Goal: Task Accomplishment & Management: Use online tool/utility

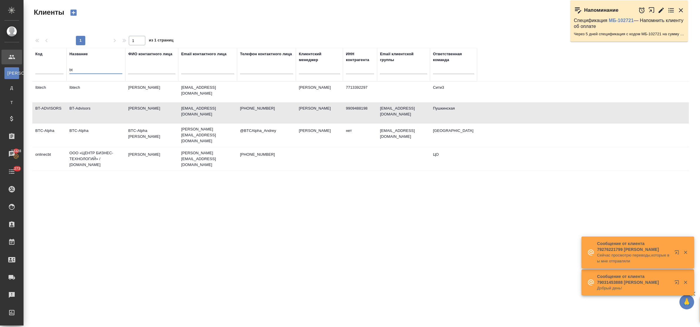
select select "RU"
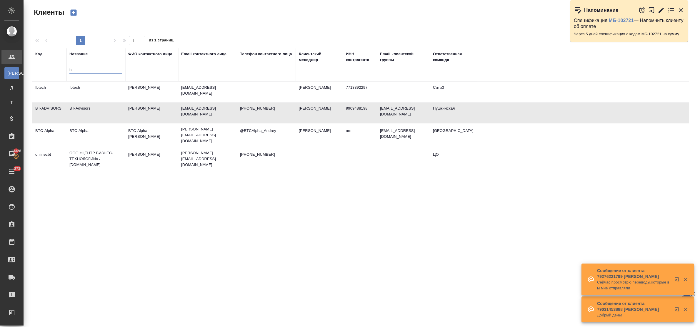
click at [64, 69] on tr "Код Название bt ФИО контактного лица Email контактного лица Телефон контактного…" at bounding box center [254, 65] width 445 height 34
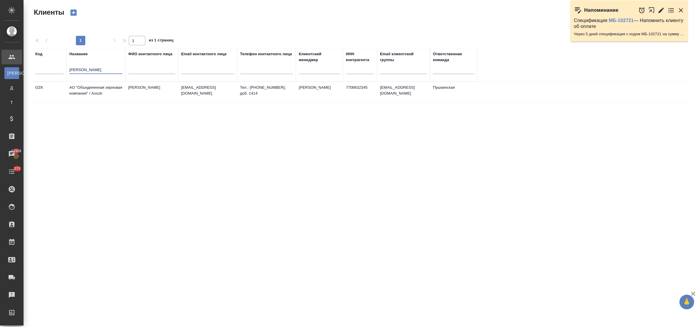
type input "зернова"
click at [95, 91] on td "АО "Объединенная зерновая компания" / Aoozk" at bounding box center [95, 92] width 59 height 21
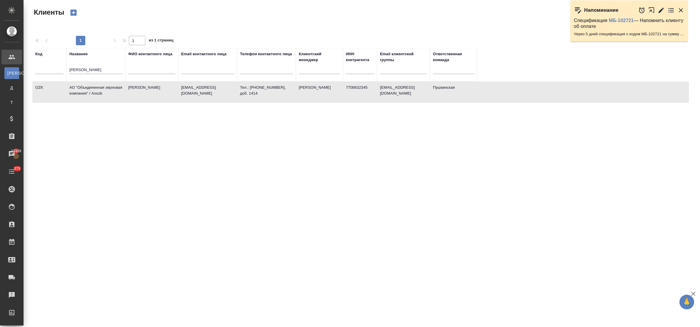
click at [95, 91] on td "АО "Объединенная зерновая компания" / Aoozk" at bounding box center [95, 92] width 59 height 21
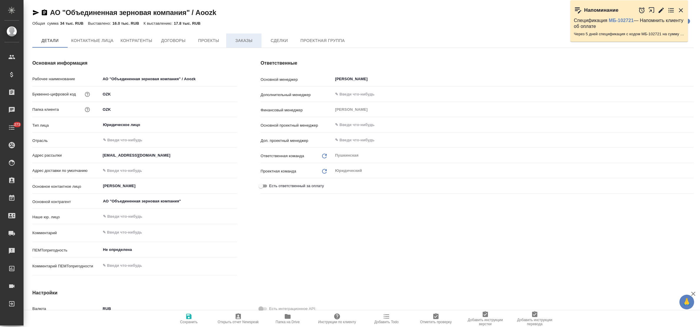
type textarea "x"
click at [239, 39] on span "Заказы" at bounding box center [244, 40] width 28 height 7
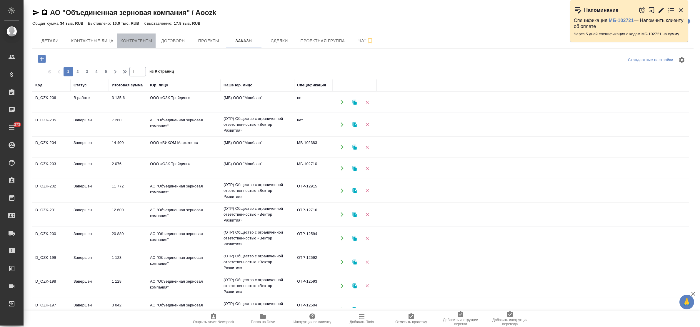
click at [129, 39] on span "Контрагенты" at bounding box center [137, 40] width 32 height 7
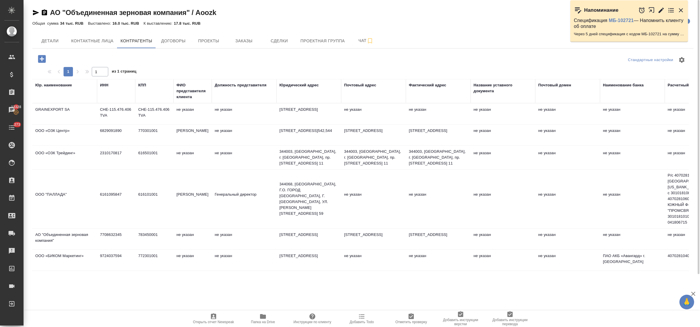
click at [101, 124] on td "2310170817" at bounding box center [116, 114] width 38 height 21
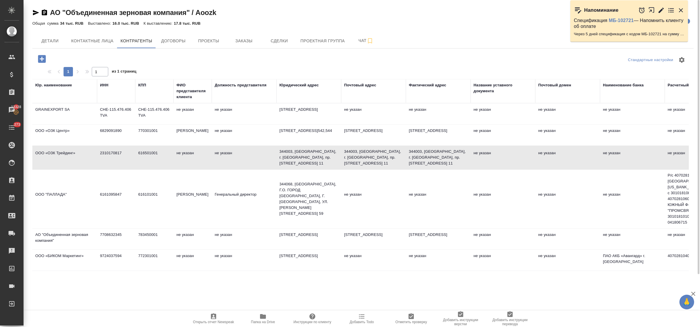
click at [101, 124] on td "2310170817" at bounding box center [116, 114] width 38 height 21
type textarea "ООО «ОЗК Трейдинг»"
type input "2310170817"
type input "616501001"
type textarea "344003, Ростовская область, г. Ростов-на-Дону, пр. Буденновский, дом 62/2, манс…"
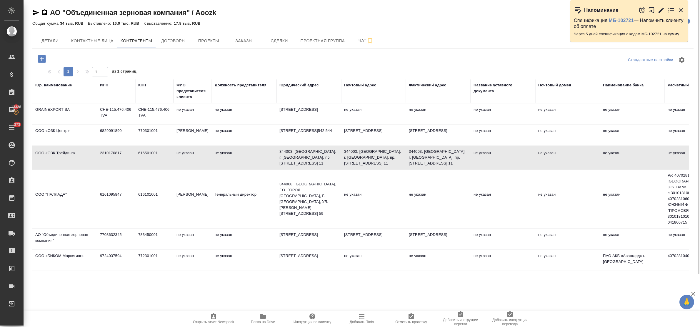
type textarea "344003, Ростовская область, г. Ростов-на-Дону, пр. Буденновский, дом 62/2, манс…"
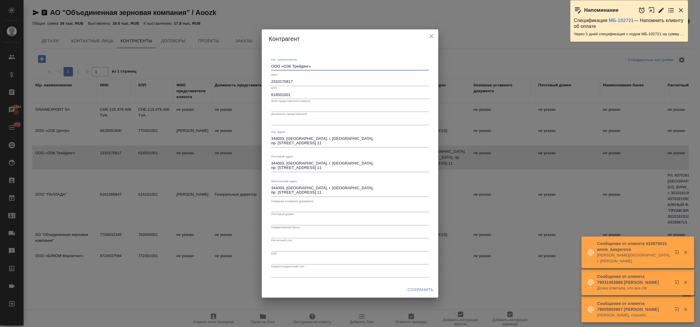
drag, startPoint x: 318, startPoint y: 64, endPoint x: 265, endPoint y: 64, distance: 53.2
click at [265, 64] on div "Юр. наименование ООО «ОЗК Трейдинг» x ИНН 2310170817 КПП 616501001 ФИО представ…" at bounding box center [350, 165] width 176 height 234
drag, startPoint x: 297, startPoint y: 80, endPoint x: 265, endPoint y: 79, distance: 32.1
click at [265, 79] on div "Юр. наименование ООО «ОЗК Трейдинг» x ИНН 2310170817 КПП 616501001 ФИО представ…" at bounding box center [350, 165] width 176 height 234
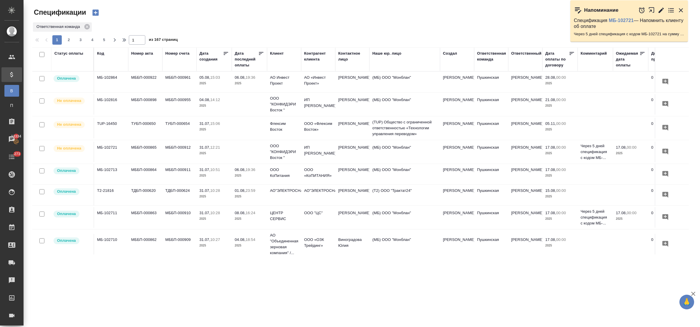
click at [205, 109] on p "2025" at bounding box center [213, 106] width 29 height 6
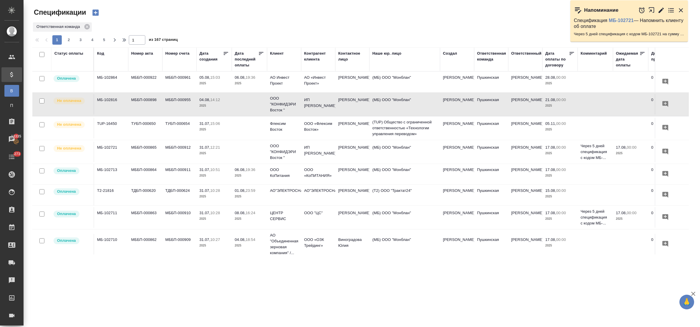
click at [275, 53] on div "Клиент" at bounding box center [277, 54] width 14 height 6
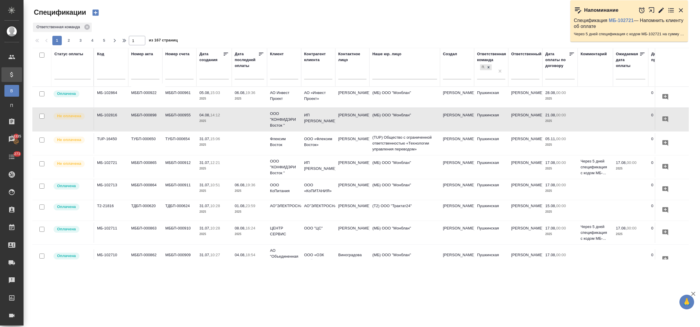
click at [275, 74] on input "text" at bounding box center [284, 75] width 28 height 7
type input "а"
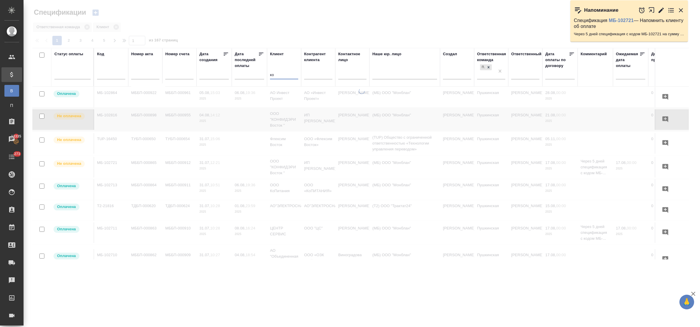
type input "кон"
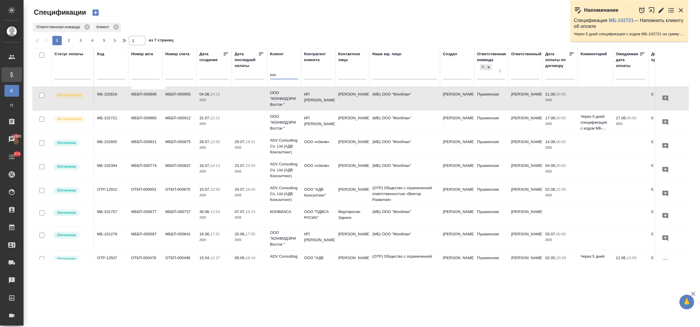
drag, startPoint x: 278, startPoint y: 73, endPoint x: 255, endPoint y: 74, distance: 23.6
click at [255, 74] on tr "Статус оплаты Код Номер акта Номер счета Дата создания Дата последней оплаты Кл…" at bounding box center [413, 67] width 763 height 39
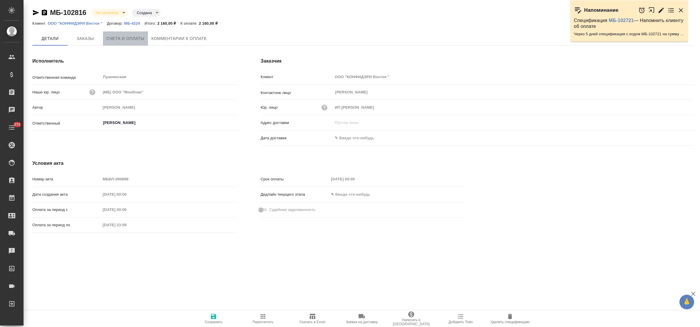
click at [118, 40] on span "Счета и оплаты" at bounding box center [125, 38] width 38 height 7
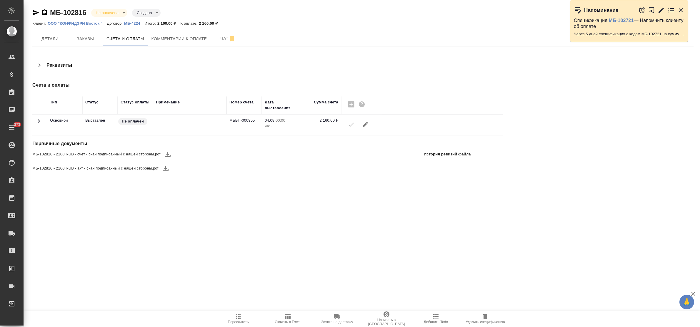
click at [168, 156] on icon "button" at bounding box center [167, 154] width 7 height 7
click at [166, 171] on icon "button" at bounding box center [166, 168] width 6 height 5
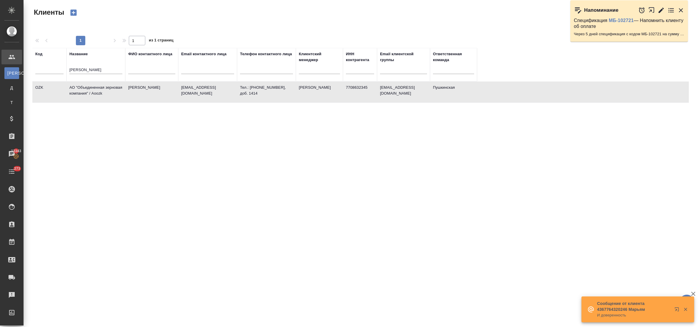
select select "RU"
drag, startPoint x: 90, startPoint y: 69, endPoint x: 63, endPoint y: 69, distance: 26.5
click at [63, 69] on tr "Код Название [PERSON_NAME] ФИО контактного лица Email контактного лица Телефон …" at bounding box center [254, 65] width 445 height 34
paste input "тмосфер"
type input "Атмосфера"
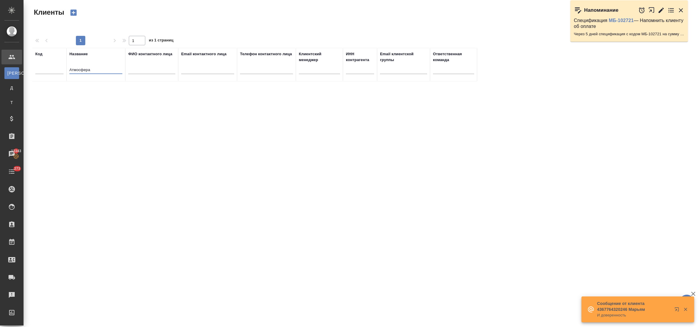
drag, startPoint x: 93, startPoint y: 69, endPoint x: 62, endPoint y: 67, distance: 31.8
click at [62, 67] on tr "Код Название Атмосфера ФИО контактного лица Email контактного лица Телефон конт…" at bounding box center [254, 65] width 445 height 34
click at [74, 13] on icon "button" at bounding box center [73, 13] width 8 height 8
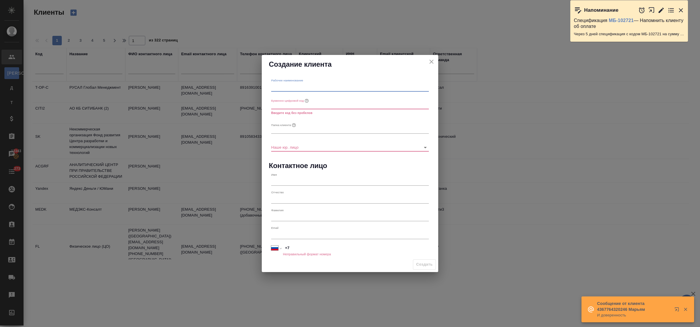
click at [331, 86] on input "text" at bounding box center [350, 87] width 158 height 8
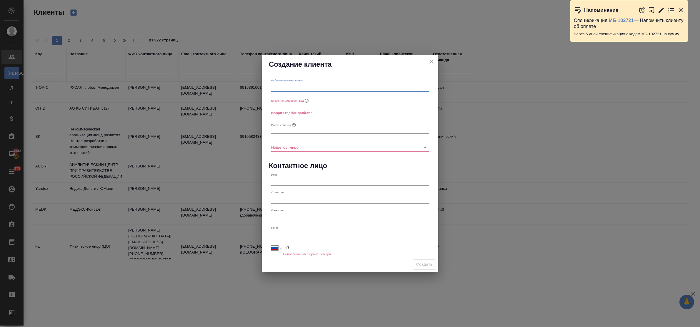
paste input "Атмосфера"
type input "Атмосфера"
click at [307, 106] on input "text" at bounding box center [350, 105] width 158 height 8
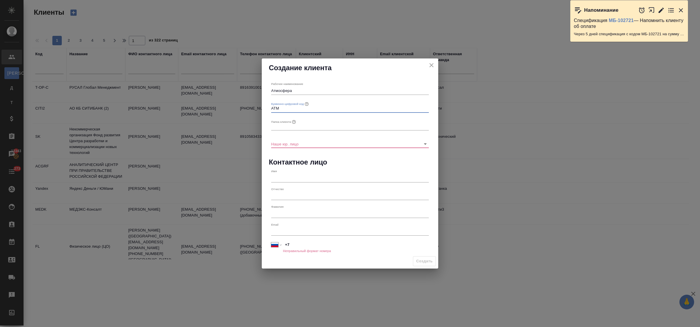
drag, startPoint x: 284, startPoint y: 108, endPoint x: 265, endPoint y: 108, distance: 18.5
click at [265, 108] on div "Рабочее наименование Атмосфера Буквенно-цифровой код ATM Папка клиента Наше юр.…" at bounding box center [350, 165] width 176 height 177
type input "ATM"
click at [285, 126] on input "text" at bounding box center [350, 126] width 158 height 8
paste input "ATM"
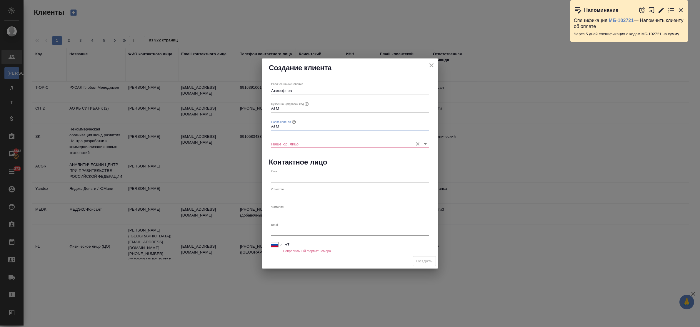
type input "ATM"
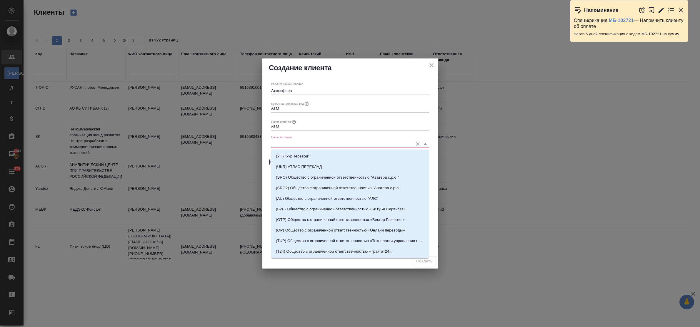
click at [290, 144] on input "Наше юр. лицо" at bounding box center [340, 144] width 139 height 8
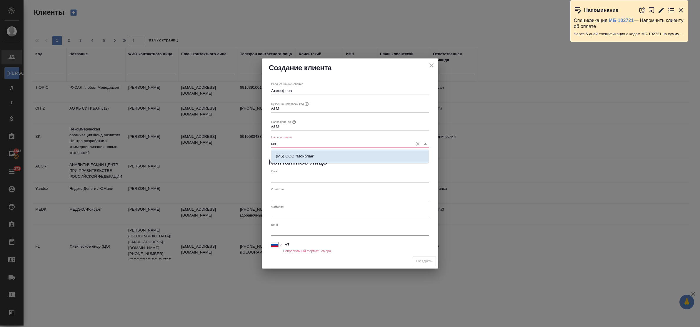
click at [292, 156] on p "(МБ) ООО "Монблан"" at bounding box center [295, 156] width 39 height 6
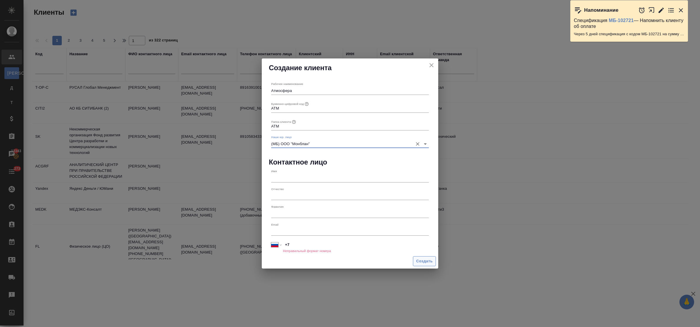
type input "(МБ) ООО "Монблан""
click at [422, 261] on span "Создать" at bounding box center [424, 261] width 16 height 7
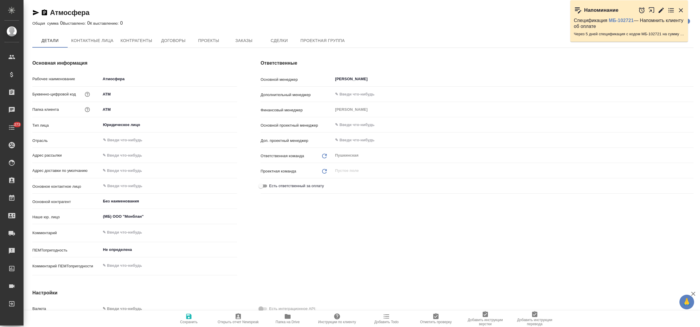
type textarea "x"
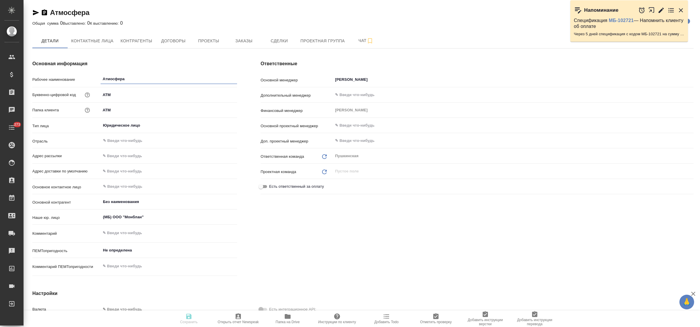
type textarea "x"
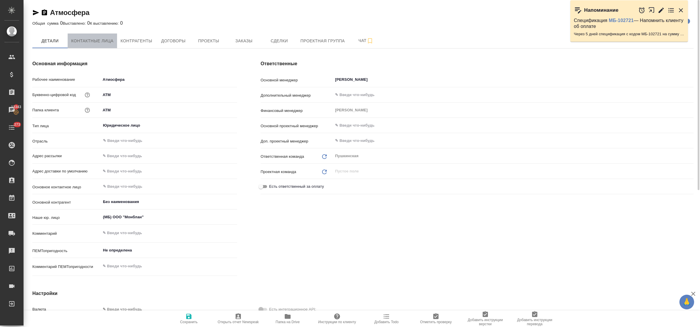
click at [104, 40] on span "Контактные лица" at bounding box center [92, 40] width 42 height 7
select select "RU"
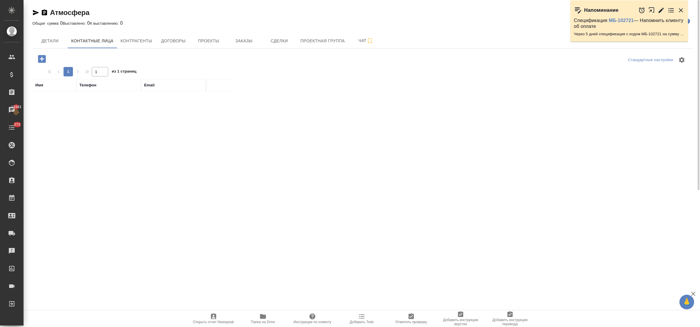
click at [38, 59] on icon "button" at bounding box center [42, 59] width 10 height 10
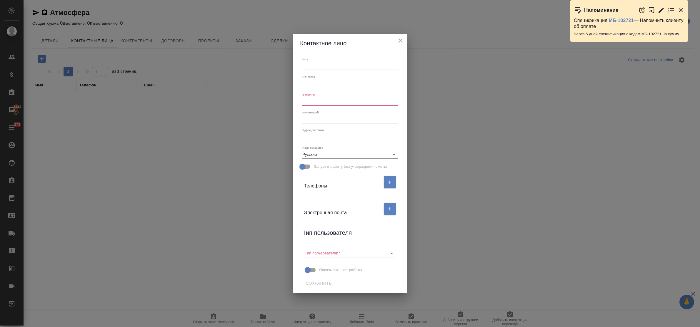
click at [318, 67] on input "text" at bounding box center [349, 66] width 95 height 8
paste input "Марина Бачигина"
drag, startPoint x: 340, startPoint y: 64, endPoint x: 317, endPoint y: 65, distance: 23.0
click at [317, 65] on input "Марина Бачигина" at bounding box center [349, 66] width 95 height 8
type input "Марина"
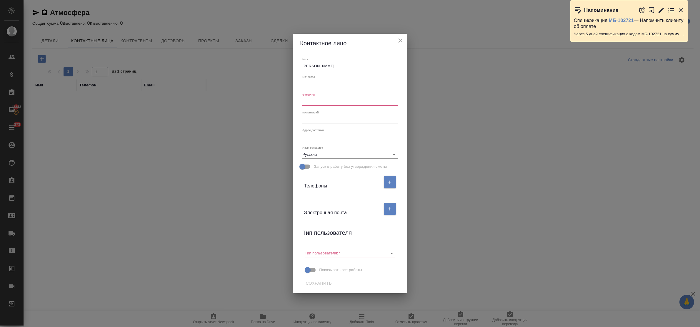
click at [318, 98] on input "text" at bounding box center [349, 102] width 95 height 8
paste input "Бачигина"
click at [386, 253] on icon "Очистить" at bounding box center [384, 253] width 6 height 6
type input "Бачигина"
click at [322, 280] on span "Сохранить" at bounding box center [318, 283] width 26 height 7
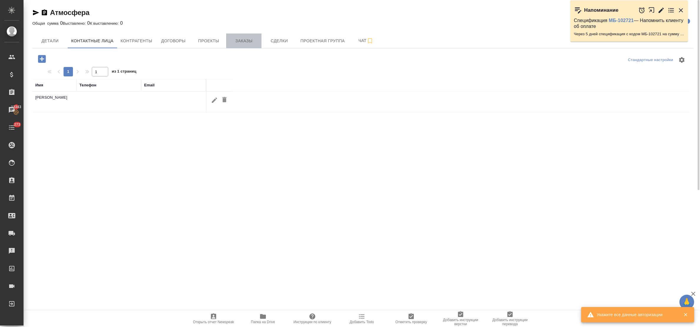
click at [241, 42] on span "Заказы" at bounding box center [244, 40] width 28 height 7
click at [39, 56] on icon "button" at bounding box center [42, 59] width 8 height 8
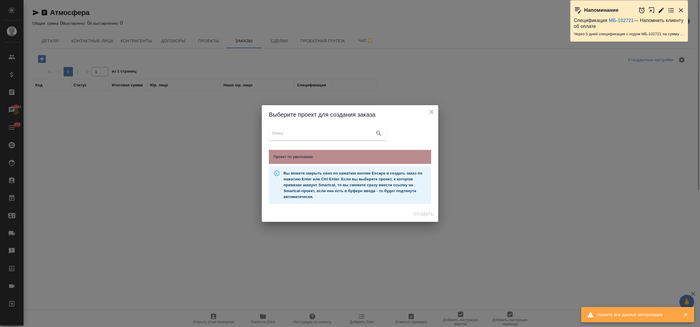
click at [309, 155] on span "Проект по умолчанию" at bounding box center [349, 157] width 153 height 6
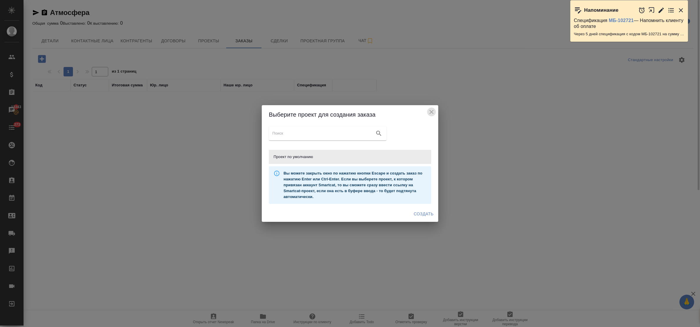
click at [430, 112] on icon "close" at bounding box center [431, 111] width 7 height 7
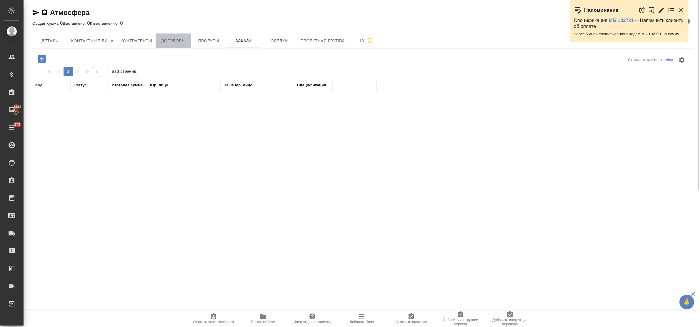
click at [168, 40] on span "Договоры" at bounding box center [173, 40] width 28 height 7
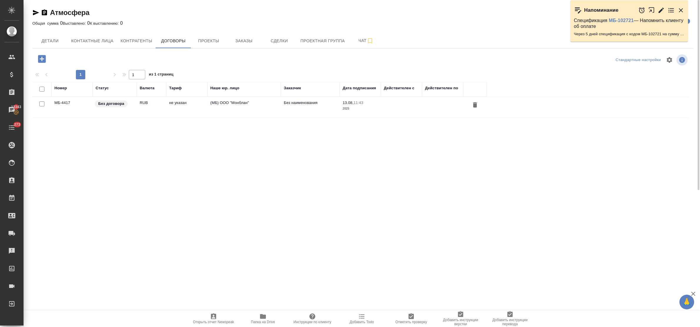
click at [67, 103] on td "МБ-4417" at bounding box center [71, 107] width 41 height 21
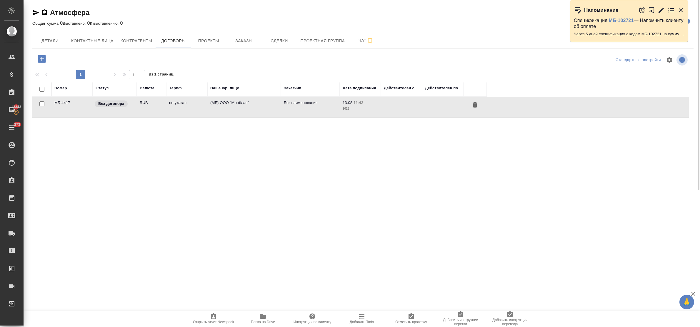
click at [67, 103] on td "МБ-4417" at bounding box center [71, 107] width 41 height 21
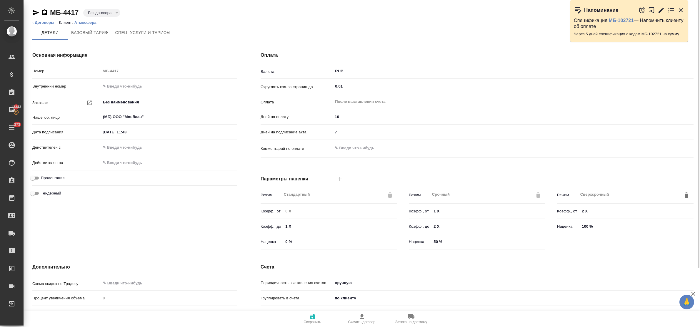
click at [78, 22] on p "Атмосфера" at bounding box center [87, 22] width 26 height 4
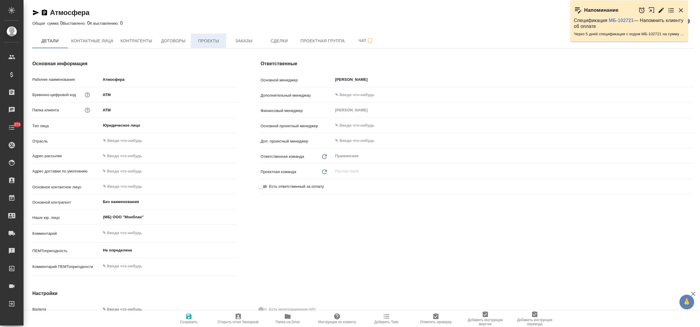
click at [209, 39] on span "Проекты" at bounding box center [208, 40] width 28 height 7
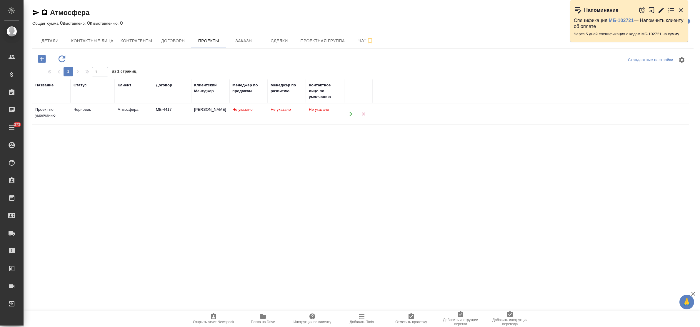
click at [350, 113] on icon "button" at bounding box center [350, 114] width 3 height 4
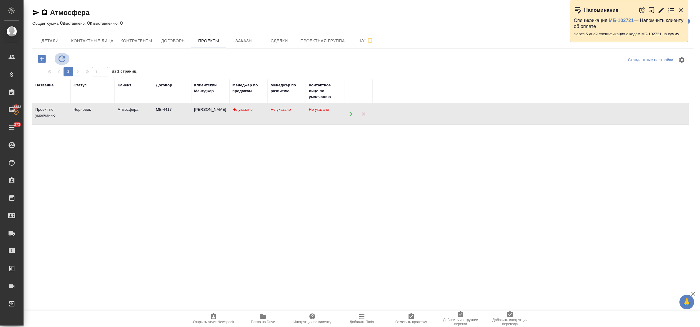
click at [57, 59] on icon "button" at bounding box center [62, 59] width 10 height 10
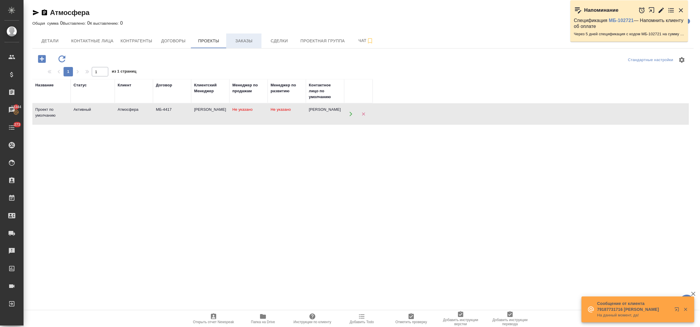
click at [253, 39] on span "Заказы" at bounding box center [244, 40] width 28 height 7
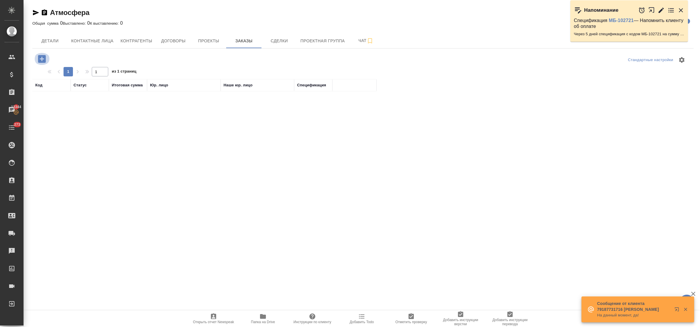
click at [39, 61] on icon "button" at bounding box center [42, 59] width 8 height 8
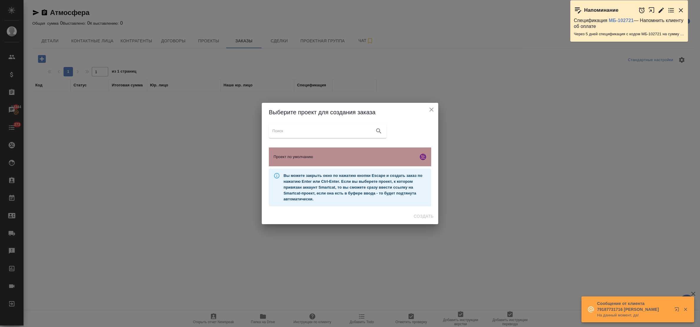
click at [302, 154] on span "Проект по умолчанию" at bounding box center [344, 157] width 142 height 6
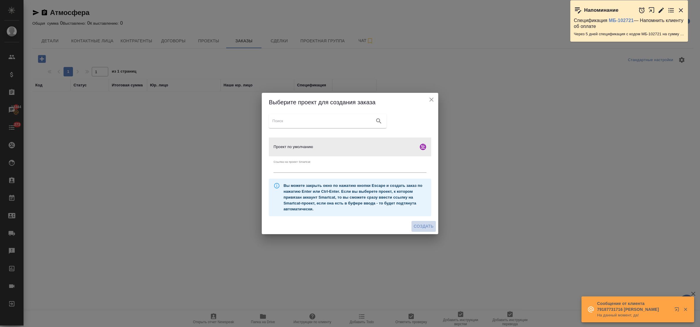
click at [420, 225] on span "Создать" at bounding box center [424, 226] width 20 height 7
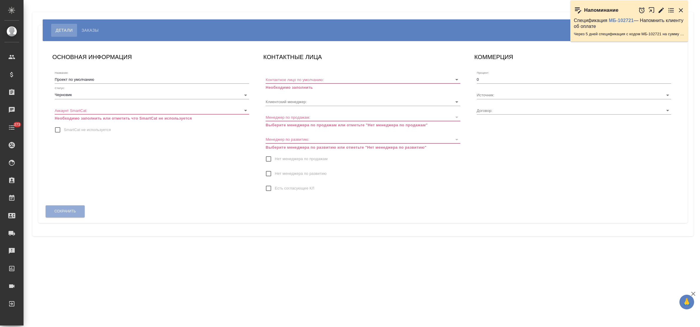
type input "МБ-4417"
type input "[PERSON_NAME]"
click at [121, 92] on body "🙏 .cls-1 fill:#fff; AWATERA Bulakhova Elena Клиенты Спецификации Заказы Чаты 27…" at bounding box center [350, 163] width 700 height 327
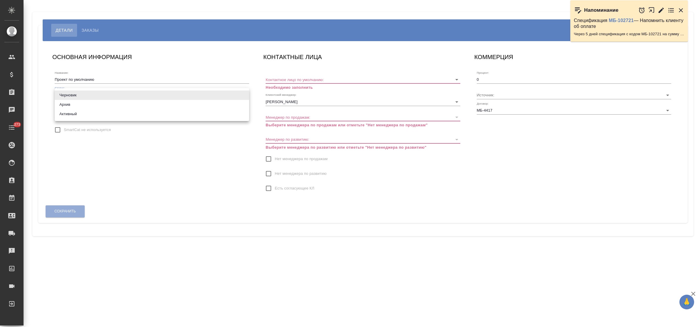
click at [100, 114] on li "Активный" at bounding box center [152, 113] width 194 height 9
type input "active"
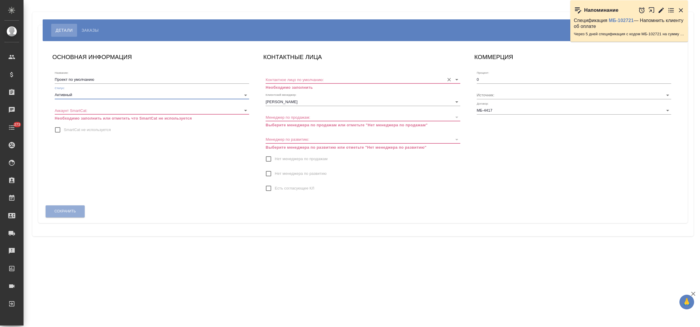
click at [306, 82] on input "Контактное лицо по умолчанию:" at bounding box center [353, 80] width 176 height 8
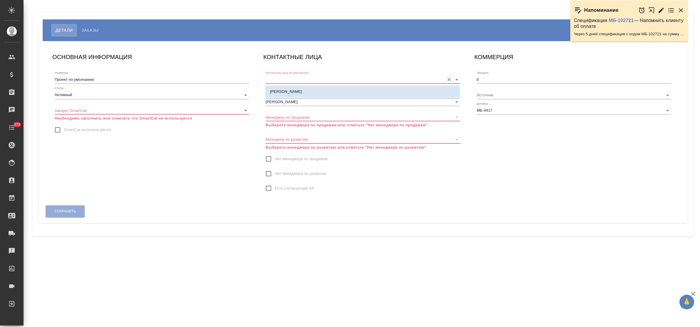
click at [306, 91] on li "[PERSON_NAME]" at bounding box center [362, 91] width 194 height 11
type input "[PERSON_NAME]"
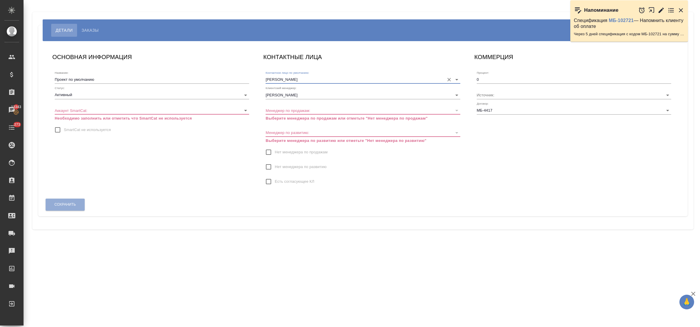
click at [270, 150] on input "Нет менеджера по продажам" at bounding box center [268, 152] width 12 height 12
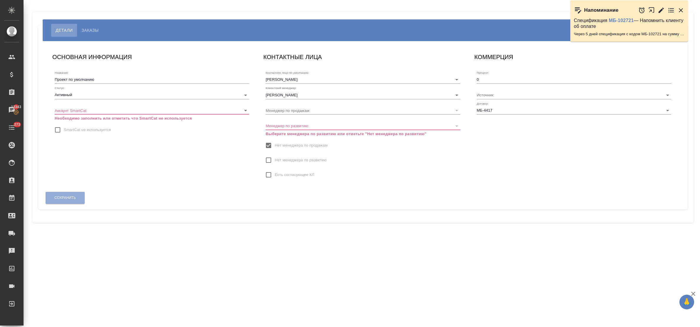
click at [268, 160] on input "Нет менеджера по развитию" at bounding box center [268, 160] width 12 height 12
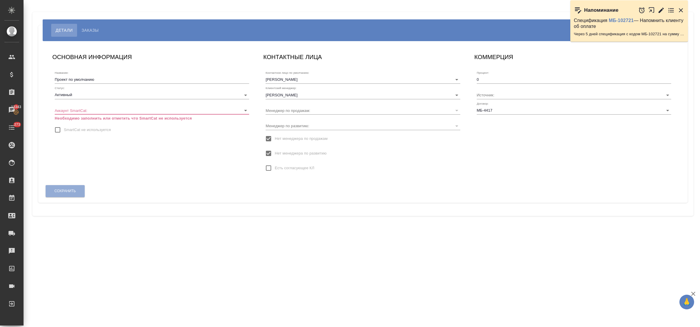
click at [84, 112] on body "🙏 .cls-1 fill:#fff; AWATERA Bulakhova Elena Клиенты Спецификации Заказы 13343 Ч…" at bounding box center [350, 163] width 700 height 327
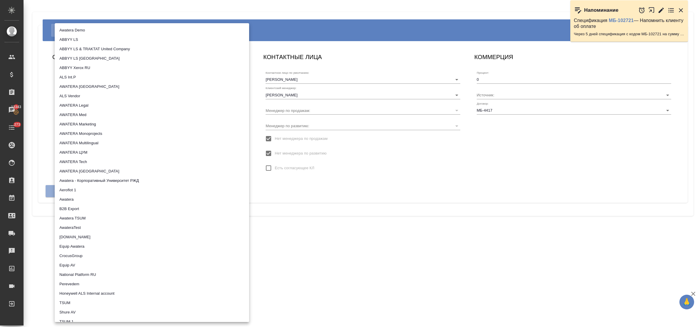
click at [83, 106] on li "AWATERA Legal" at bounding box center [152, 105] width 194 height 9
type input "5ee72f349385e241e0590260"
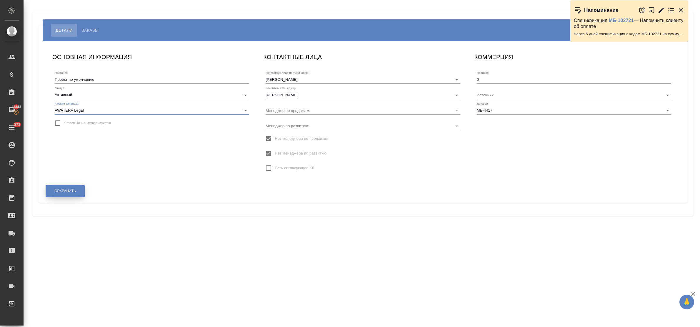
click at [72, 190] on span "Сохранить" at bounding box center [64, 191] width 21 height 5
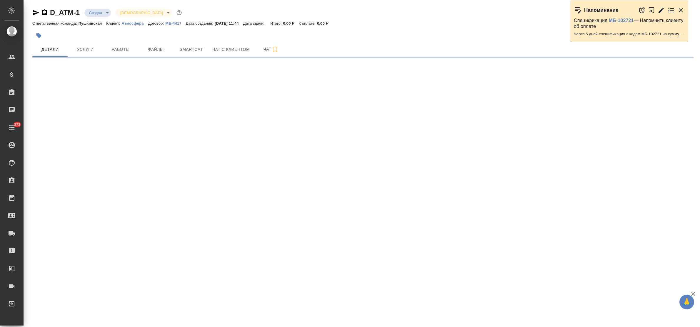
select select "RU"
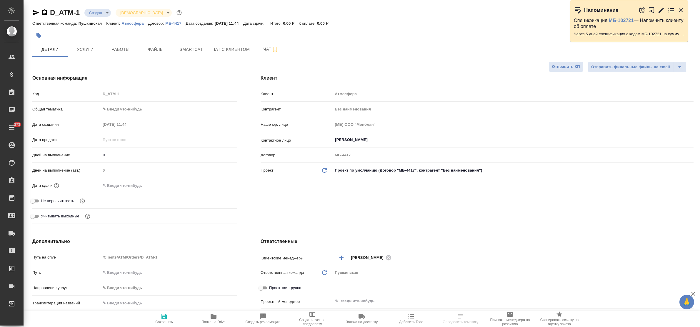
type textarea "x"
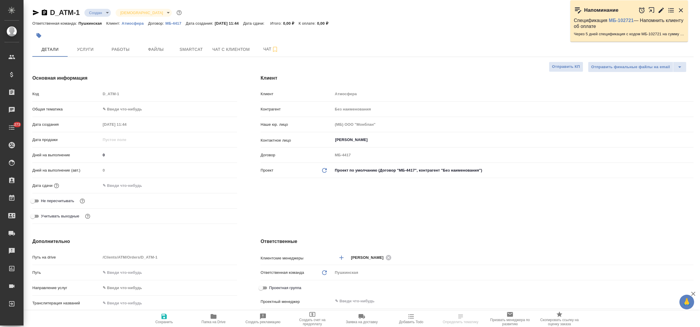
type textarea "x"
click at [146, 52] on span "Файлы" at bounding box center [156, 49] width 28 height 7
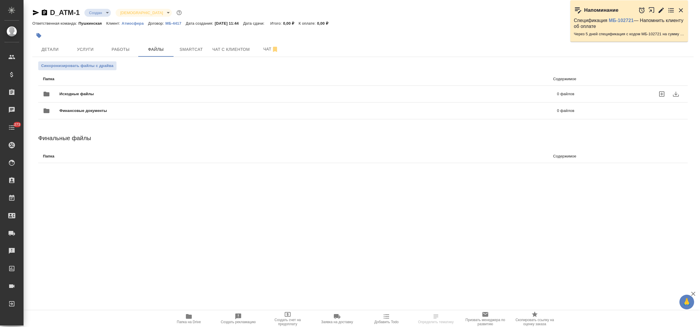
click at [661, 96] on icon "uploadFiles" at bounding box center [661, 94] width 7 height 7
click at [0, 0] on input "uploadFiles" at bounding box center [0, 0] width 0 height 0
click at [52, 48] on span "Детали" at bounding box center [50, 49] width 28 height 7
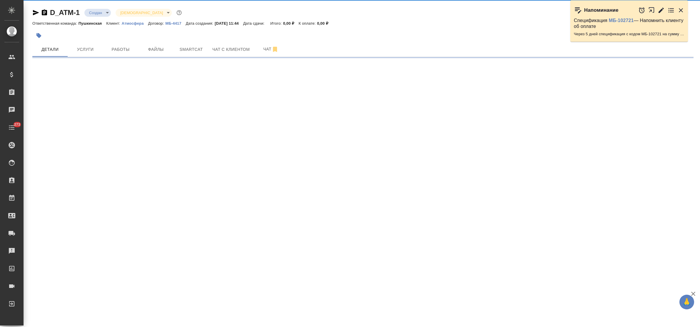
select select "RU"
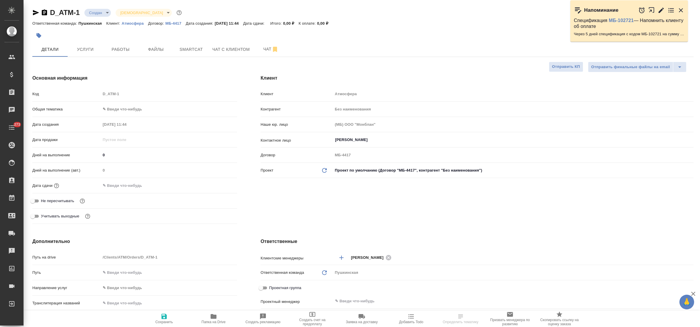
click at [34, 12] on icon "button" at bounding box center [36, 12] width 6 height 5
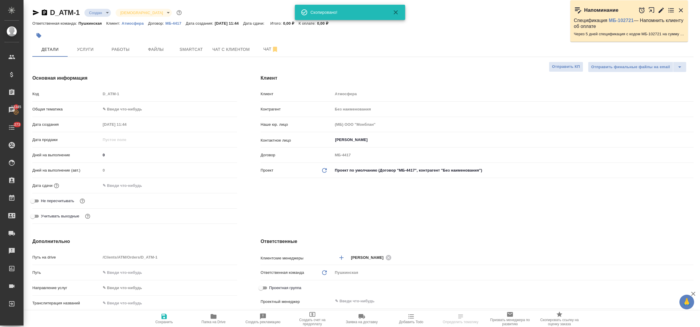
type textarea "x"
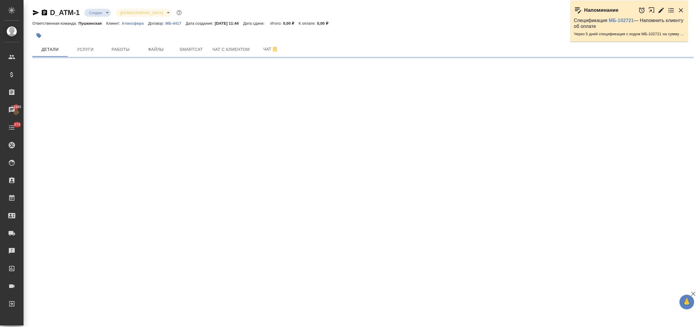
select select "RU"
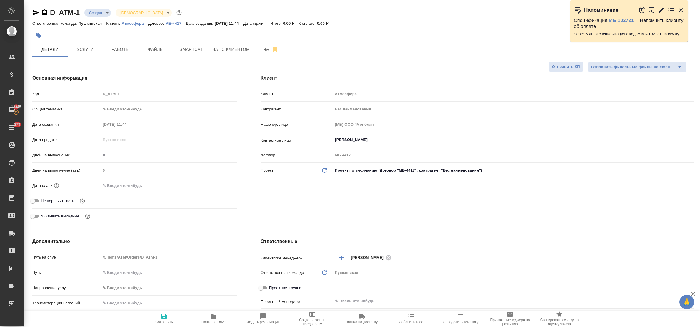
type textarea "x"
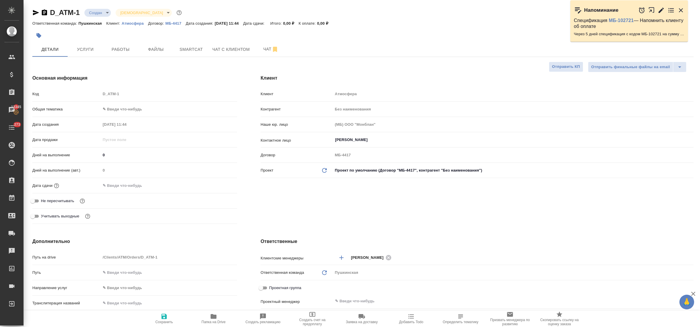
type textarea "x"
click at [38, 11] on icon "button" at bounding box center [35, 12] width 7 height 7
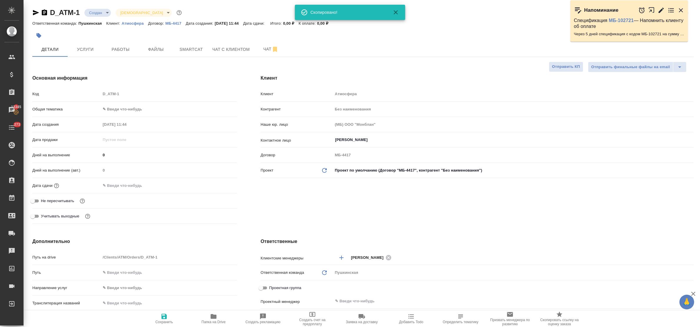
type textarea "x"
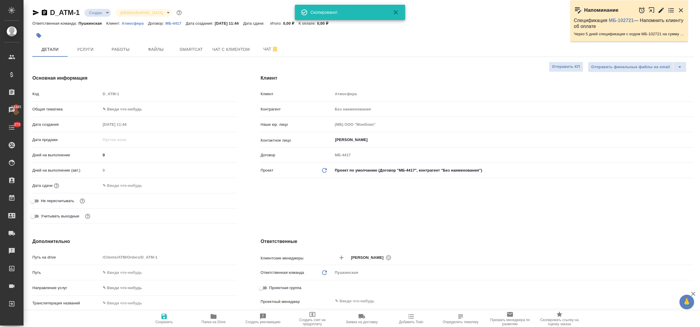
type textarea "x"
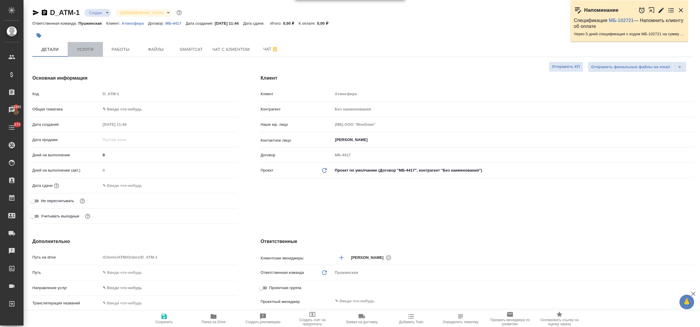
click at [83, 55] on button "Услуги" at bounding box center [85, 49] width 35 height 15
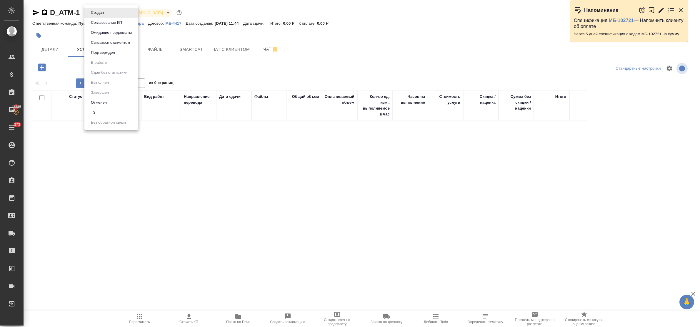
click at [106, 15] on body "🙏 .cls-1 fill:#fff; AWATERA Bulakhova [PERSON_NAME] Спецификации Заказы 13345 Ч…" at bounding box center [350, 163] width 700 height 327
click at [110, 109] on li "ТЗ" at bounding box center [111, 113] width 54 height 10
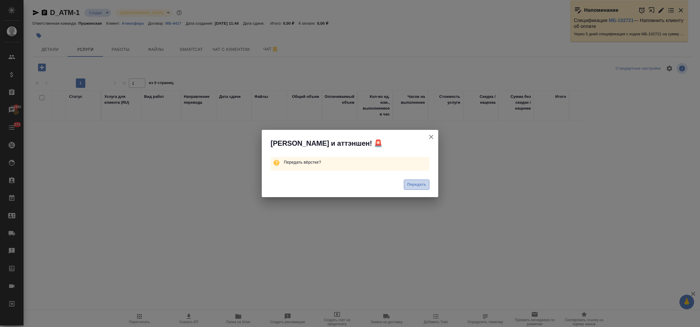
click at [413, 185] on span "Передать" at bounding box center [416, 184] width 19 height 7
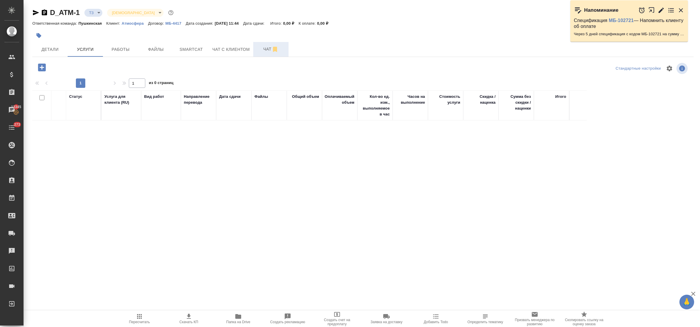
click at [264, 47] on span "Чат" at bounding box center [271, 49] width 28 height 7
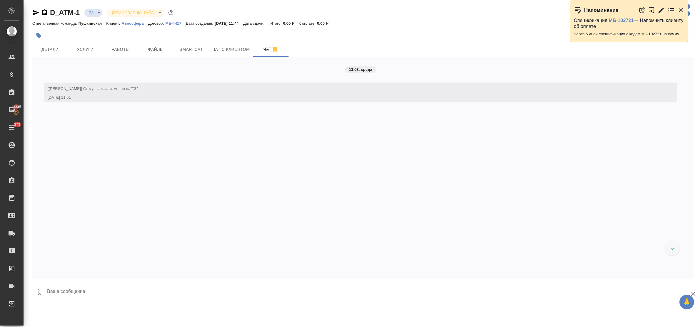
click at [122, 287] on textarea at bounding box center [369, 292] width 647 height 20
type textarea "приветик! делаем сверку англ-рус, уточните пож тикет, или тут не требуется? спа…"
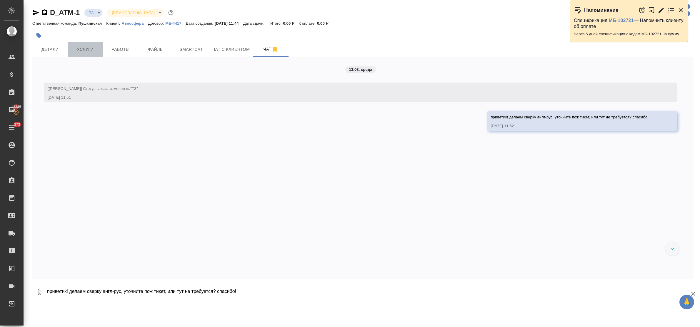
click at [79, 50] on span "Услуги" at bounding box center [85, 49] width 28 height 7
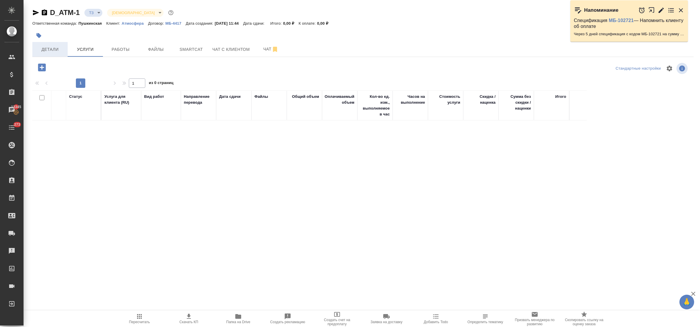
click at [44, 52] on span "Детали" at bounding box center [50, 49] width 28 height 7
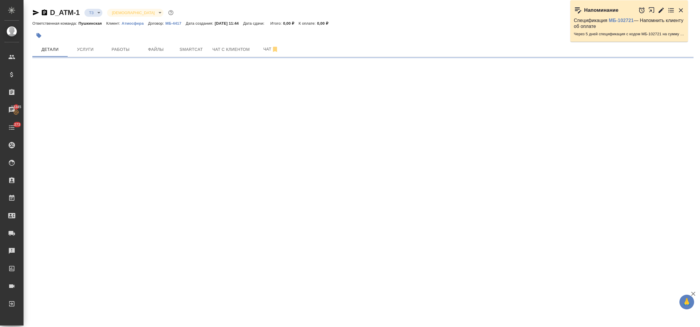
select select "RU"
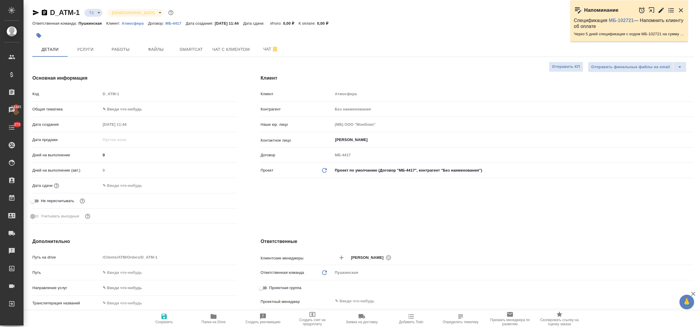
type textarea "x"
click at [128, 184] on input "text" at bounding box center [126, 185] width 51 height 9
click at [218, 185] on icon "button" at bounding box center [219, 185] width 7 height 7
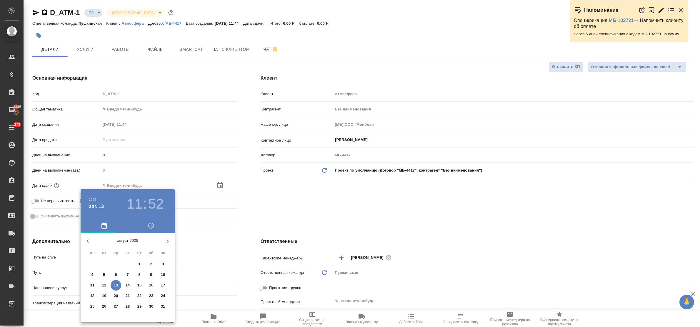
click at [114, 286] on p "13" at bounding box center [116, 286] width 4 height 6
type input "13.08.2025 11:52"
type textarea "x"
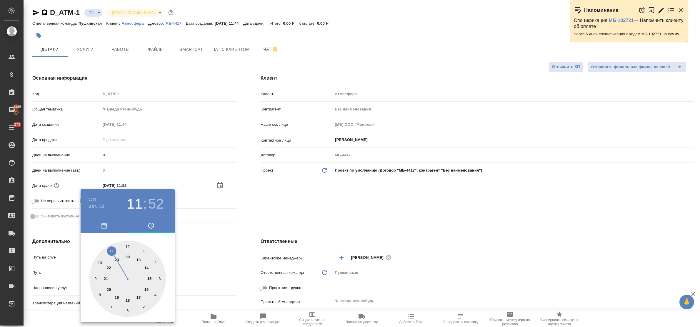
click at [127, 248] on div at bounding box center [127, 279] width 76 height 76
type input "13.08.2025 12:52"
type textarea "x"
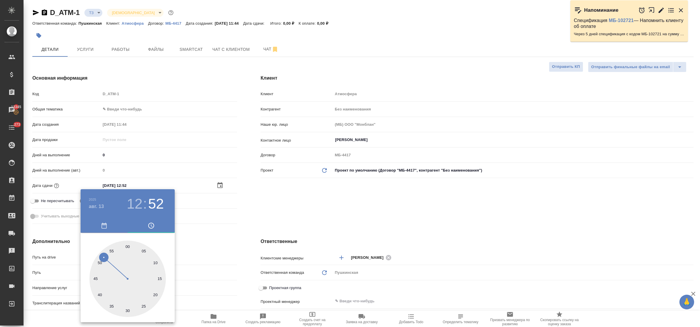
click at [160, 277] on div at bounding box center [127, 279] width 76 height 76
type input "[DATE] 12:15"
type textarea "x"
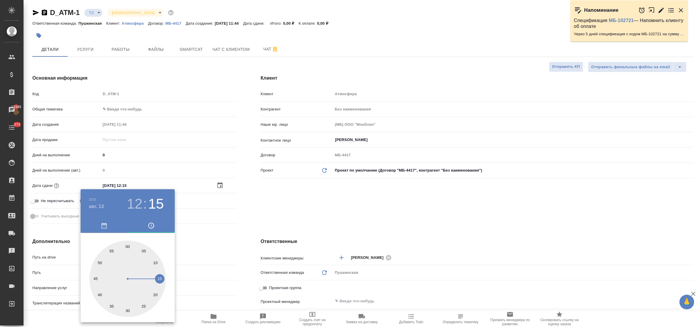
click at [194, 253] on div at bounding box center [350, 163] width 700 height 327
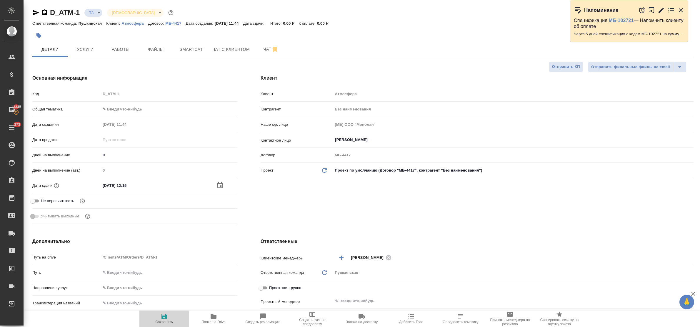
click at [163, 314] on icon "button" at bounding box center [164, 316] width 7 height 7
type textarea "x"
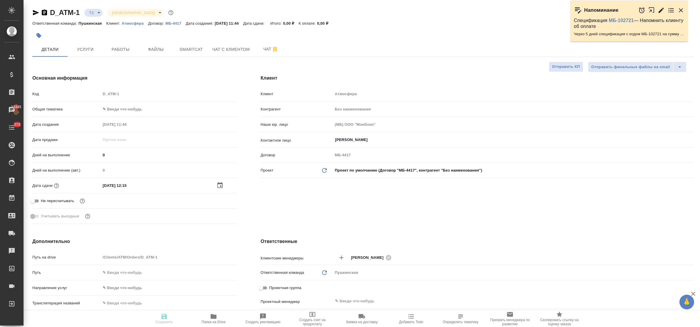
type textarea "x"
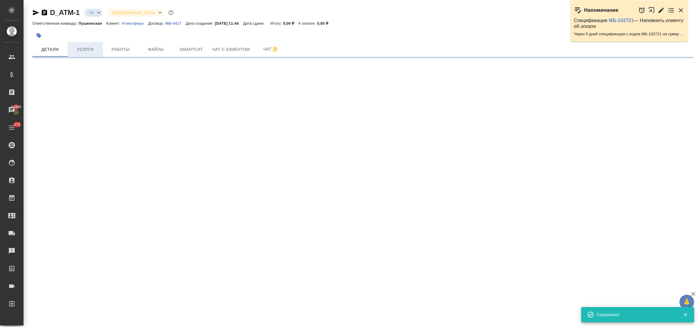
select select "RU"
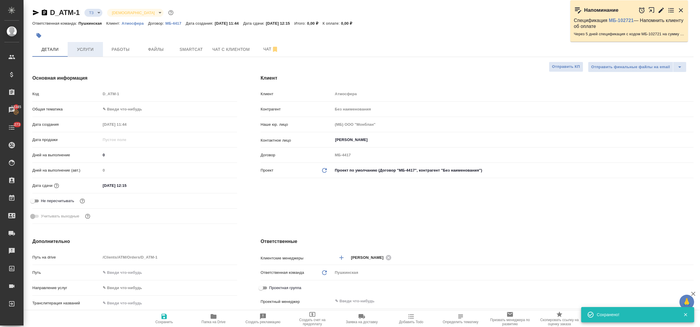
type textarea "x"
click at [84, 50] on span "Услуги" at bounding box center [85, 49] width 28 height 7
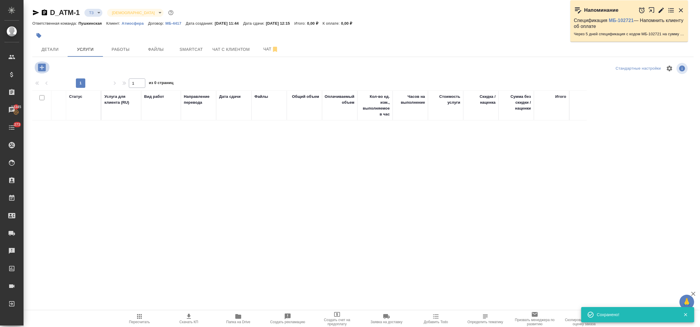
click at [40, 70] on icon "button" at bounding box center [42, 68] width 8 height 8
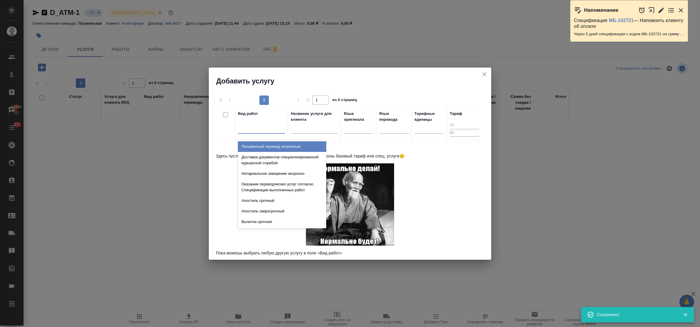
click at [249, 131] on div at bounding box center [261, 127] width 47 height 9
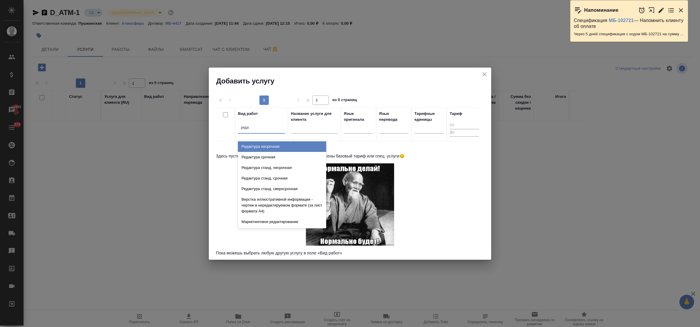
type input "редак"
click at [262, 158] on div "Редактура срочная" at bounding box center [282, 157] width 88 height 11
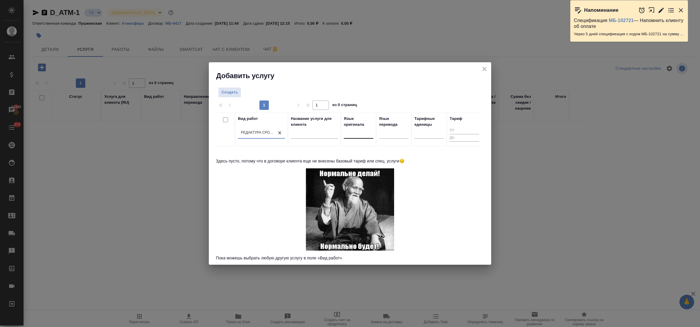
click at [358, 135] on div at bounding box center [358, 132] width 29 height 9
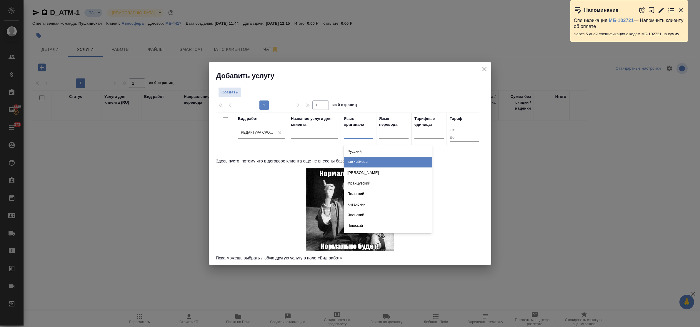
click at [363, 163] on div "Английский" at bounding box center [388, 162] width 88 height 11
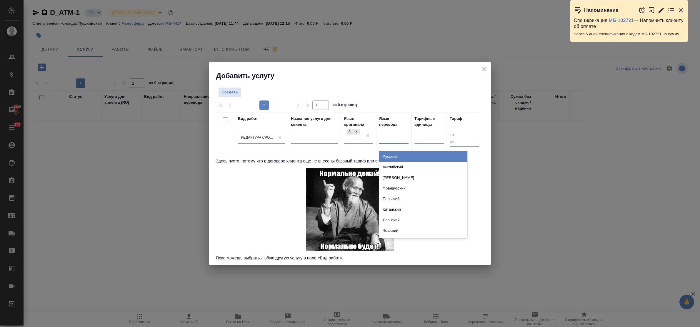
click at [383, 140] on div at bounding box center [393, 137] width 29 height 9
click at [395, 155] on div "Русский" at bounding box center [423, 156] width 88 height 11
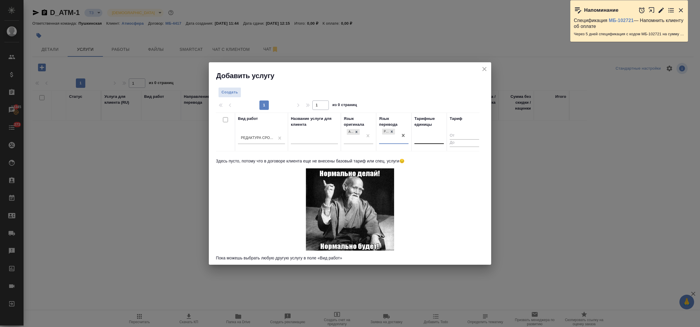
click at [425, 143] on div at bounding box center [428, 138] width 29 height 11
type input "слово"
click at [425, 154] on div "слово" at bounding box center [458, 156] width 88 height 11
click at [223, 93] on span "Создать" at bounding box center [229, 92] width 16 height 7
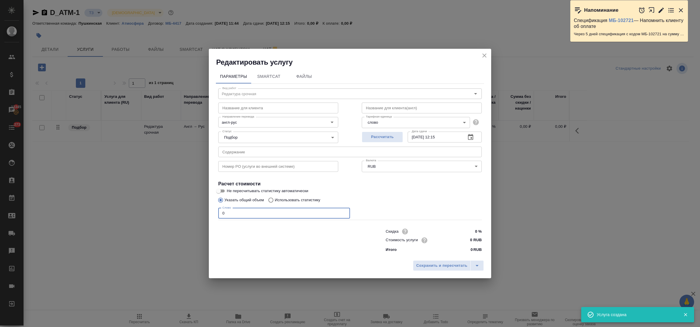
drag, startPoint x: 227, startPoint y: 216, endPoint x: 213, endPoint y: 213, distance: 14.7
click at [213, 213] on div "Параметры SmartCat Файлы Вид работ Редактура срочная Вид работ Название для кли…" at bounding box center [350, 162] width 282 height 191
type input "1960"
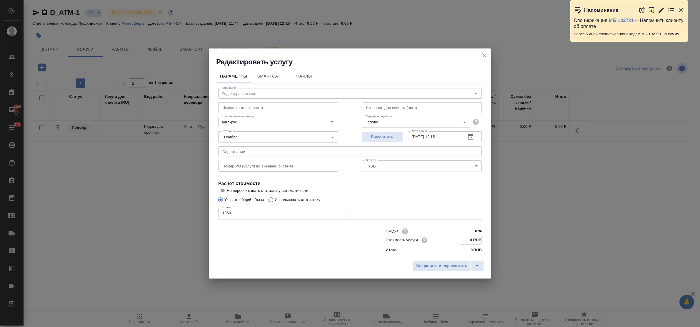
click at [466, 239] on input "0 RUB" at bounding box center [470, 240] width 21 height 9
type input "3.940 RUB"
click at [458, 266] on span "Сохранить и пересчитать" at bounding box center [441, 266] width 51 height 7
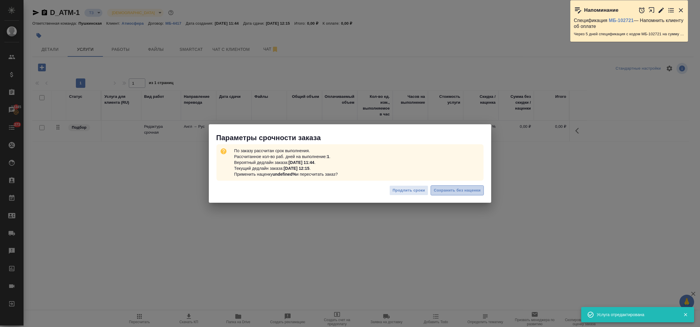
click at [461, 192] on span "Сохранить без наценки" at bounding box center [457, 190] width 47 height 7
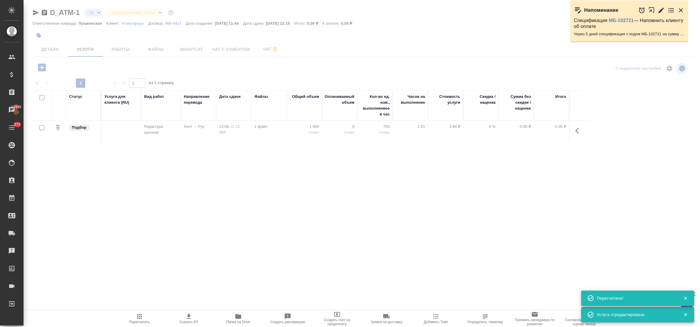
type input "urgent"
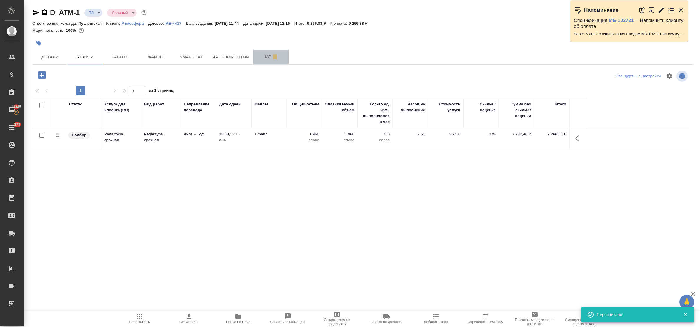
click at [263, 56] on span "Чат" at bounding box center [271, 56] width 28 height 7
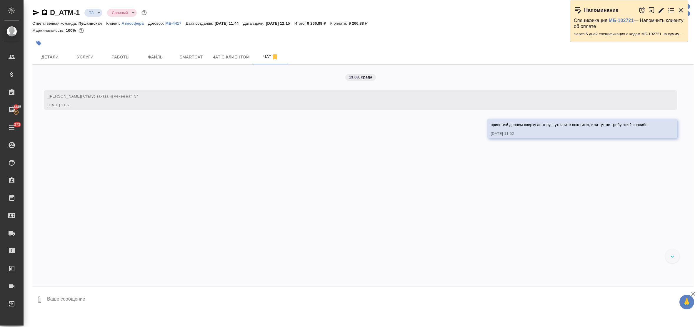
click at [33, 12] on icon "button" at bounding box center [35, 12] width 7 height 7
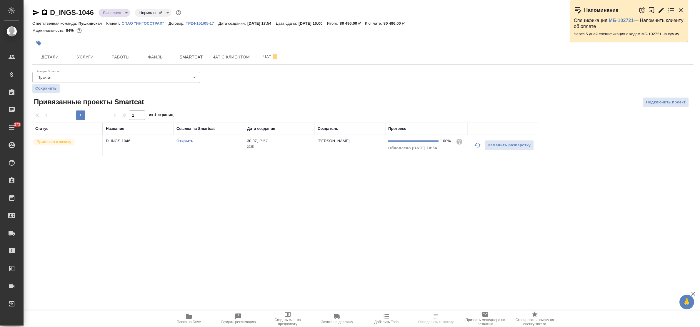
click at [183, 316] on span "Папка на Drive" at bounding box center [189, 318] width 42 height 11
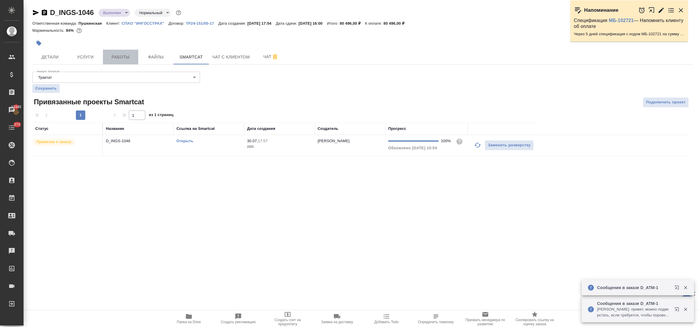
click at [111, 56] on span "Работы" at bounding box center [120, 57] width 28 height 7
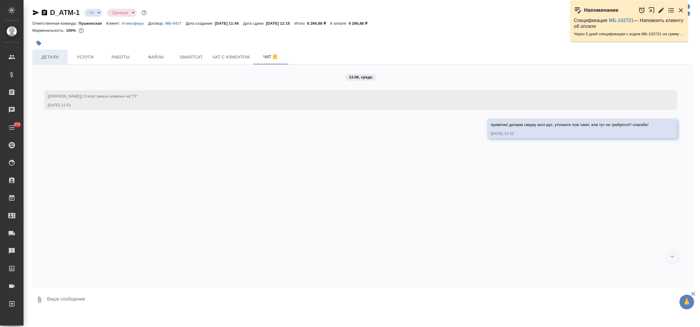
click at [52, 58] on span "Детали" at bounding box center [50, 57] width 28 height 7
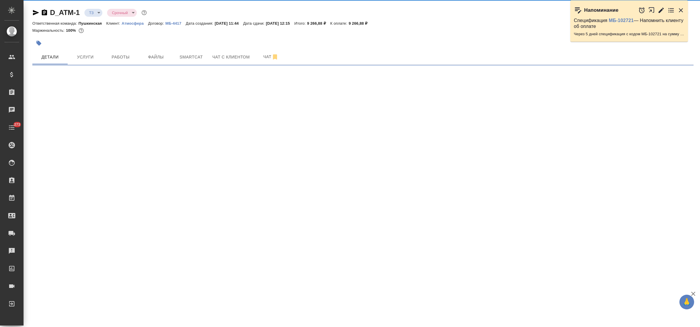
select select "RU"
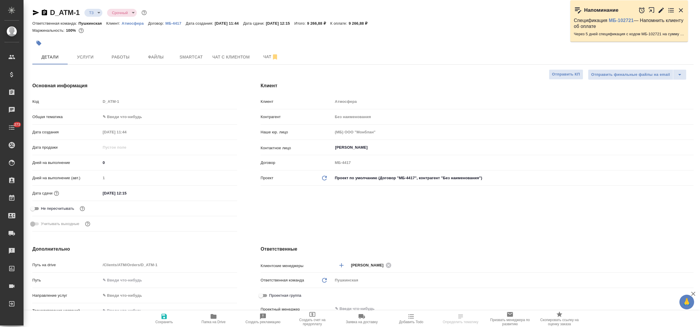
type textarea "x"
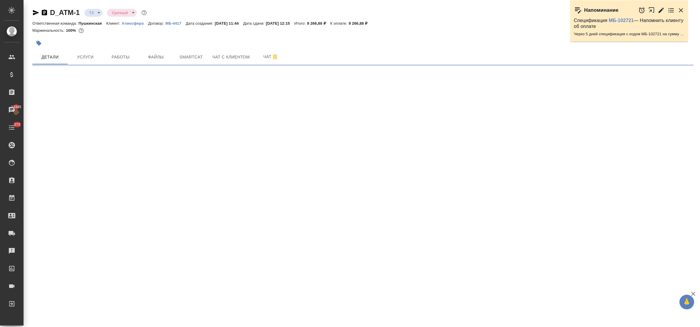
select select "RU"
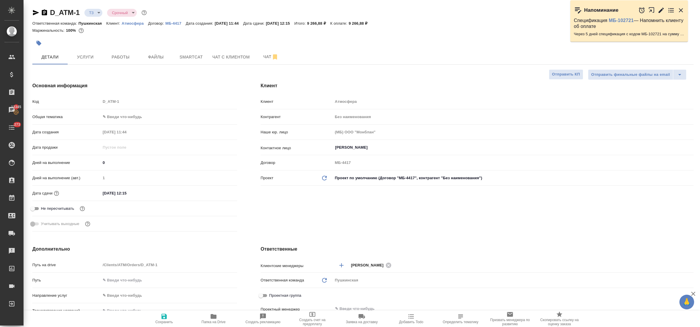
type textarea "x"
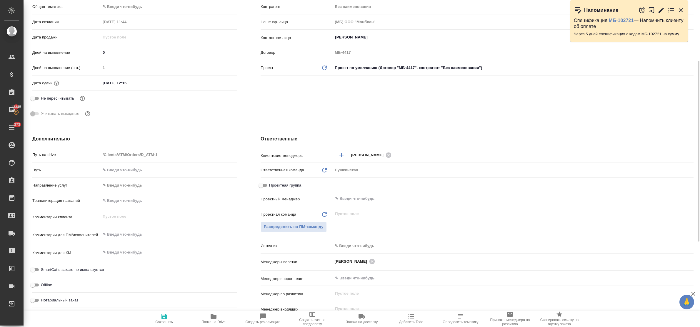
type textarea "x"
click at [140, 238] on textarea at bounding box center [169, 235] width 136 height 10
paste textarea "ужно проверить соответствие английского текста русскому и внести корректировки,…"
type textarea "ужно проверить соответствие английского текста русскому и внести корректировки,…"
type textarea "x"
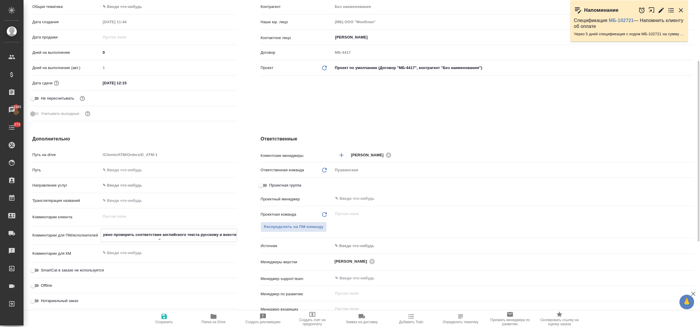
type textarea "x"
type textarea "ужно проверить соответствие английского текста русскому и внести корректировки,…"
type textarea "x"
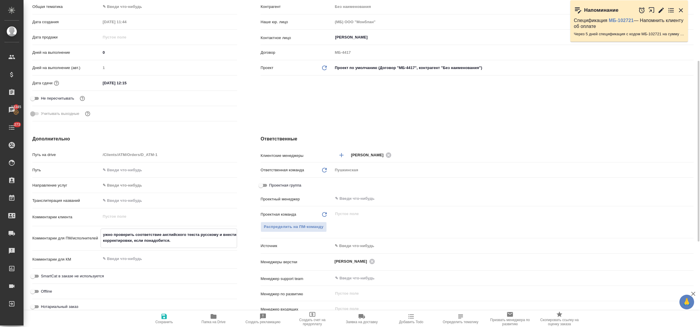
type textarea "x"
type textarea "ужно проверить соответствие английского текста русскому и внести корректировки,…"
type textarea "x"
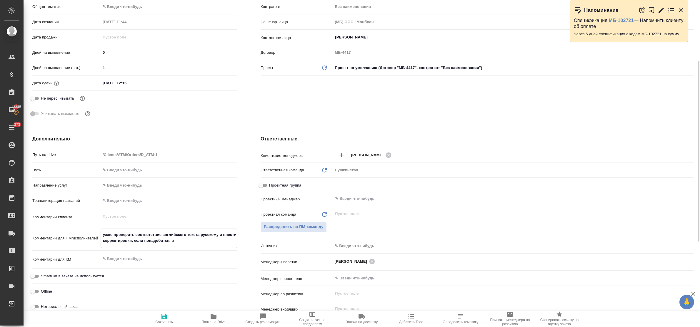
type textarea "ужно проверить соответствие английского текста русскому и внести корректировки,…"
type textarea "x"
type textarea "ужно проверить соответствие английского текста русскому и внести корректировки,…"
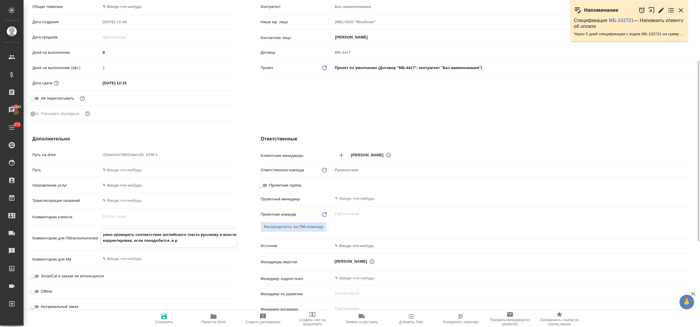
type textarea "x"
type textarea "ужно проверить соответствие английского текста русскому и внести корректировки,…"
type textarea "x"
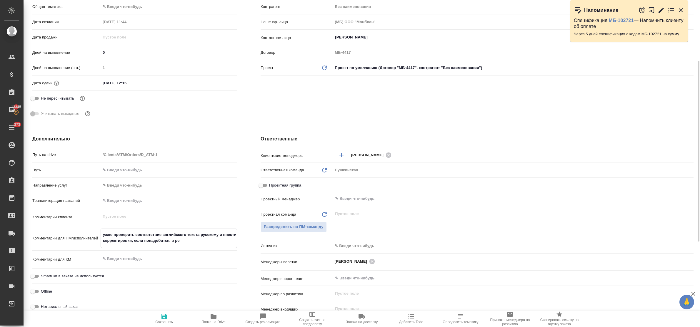
type textarea "x"
type textarea "ужно проверить соответствие английского текста русскому и внести корректировки,…"
type textarea "x"
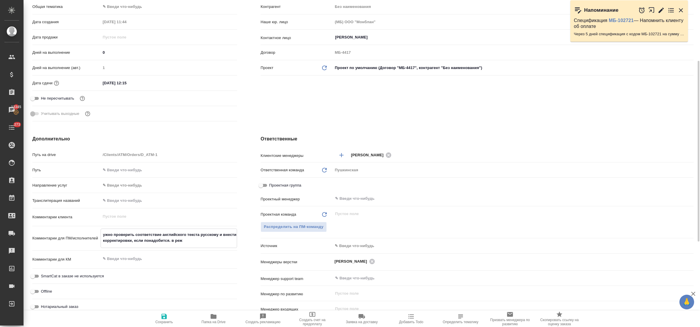
type textarea "x"
type textarea "ужно проверить соответствие английского текста русскому и внести корректировки,…"
type textarea "x"
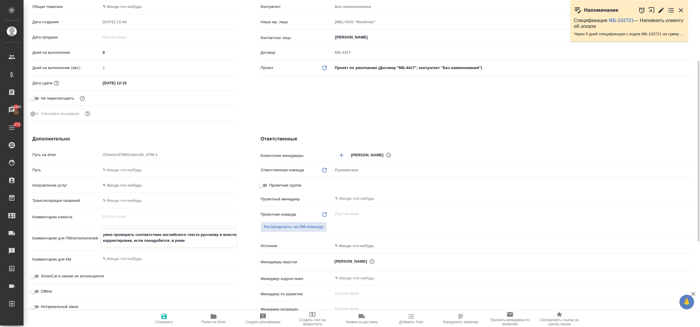
type textarea "ужно проверить соответствие английского текста русскому и внести корректировки,…"
type textarea "x"
type textarea "ужно проверить соответствие английского текста русскому и внести корректировки,…"
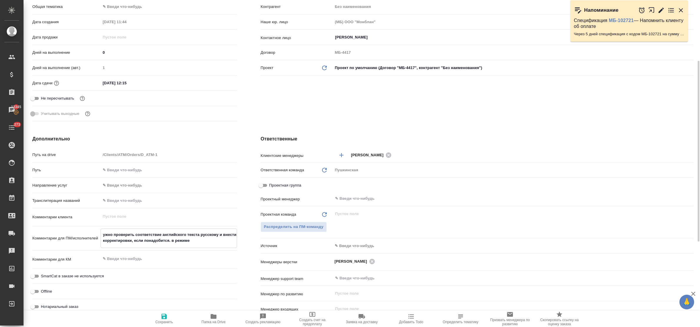
type textarea "x"
type textarea "ужно проверить соответствие английского текста русскому и внести корректировки,…"
type textarea "x"
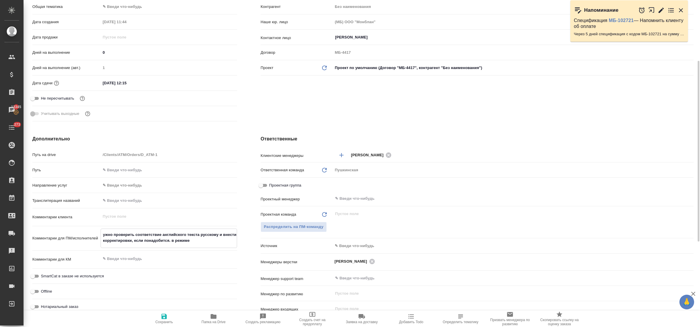
type textarea "x"
type textarea "ужно проверить соответствие английского текста русскому и внести корректировки,…"
type textarea "x"
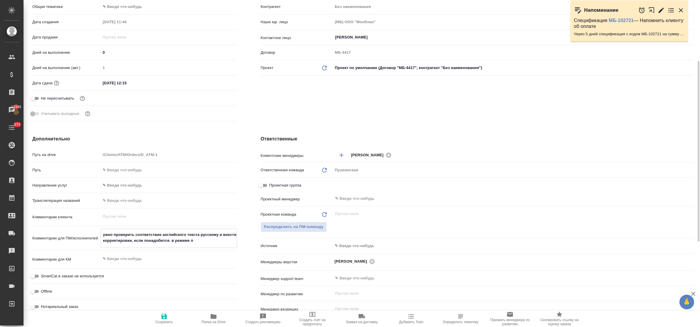
type textarea "x"
type textarea "ужно проверить соответствие английского текста русскому и внести корректировки,…"
type textarea "x"
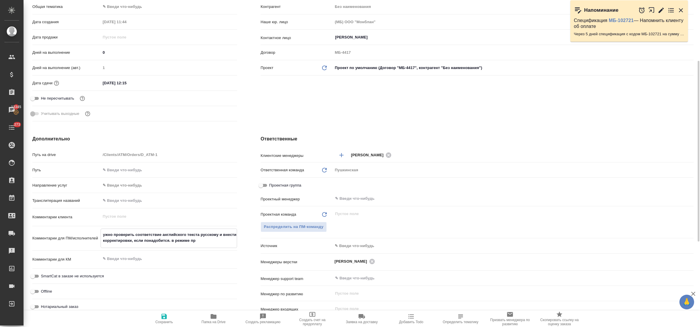
type textarea "x"
type textarea "ужно проверить соответствие английского текста русскому и внести корректировки,…"
type textarea "x"
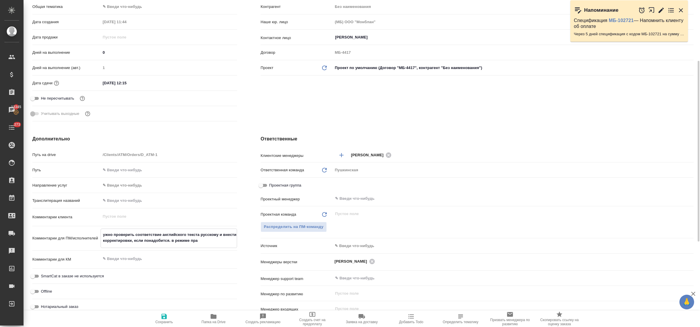
type textarea "ужно проверить соответствие английского текста русскому и внести корректировки,…"
type textarea "x"
type textarea "ужно проверить соответствие английского текста русскому и внести корректировки,…"
type textarea "x"
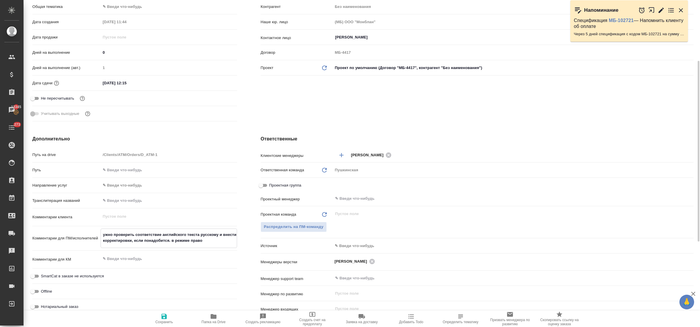
type textarea "x"
type textarea "ужно проверить соответствие английского текста русскому и внести корректировки,…"
type textarea "x"
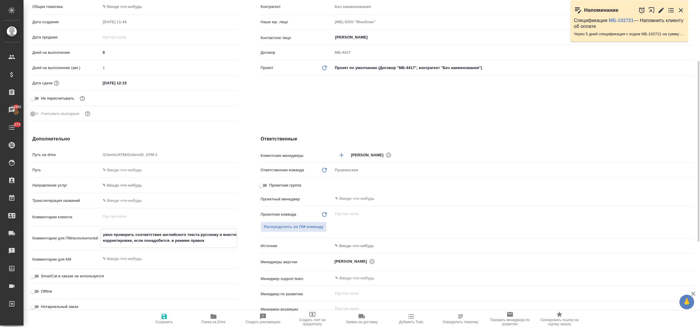
type textarea "x"
type textarea "ужно проверить соответствие английского текста русскому и внести корректировки,…"
type textarea "x"
click at [162, 315] on icon "button" at bounding box center [163, 316] width 5 height 5
type textarea "x"
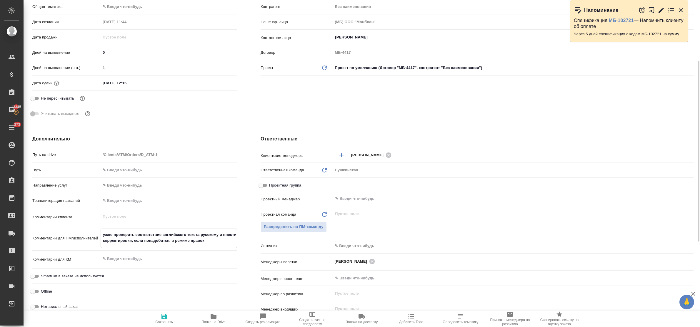
type textarea "x"
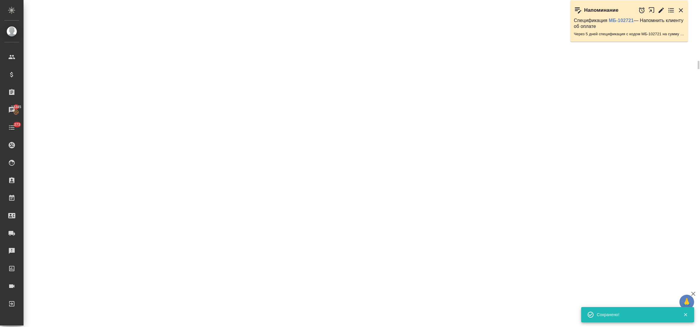
select select "RU"
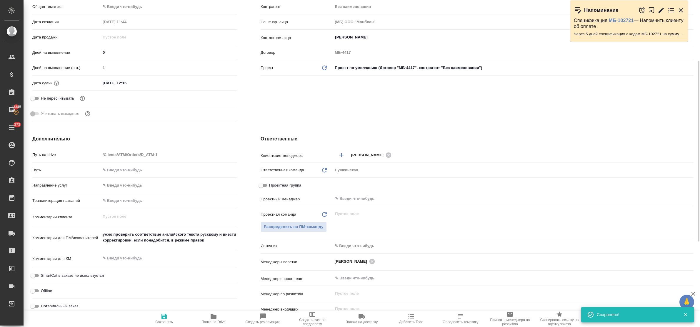
type textarea "x"
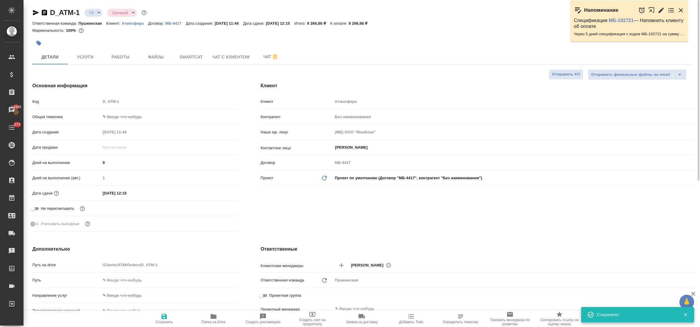
type textarea "x"
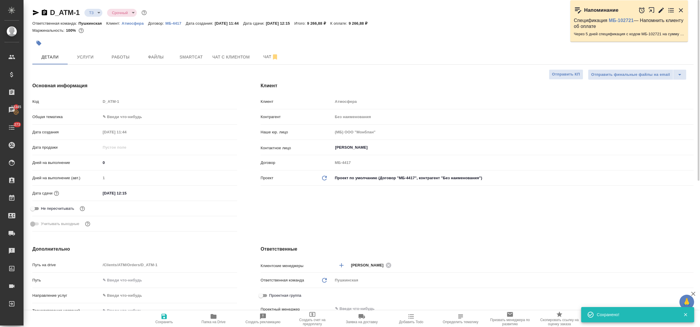
type textarea "x"
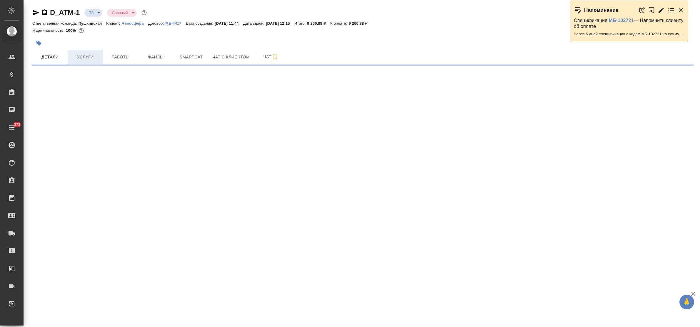
select select "RU"
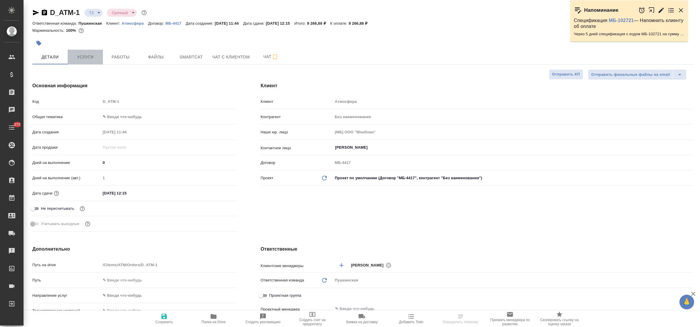
click at [86, 60] on span "Услуги" at bounding box center [85, 57] width 28 height 7
type textarea "x"
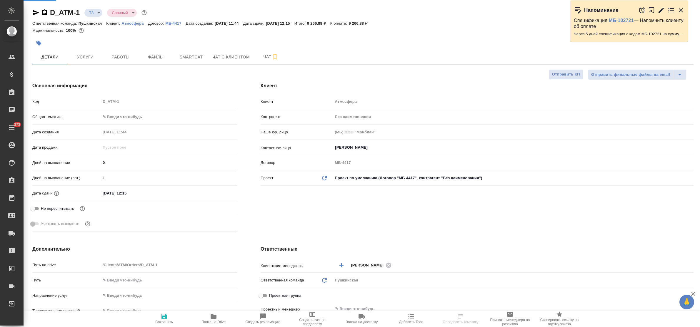
type textarea "x"
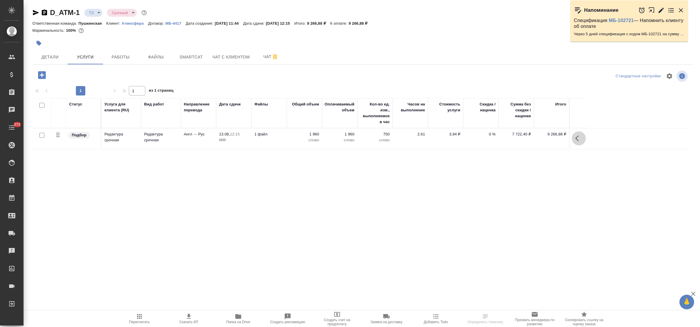
click at [577, 139] on icon "button" at bounding box center [577, 139] width 4 height 6
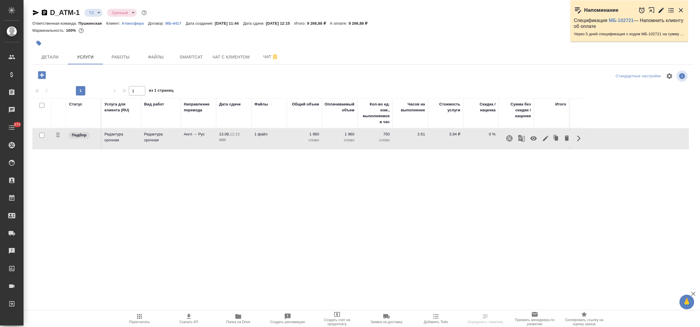
click at [498, 180] on div "Статус Услуга для клиента (RU) Вид работ Направление перевода Дата сдачи Файлы …" at bounding box center [360, 161] width 656 height 126
click at [44, 57] on span "Детали" at bounding box center [50, 57] width 28 height 7
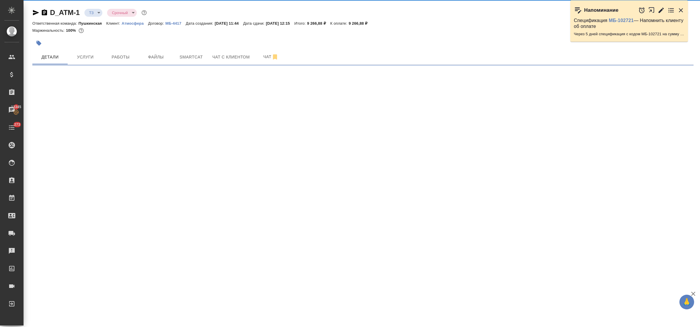
select select "RU"
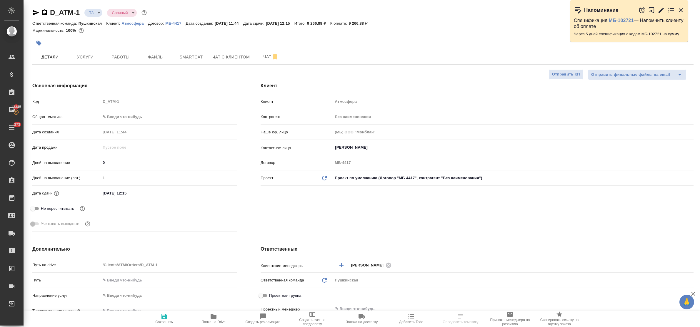
type textarea "x"
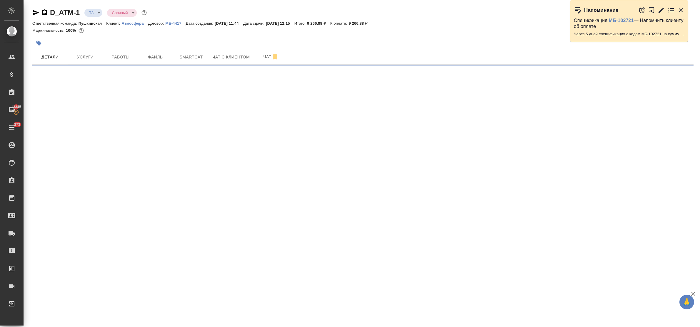
select select "RU"
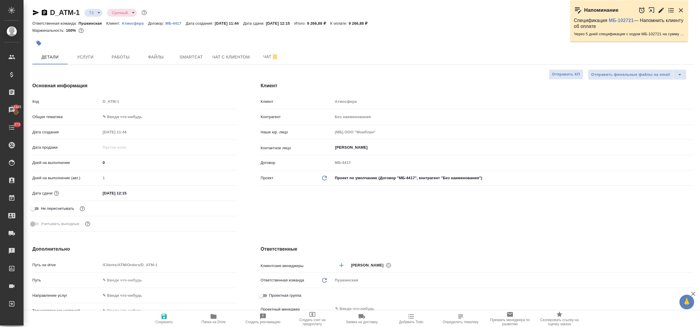
type textarea "x"
drag, startPoint x: 165, startPoint y: 317, endPoint x: 166, endPoint y: 311, distance: 6.3
click at [165, 318] on icon "button" at bounding box center [163, 316] width 5 height 5
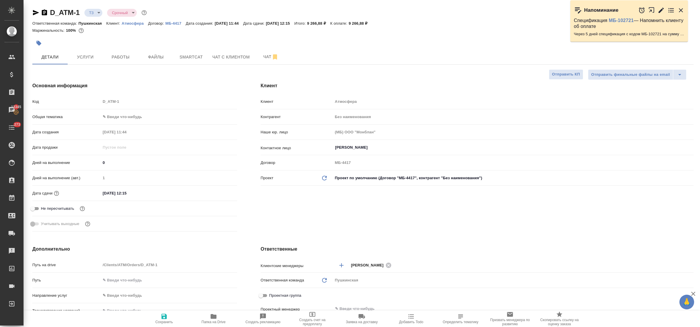
type textarea "x"
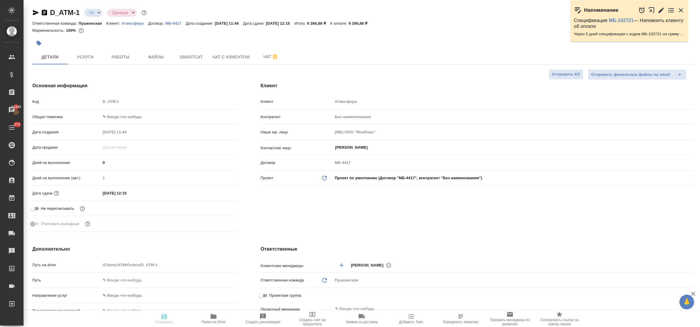
type textarea "x"
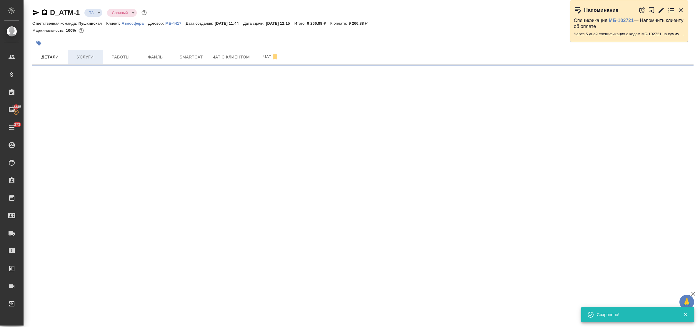
click at [81, 59] on span "Услуги" at bounding box center [85, 57] width 28 height 7
select select "RU"
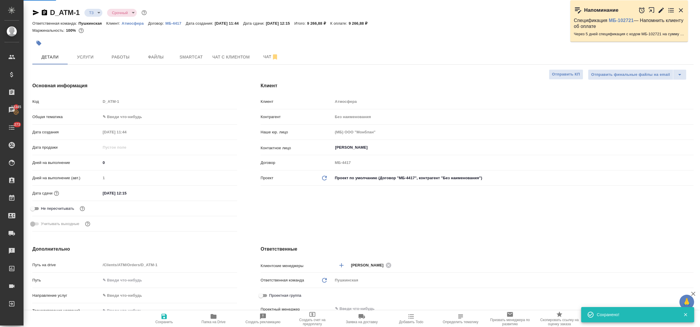
type textarea "x"
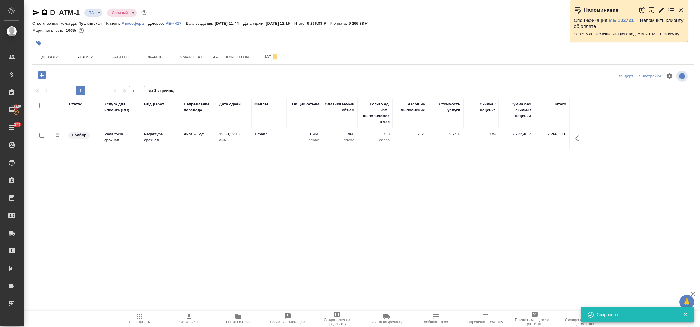
click at [190, 315] on icon "button" at bounding box center [189, 316] width 4 height 5
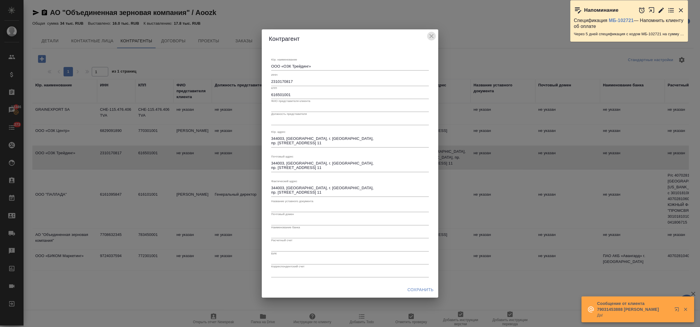
drag, startPoint x: 431, startPoint y: 34, endPoint x: 428, endPoint y: 36, distance: 3.2
click at [430, 36] on icon "close" at bounding box center [431, 36] width 7 height 7
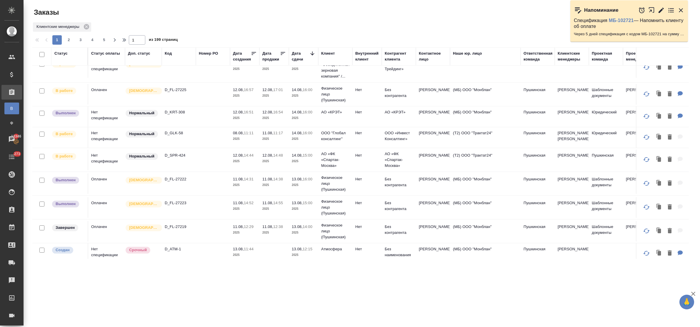
scroll to position [147, 0]
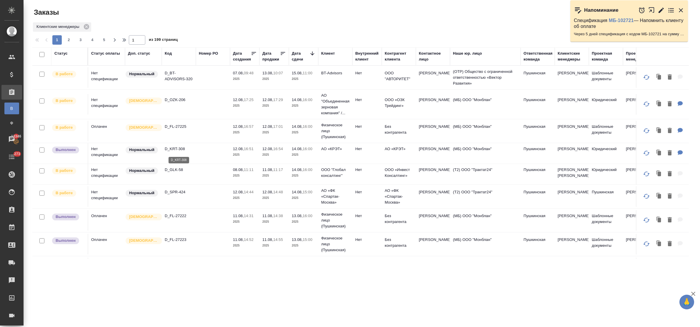
click at [177, 147] on p "D_KRT-308" at bounding box center [179, 149] width 28 height 6
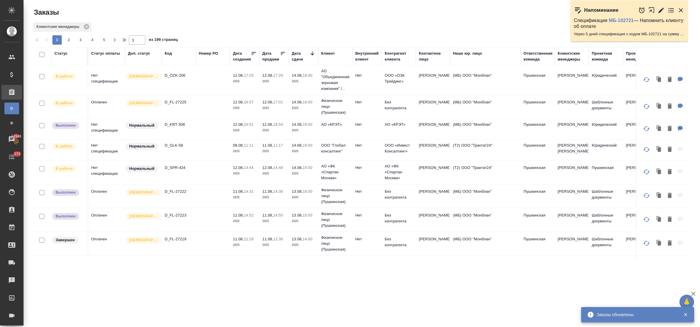
scroll to position [184, 0]
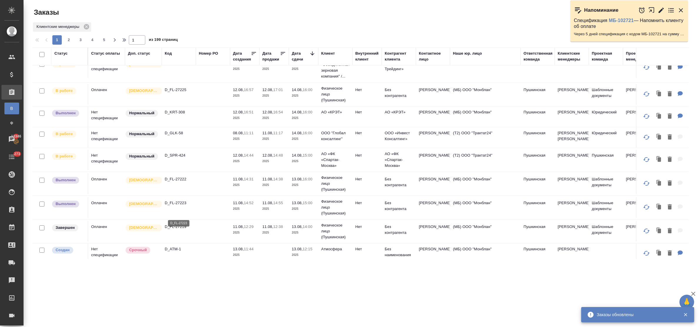
click at [181, 206] on p "D_FL-27223" at bounding box center [179, 203] width 28 height 6
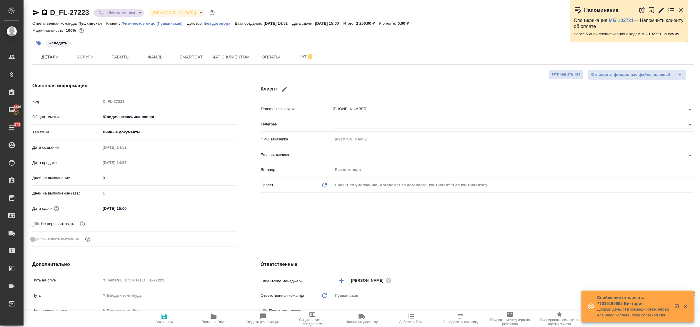
select select "RU"
click at [118, 59] on span "Работы" at bounding box center [120, 57] width 28 height 7
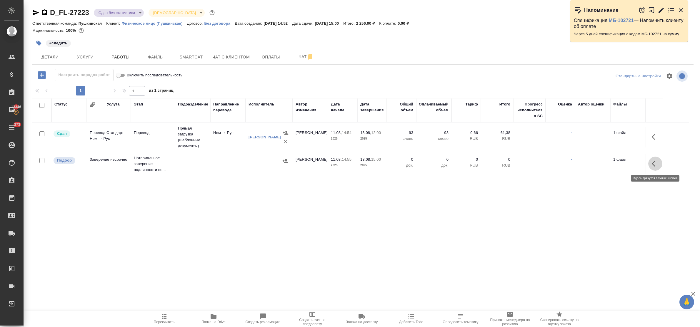
click at [652, 163] on icon "button" at bounding box center [655, 163] width 7 height 7
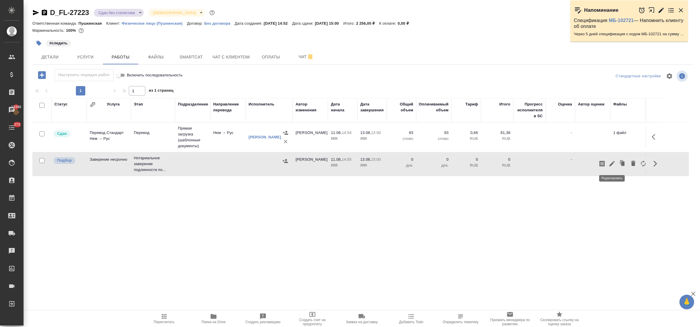
click at [613, 163] on icon "button" at bounding box center [611, 163] width 5 height 5
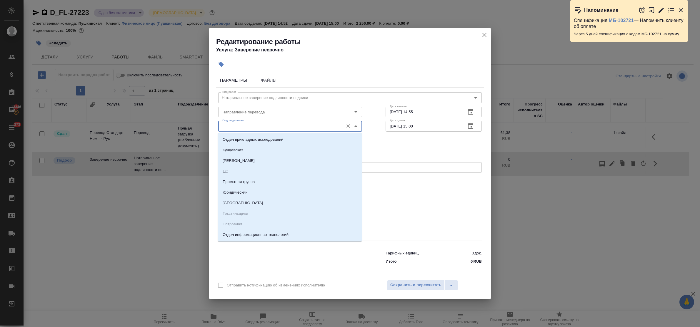
click at [259, 130] on input "Подразделение" at bounding box center [280, 126] width 121 height 7
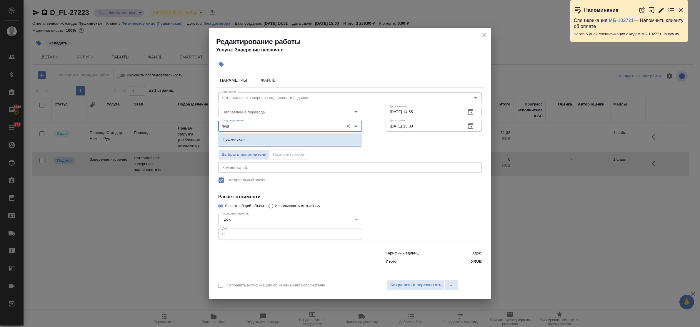
click at [259, 143] on li "Пушкинская" at bounding box center [290, 139] width 144 height 11
type input "Пушкинская"
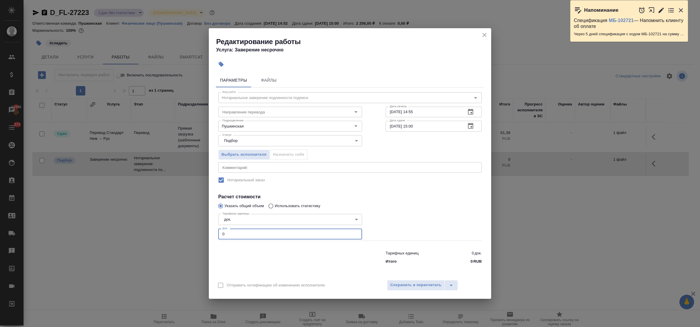
drag, startPoint x: 227, startPoint y: 235, endPoint x: 205, endPoint y: 232, distance: 22.4
click at [205, 232] on div "Редактирование работы Услуга: Заверение несрочно Параметры Файлы Вид работ Нота…" at bounding box center [350, 163] width 700 height 327
type input "1"
click at [412, 283] on span "Сохранить и пересчитать" at bounding box center [415, 285] width 51 height 7
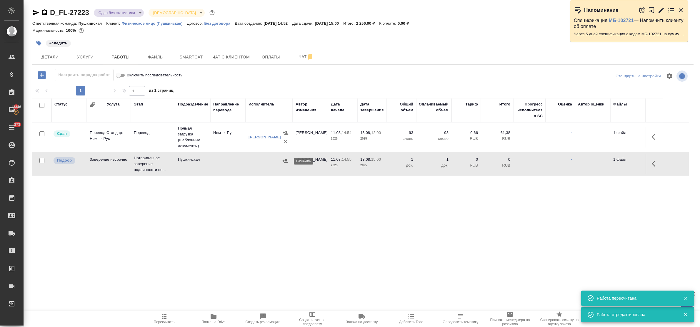
click at [284, 163] on icon "button" at bounding box center [285, 161] width 6 height 6
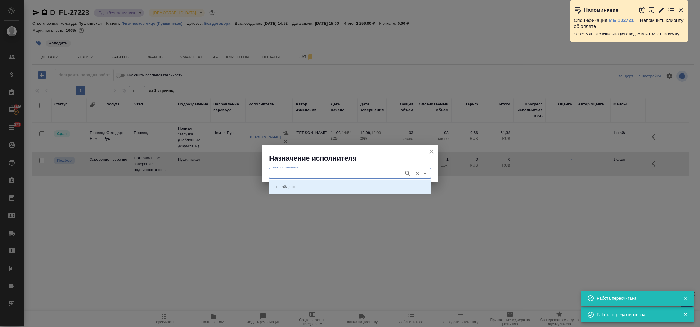
click at [295, 174] on input "ФИО Исполнителя" at bounding box center [335, 173] width 130 height 7
type input "федорченко"
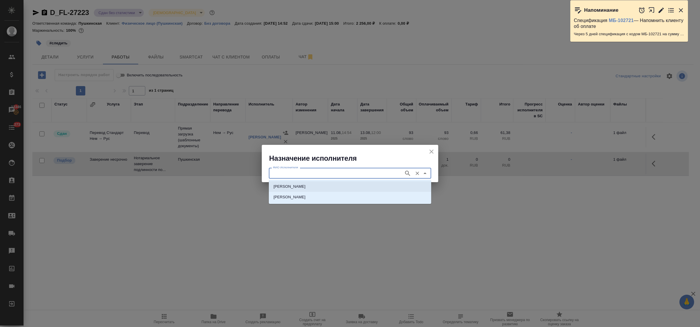
click at [292, 184] on p "[PERSON_NAME]" at bounding box center [289, 187] width 32 height 6
type input "[PERSON_NAME]"
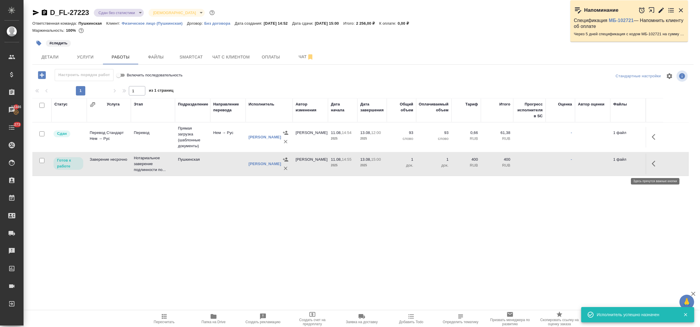
click at [653, 167] on icon "button" at bounding box center [655, 163] width 7 height 7
click at [610, 164] on icon "button" at bounding box center [611, 163] width 7 height 7
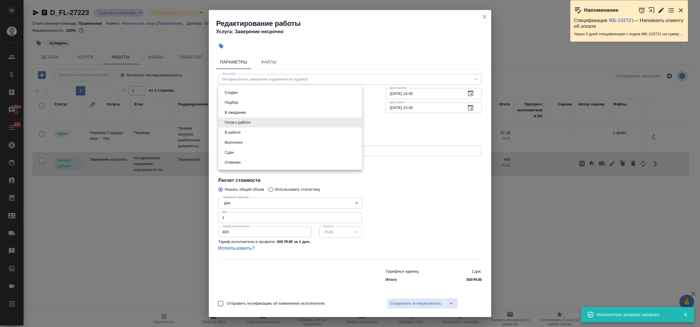
click at [284, 123] on body "🙏 .cls-1 fill:#fff; AWATERA Bulakhova Elena Клиенты Спецификации Заказы 13346 Ч…" at bounding box center [350, 163] width 700 height 327
click at [258, 149] on li "Сдан" at bounding box center [290, 153] width 144 height 10
type input "closed"
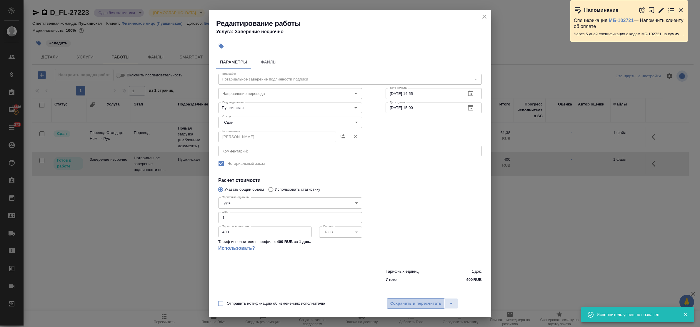
click at [397, 299] on button "Сохранить и пересчитать" at bounding box center [416, 303] width 58 height 11
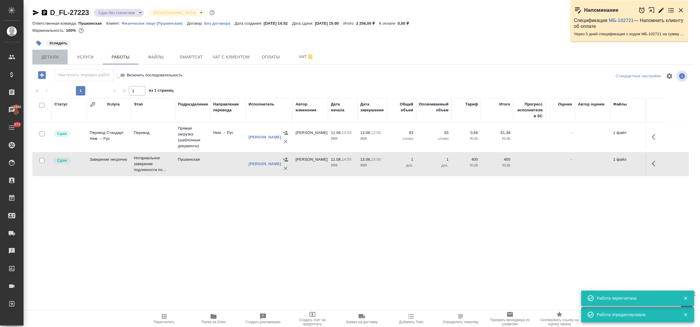
click at [47, 59] on span "Детали" at bounding box center [50, 57] width 28 height 7
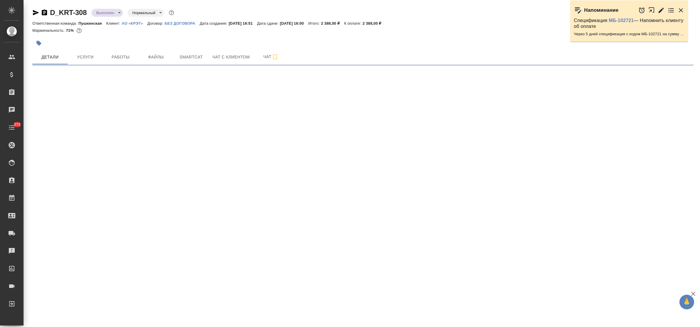
select select "RU"
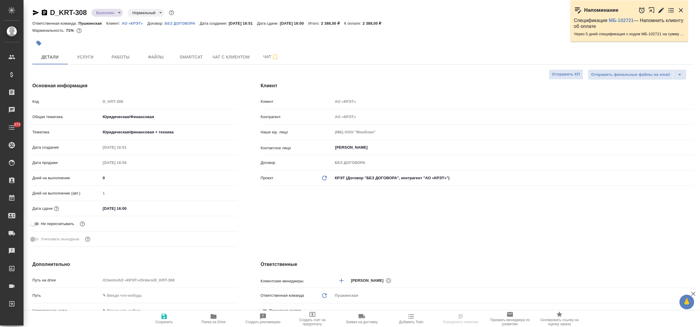
type textarea "x"
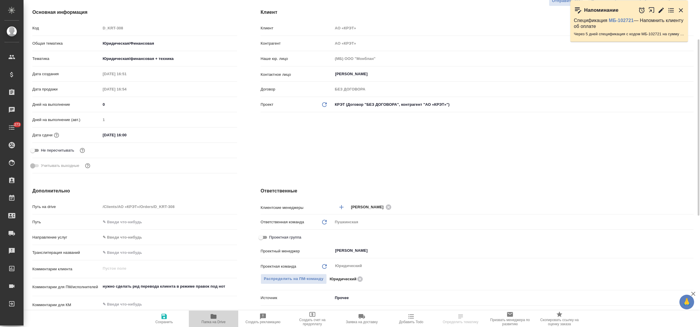
click at [211, 315] on icon "button" at bounding box center [214, 316] width 6 height 5
type textarea "x"
select select "RU"
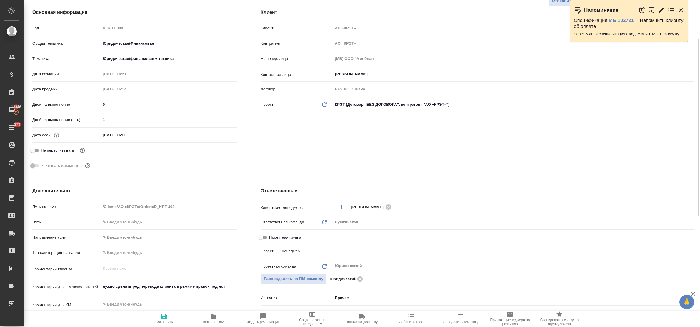
type input "[PERSON_NAME]"
type input "[PERSON_NAME]pereverzeva"
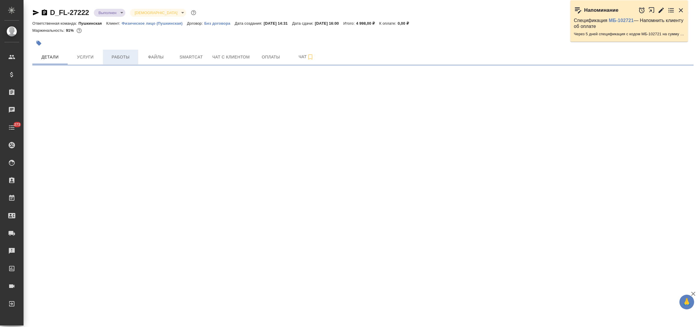
click at [116, 59] on span "Работы" at bounding box center [120, 57] width 28 height 7
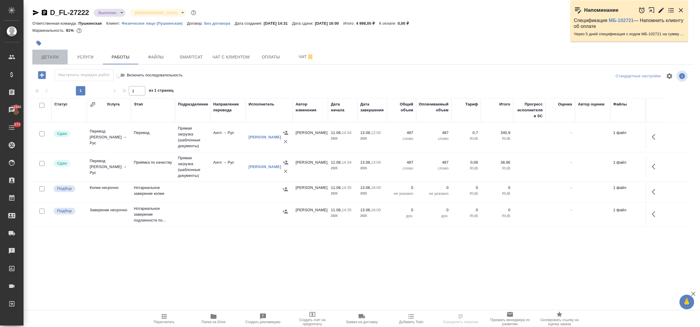
click at [51, 54] on span "Детали" at bounding box center [50, 57] width 28 height 7
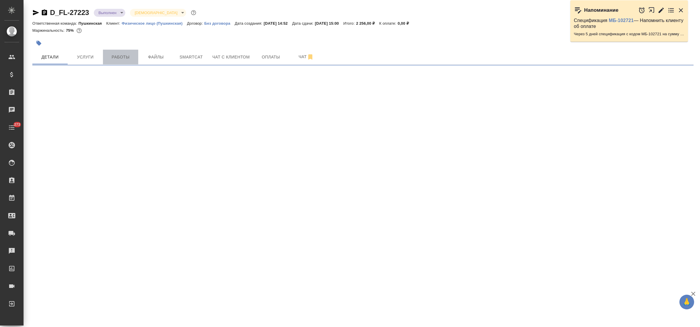
click at [117, 56] on span "Работы" at bounding box center [120, 57] width 28 height 7
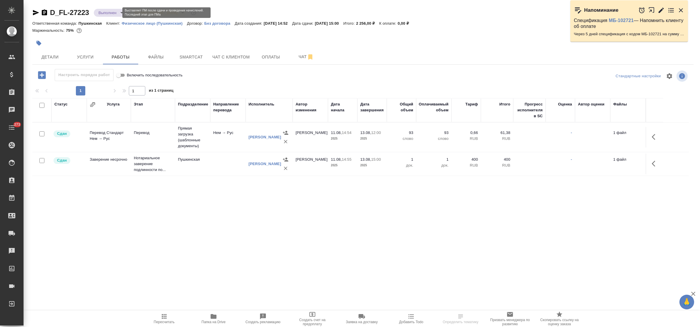
click at [115, 9] on body "🙏 .cls-1 fill:#fff; AWATERA Bulakhova [PERSON_NAME] Спецификации Заказы Чаты 27…" at bounding box center [350, 163] width 700 height 327
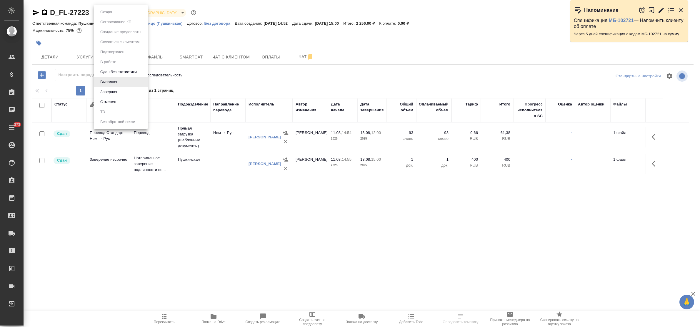
click at [123, 93] on li "Завершен" at bounding box center [121, 92] width 54 height 10
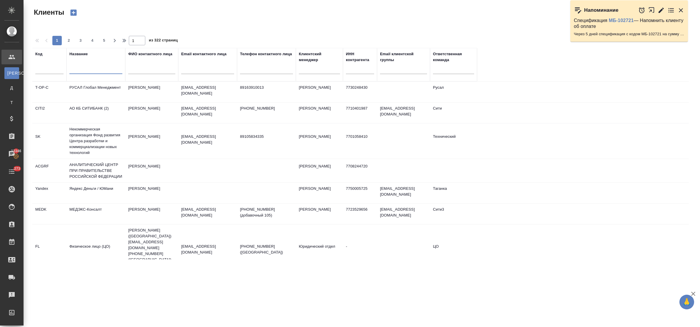
select select "RU"
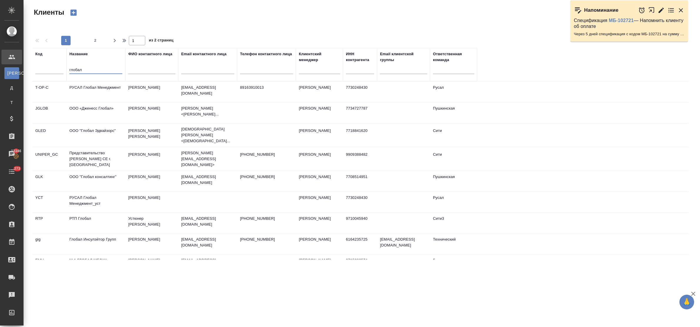
click at [99, 102] on td "ООО «Дженесс Глобал»" at bounding box center [95, 92] width 59 height 21
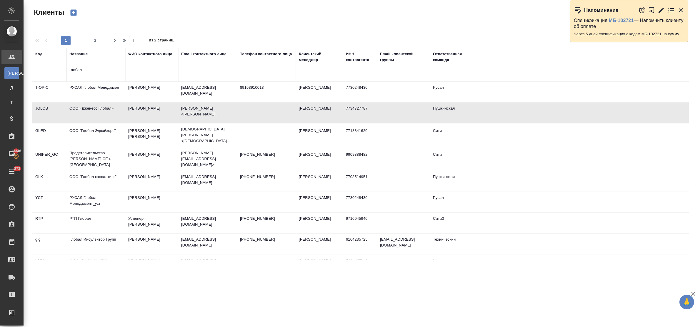
click at [99, 102] on td "ООО «Дженесс Глобал»" at bounding box center [95, 92] width 59 height 21
click at [96, 102] on td "ООО "Глобал консалтинг"" at bounding box center [95, 92] width 59 height 21
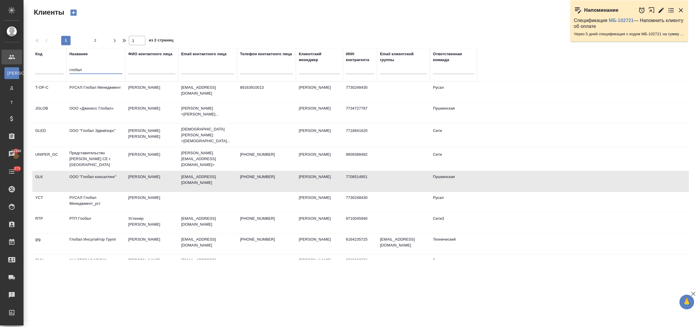
drag, startPoint x: 91, startPoint y: 71, endPoint x: 59, endPoint y: 71, distance: 31.2
click at [59, 71] on tr "Код Название глобал ФИО контактного лица Email контактного лица Телефон контакт…" at bounding box center [254, 65] width 445 height 34
paste input "айКью"
type input "МайКью"
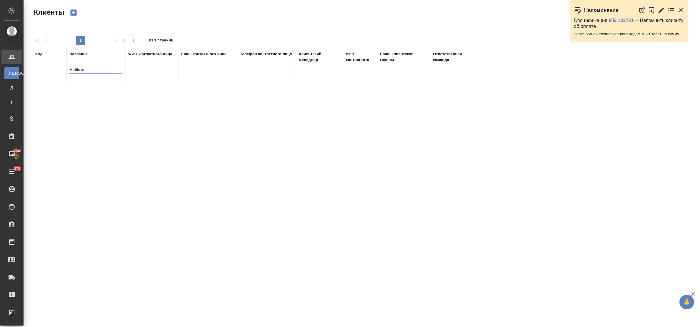
drag, startPoint x: 88, startPoint y: 70, endPoint x: 61, endPoint y: 62, distance: 28.8
click at [51, 64] on tr "Код Название МайКью ФИО контактного лица Email контактного лица Телефон контакт…" at bounding box center [254, 65] width 445 height 34
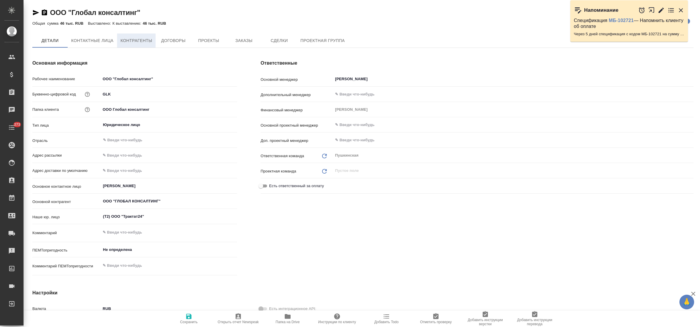
type textarea "x"
click at [133, 43] on span "Контрагенты" at bounding box center [137, 40] width 32 height 7
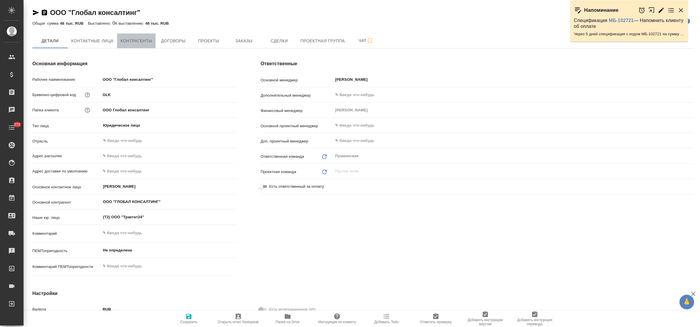
type textarea "x"
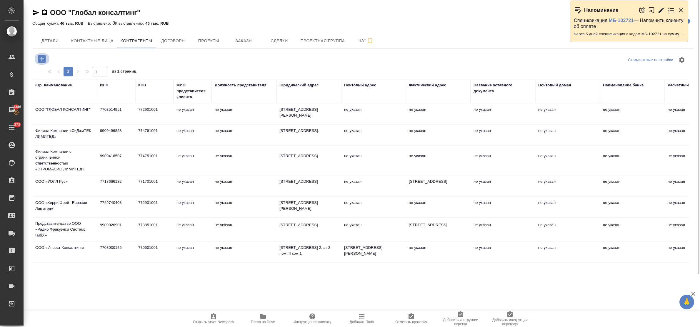
click at [41, 58] on icon "button" at bounding box center [42, 59] width 8 height 8
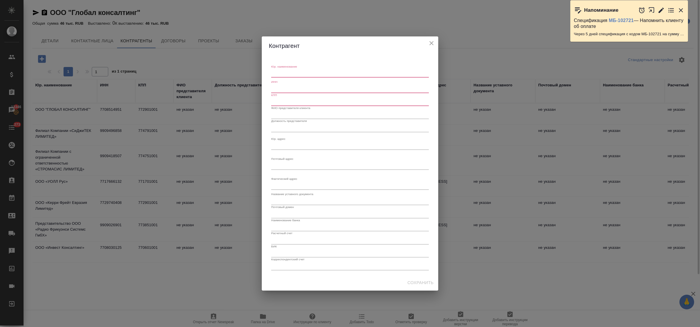
click at [313, 74] on textarea "Юр. наименование" at bounding box center [350, 73] width 158 height 4
paste textarea "ООО "МайКью РУ""
type textarea "ООО "МайКью РУ""
click at [306, 87] on input "text" at bounding box center [350, 89] width 158 height 8
paste input "9710007230"
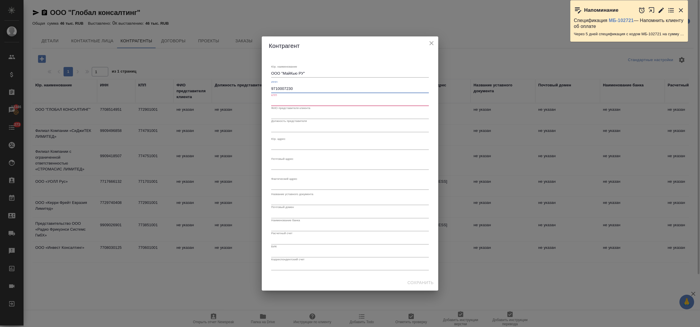
type input "9710007230"
click at [306, 103] on input "text" at bounding box center [350, 102] width 158 height 8
click at [292, 101] on input "text" at bounding box center [350, 102] width 158 height 8
paste input "771001001"
type input "771001001"
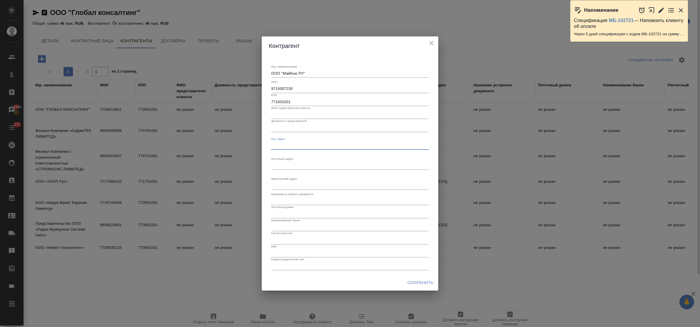
click at [297, 146] on textarea "Юр. наименование" at bounding box center [350, 145] width 158 height 4
click at [280, 76] on textarea "Юр. наименование" at bounding box center [350, 73] width 158 height 4
paste textarea "125047, Москва г, Брестская 2-я ул, дом № 8, помещение XVIII"
type textarea "125047, Москва г, Брестская 2-я ул, дом № 8, помещение XVIII"
click at [287, 229] on input "text" at bounding box center [350, 227] width 158 height 8
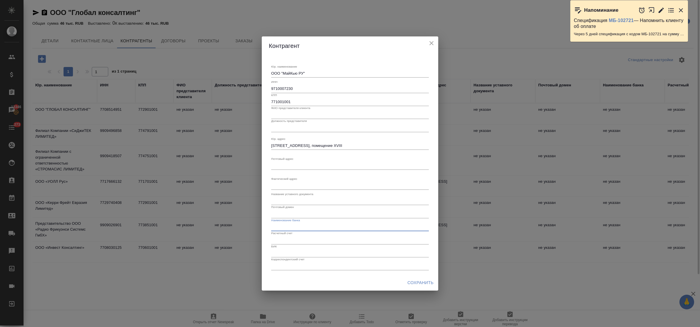
paste input "АО "РАЙФФАЙЗЕНБАНК""
type input "АО "РАЙФФАЙЗЕНБАНК""
click at [291, 240] on input "text" at bounding box center [350, 240] width 158 height 8
click at [315, 242] on input "text" at bounding box center [350, 240] width 158 height 8
paste input "40702810800000015100"
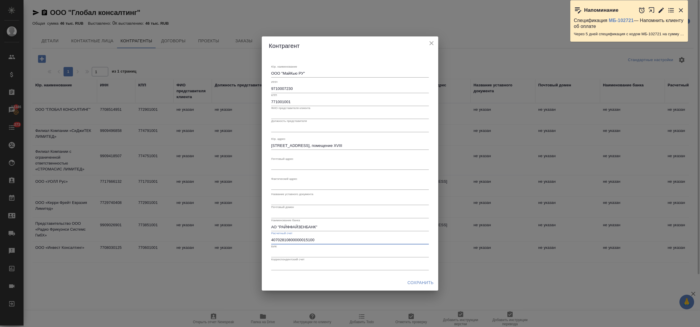
type input "40702810800000015100"
click at [315, 252] on input "text" at bounding box center [350, 253] width 158 height 8
click at [287, 255] on input "text" at bounding box center [350, 253] width 158 height 8
paste input "044525700"
type input "044525700"
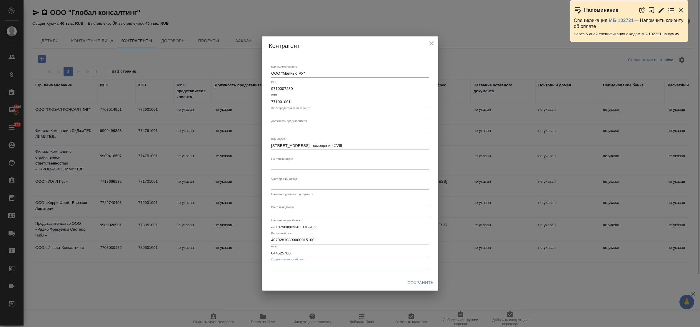
click at [290, 266] on input "text" at bounding box center [350, 266] width 158 height 8
click at [309, 265] on input "text" at bounding box center [350, 266] width 158 height 8
paste input "30101810200000000700"
type input "30101810200000000700"
click at [420, 281] on span "Сохранить" at bounding box center [420, 282] width 26 height 7
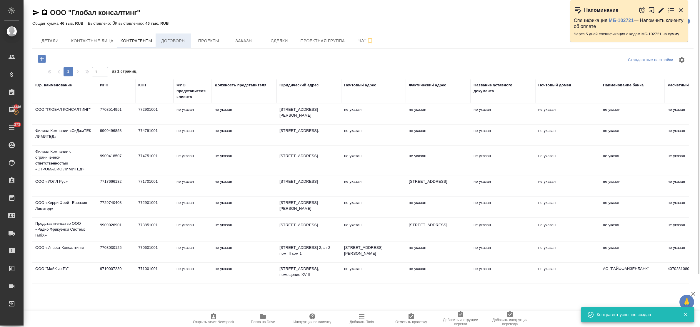
click at [174, 44] on span "Договоры" at bounding box center [173, 40] width 28 height 7
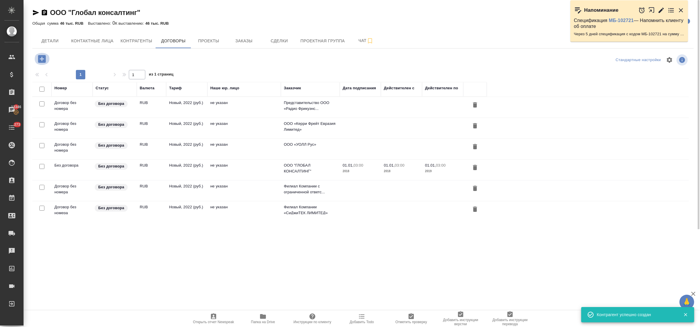
click at [40, 61] on icon "button" at bounding box center [42, 59] width 8 height 8
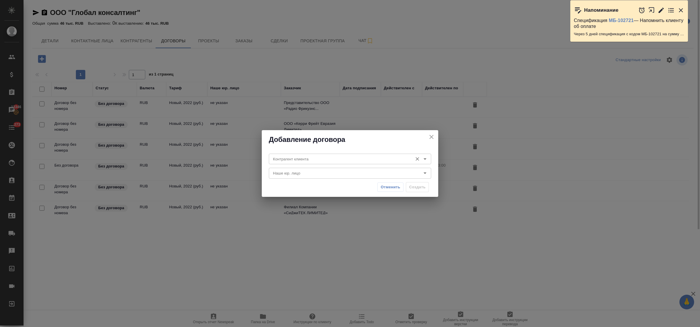
click at [312, 157] on input "Контрагент клиента" at bounding box center [339, 159] width 139 height 7
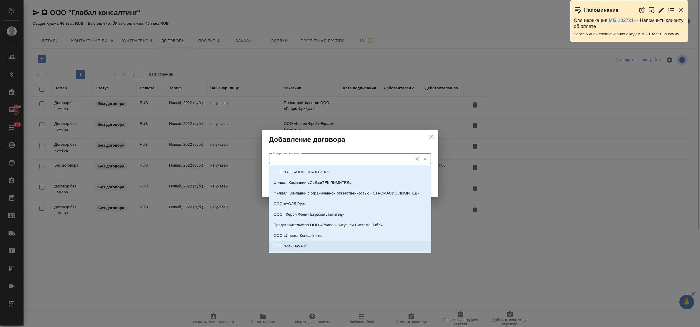
click at [306, 249] on p "ООО "МайКью РУ"" at bounding box center [290, 246] width 34 height 6
type input "ООО "МайКью РУ""
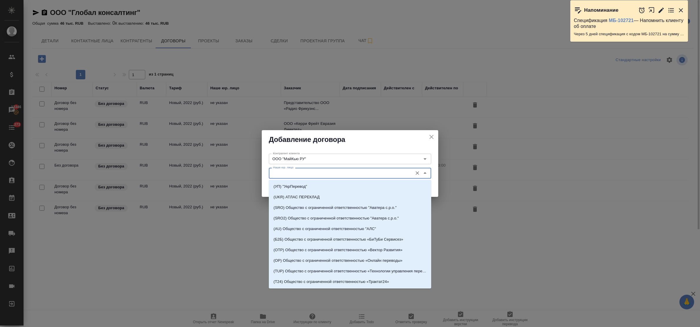
click at [306, 171] on input "Наше юр. лицо" at bounding box center [339, 173] width 139 height 7
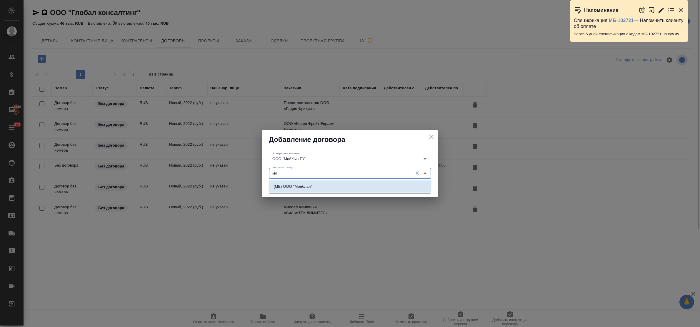
drag, startPoint x: 308, startPoint y: 186, endPoint x: 376, endPoint y: 189, distance: 68.9
click at [308, 186] on p "(МБ) ООО "Монблан"" at bounding box center [292, 187] width 39 height 6
type input "(МБ) ООО "Монблан""
click at [420, 186] on span "Создать" at bounding box center [417, 187] width 16 height 7
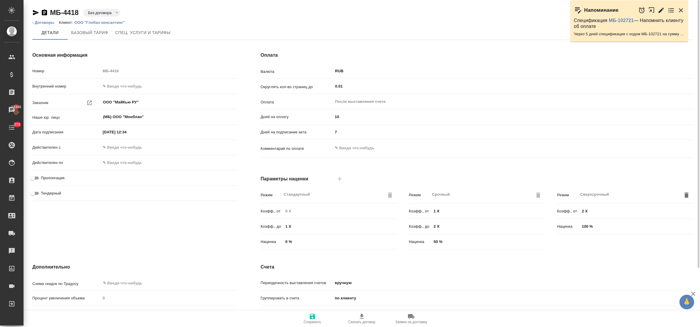
click at [103, 22] on p "ООО "Глобал консалтинг"" at bounding box center [101, 22] width 55 height 4
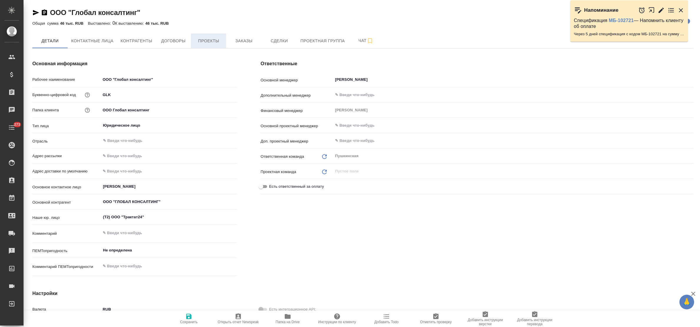
click at [211, 40] on span "Проекты" at bounding box center [208, 40] width 28 height 7
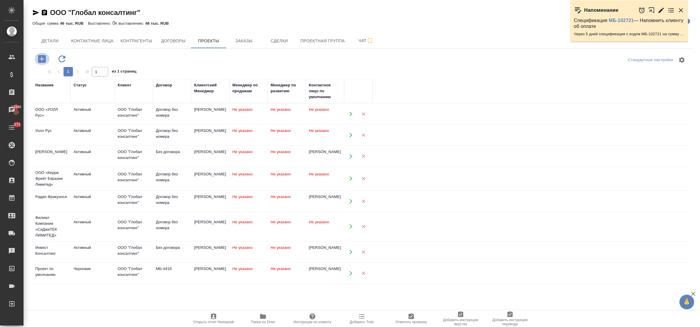
click at [41, 58] on icon "button" at bounding box center [42, 59] width 8 height 8
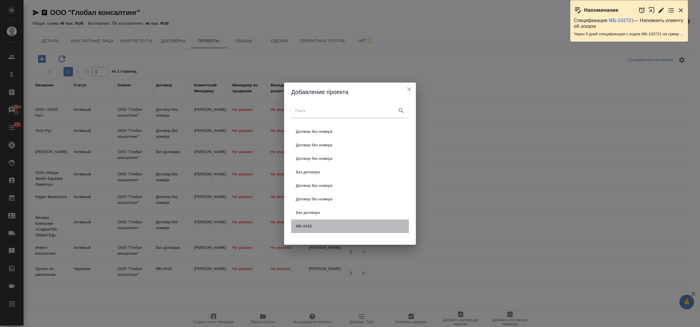
click at [325, 227] on span "МБ-4418" at bounding box center [350, 226] width 108 height 6
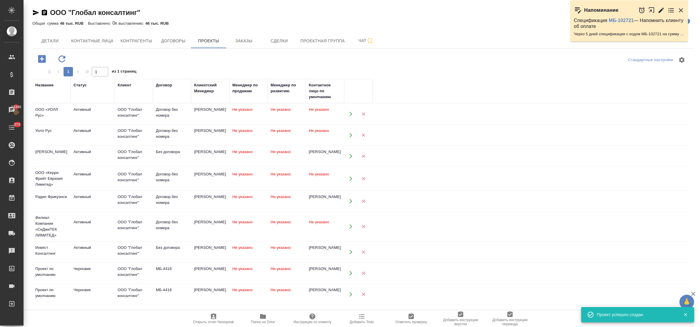
click at [61, 58] on icon "button" at bounding box center [62, 59] width 10 height 10
click at [244, 43] on span "Заказы" at bounding box center [244, 40] width 28 height 7
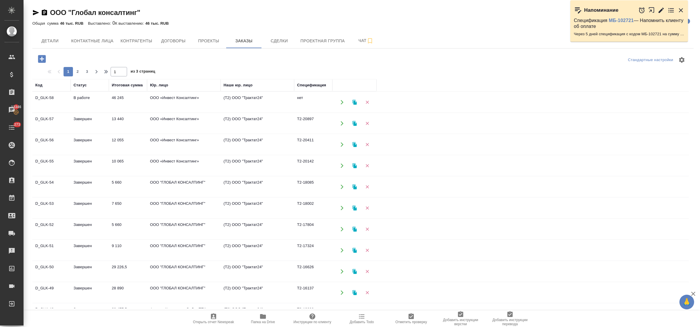
click at [177, 99] on td "ООО «Инвест Консалтинг»" at bounding box center [184, 102] width 74 height 21
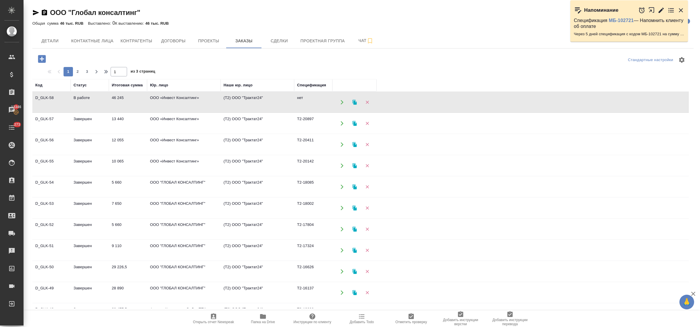
click at [183, 98] on td "ООО «Инвест Консалтинг»" at bounding box center [184, 102] width 74 height 21
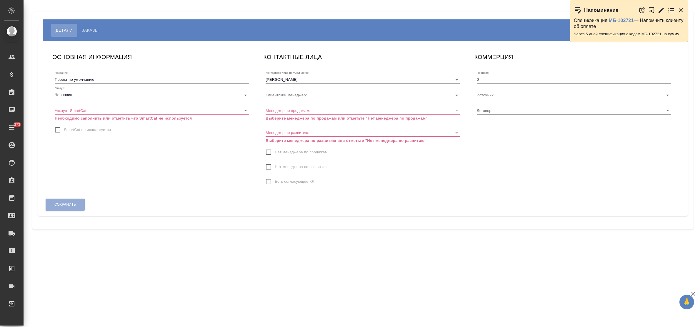
type input "МБ-4418"
type input "[PERSON_NAME]"
drag, startPoint x: 102, startPoint y: 82, endPoint x: 50, endPoint y: 77, distance: 52.5
click at [50, 77] on div "ОСНОВНАЯ ИНФОРМАЦИЯ Название: Проект по умолчанию Статус: Черновик draft Аккаун…" at bounding box center [151, 122] width 211 height 152
paste input "айКью РУ"
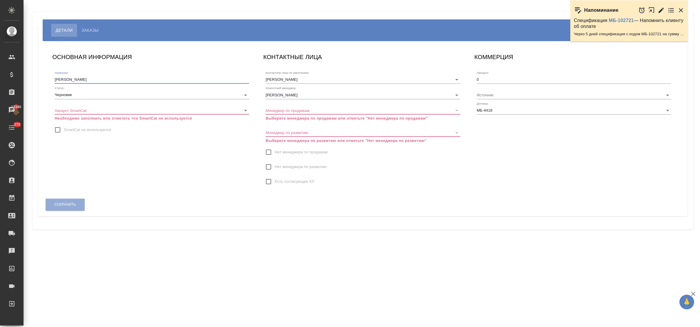
type input "[PERSON_NAME]"
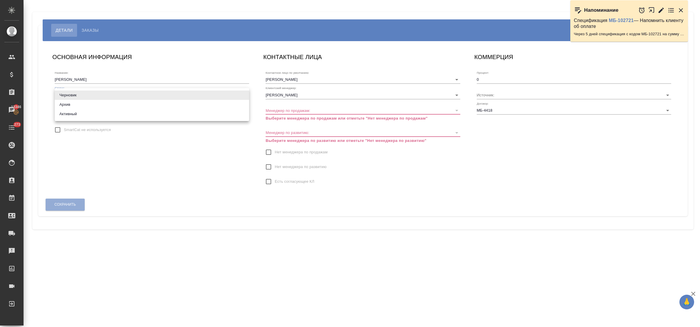
click at [76, 96] on body "🙏 .cls-1 fill:#fff; AWATERA Bulakhova [PERSON_NAME] Спецификации Заказы 13346 Ч…" at bounding box center [350, 163] width 700 height 327
click at [80, 115] on li "Активный" at bounding box center [152, 113] width 194 height 9
type input "active"
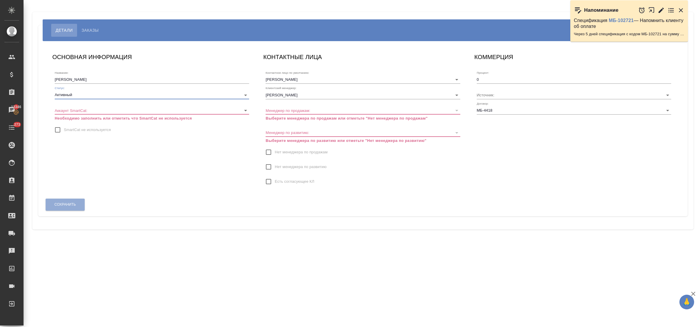
click at [80, 111] on body "🙏 .cls-1 fill:#fff; AWATERA Bulakhova [PERSON_NAME] Спецификации Заказы 13346 Ч…" at bounding box center [350, 163] width 700 height 327
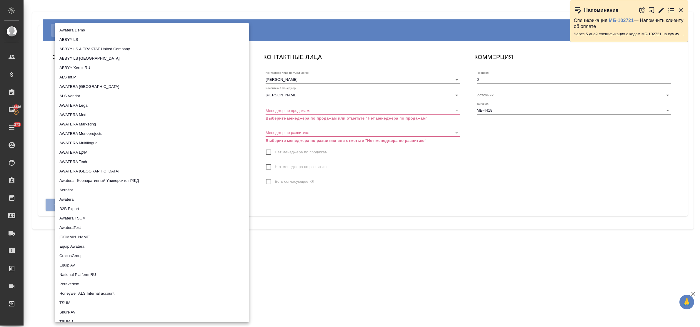
click at [78, 105] on li "AWATERA Legal" at bounding box center [152, 105] width 194 height 9
type input "5ee72f349385e241e0590260"
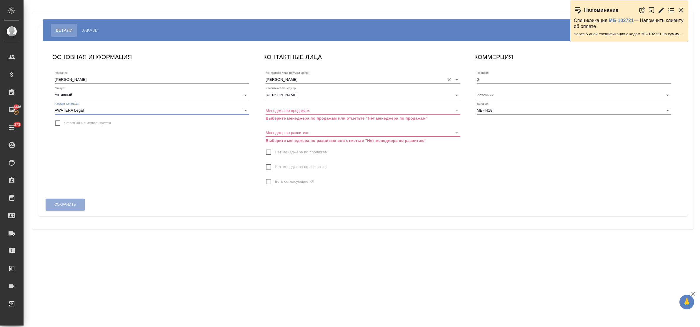
click at [297, 78] on input "[PERSON_NAME]" at bounding box center [353, 80] width 176 height 8
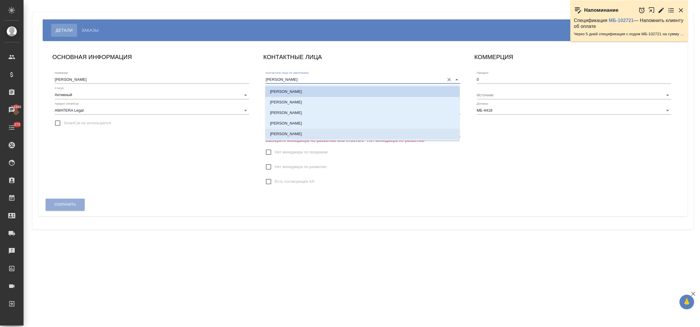
click at [298, 131] on p "[PERSON_NAME]" at bounding box center [286, 134] width 32 height 6
type input "[PERSON_NAME]"
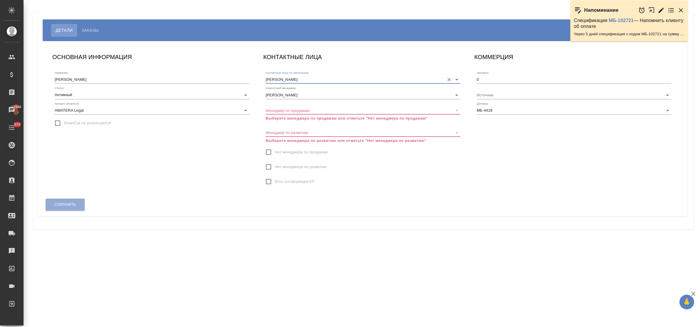
click at [269, 152] on input "Нет менеджера по продажам" at bounding box center [268, 152] width 12 height 12
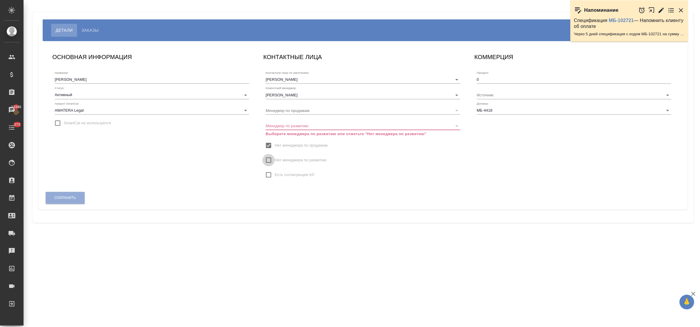
click at [271, 161] on input "Нет менеджера по развитию" at bounding box center [268, 160] width 12 height 12
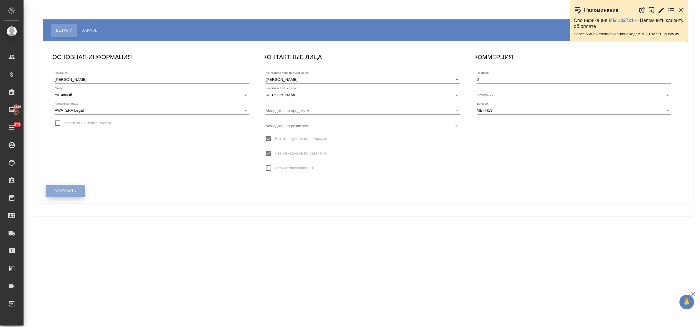
click at [77, 188] on button "Сохранить" at bounding box center [65, 191] width 39 height 12
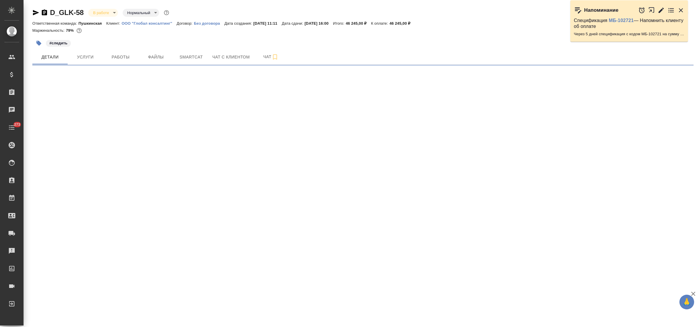
select select "RU"
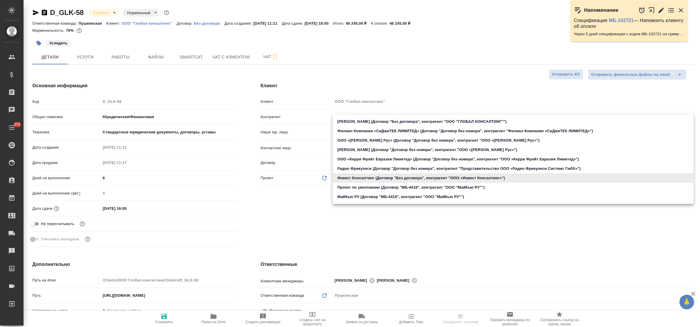
click at [354, 179] on body "🙏 .cls-1 fill:#fff; AWATERA Bulakhova [PERSON_NAME] Спецификации Заказы Чаты 27…" at bounding box center [350, 163] width 700 height 327
type textarea "x"
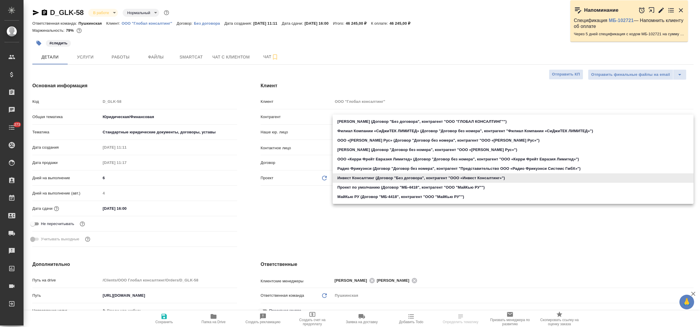
type textarea "x"
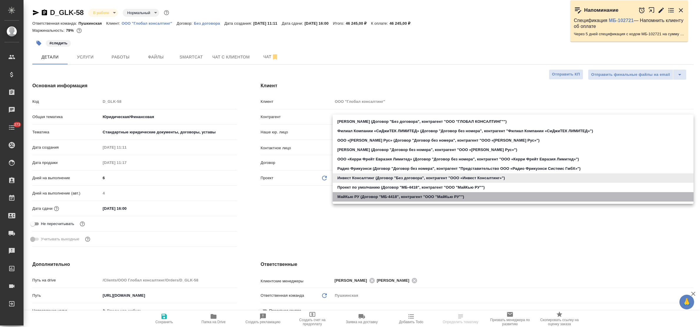
click at [356, 198] on li "МайКью РУ (Договор "МБ-4418", контрагент "ООО "МайКью РУ"")" at bounding box center [513, 196] width 361 height 9
type input "689c5c202cd4ce5f206282b6"
type textarea "x"
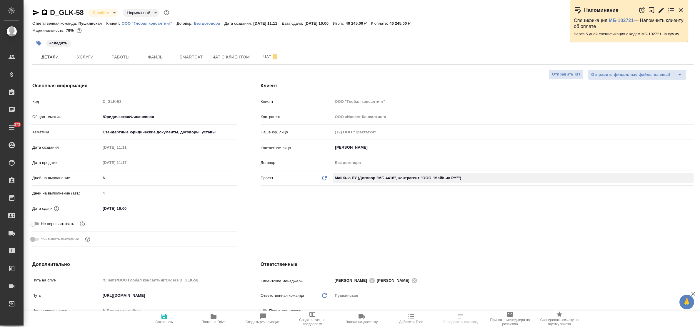
type input "ООО "МайКью РУ""
type input "(МБ) ООО "Монблан""
type input "МБ-4418"
type textarea "x"
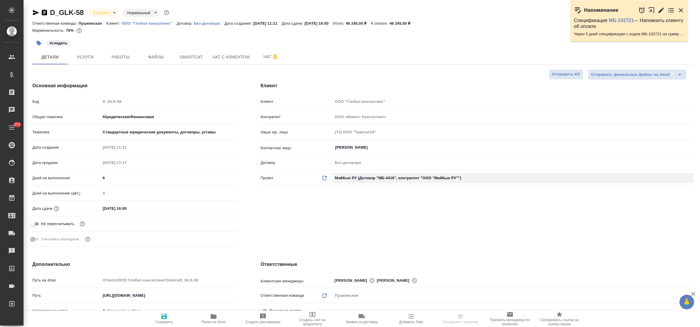
type textarea "x"
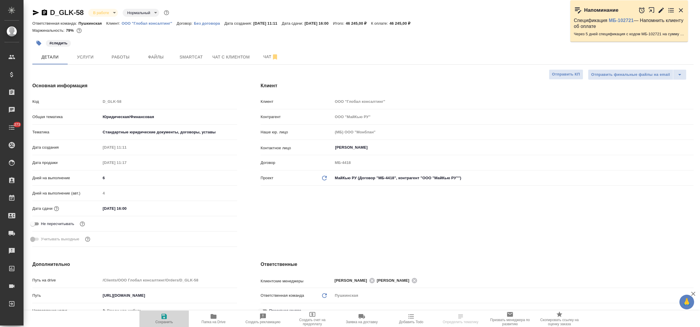
click at [163, 319] on icon "button" at bounding box center [163, 316] width 5 height 5
type textarea "x"
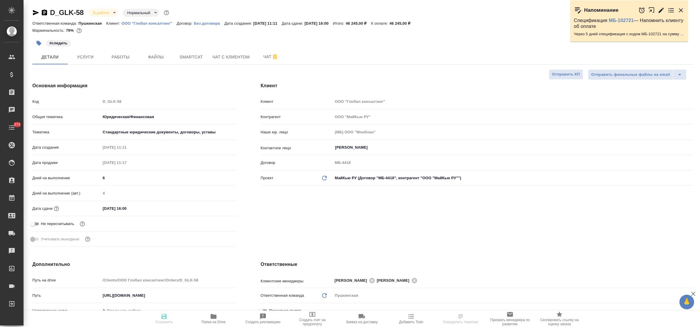
type textarea "x"
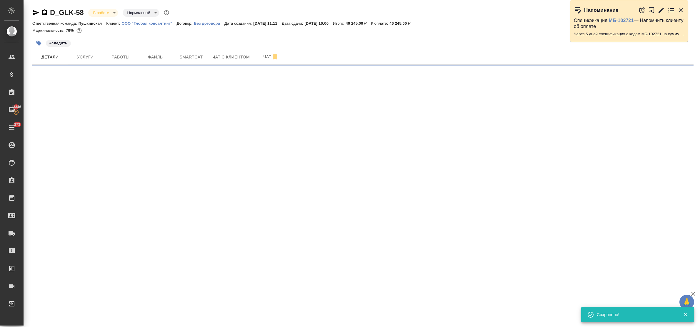
select select "RU"
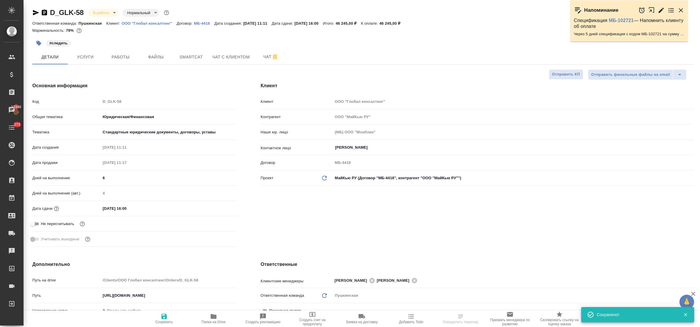
type textarea "x"
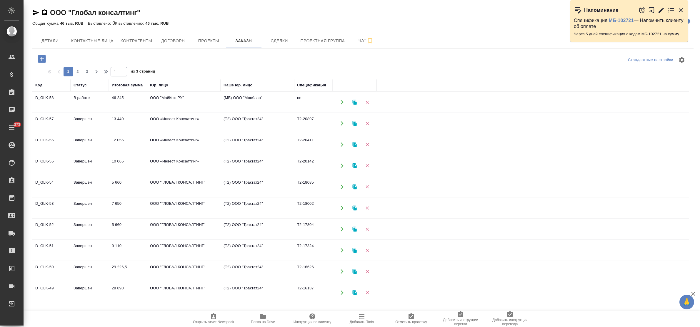
click at [184, 113] on td "ООО «Инвест Консалтинг»" at bounding box center [184, 102] width 74 height 21
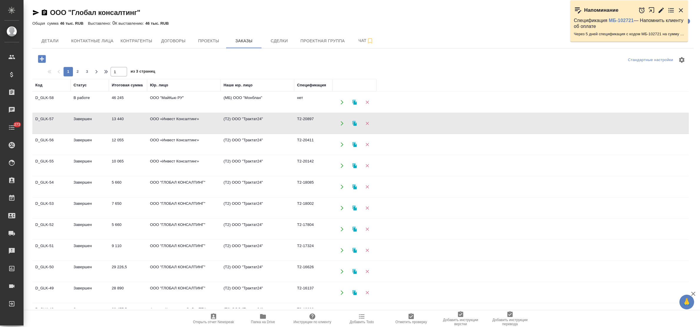
click at [184, 113] on td "ООО «Инвест Консалтинг»" at bounding box center [184, 102] width 74 height 21
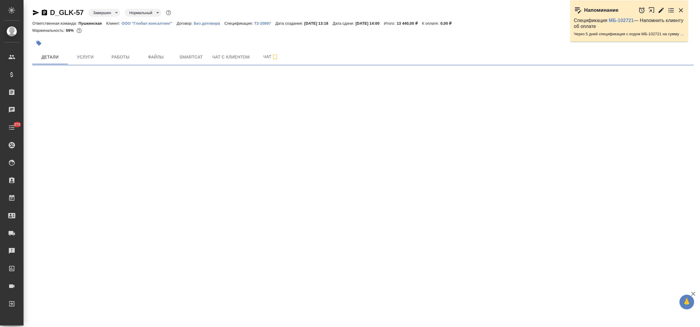
select select "RU"
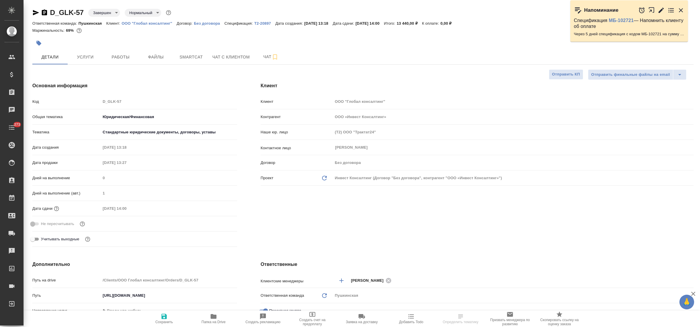
type textarea "x"
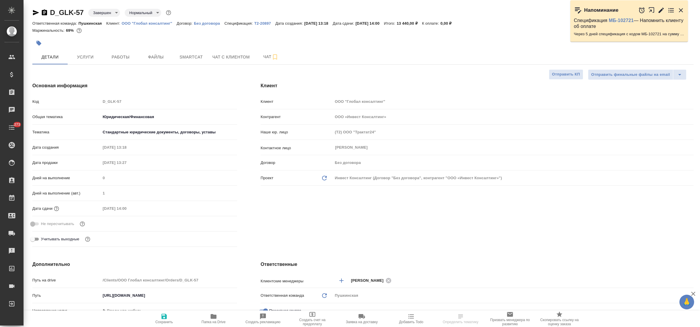
type textarea "x"
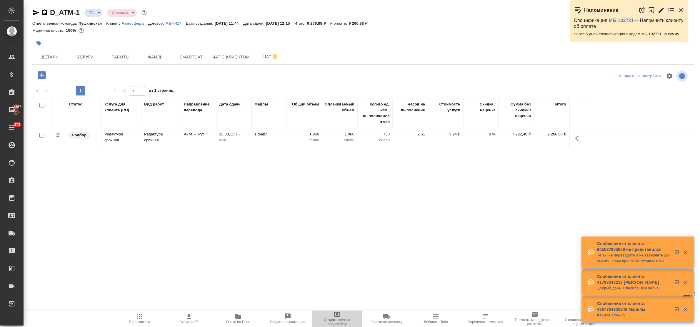
click at [338, 314] on icon "button" at bounding box center [337, 314] width 6 height 5
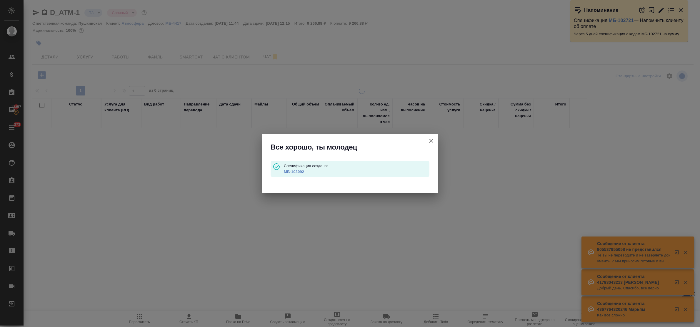
type input "waitingForPrepayment"
click at [292, 171] on link "МБ-103092" at bounding box center [294, 172] width 20 height 4
click at [432, 137] on icon "button" at bounding box center [430, 140] width 7 height 7
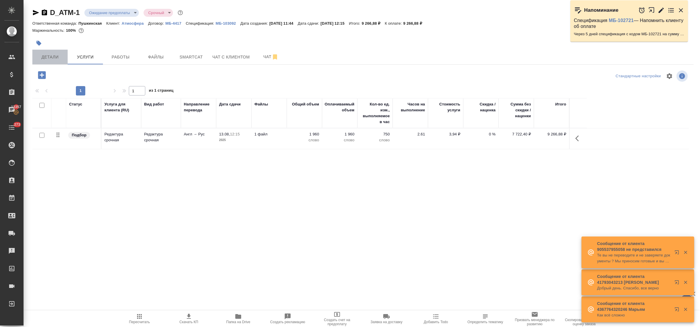
click at [49, 58] on span "Детали" at bounding box center [50, 57] width 28 height 7
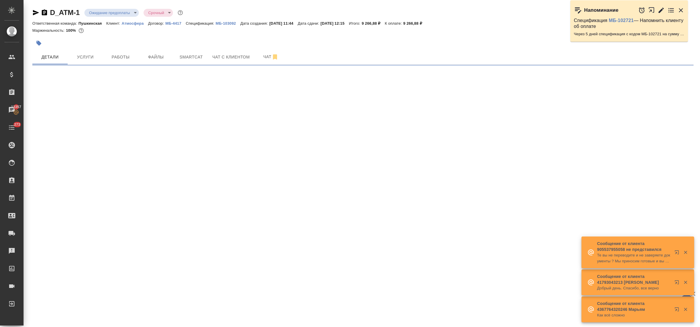
select select "RU"
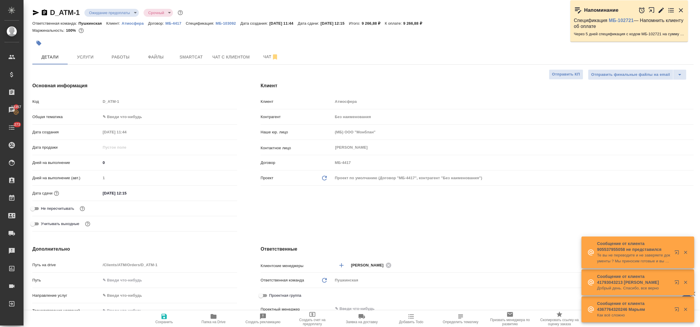
type textarea "x"
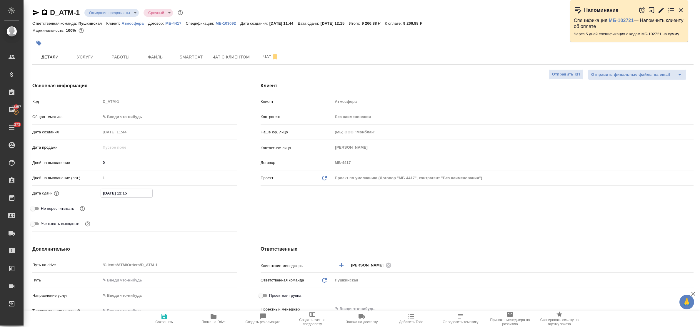
click at [140, 192] on input "13.08.2025 12:15" at bounding box center [126, 193] width 51 height 9
click at [220, 193] on icon "button" at bounding box center [219, 193] width 5 height 6
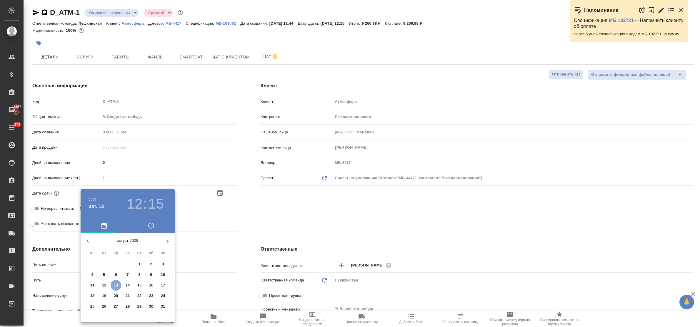
click at [114, 285] on p "13" at bounding box center [116, 286] width 4 height 6
type textarea "x"
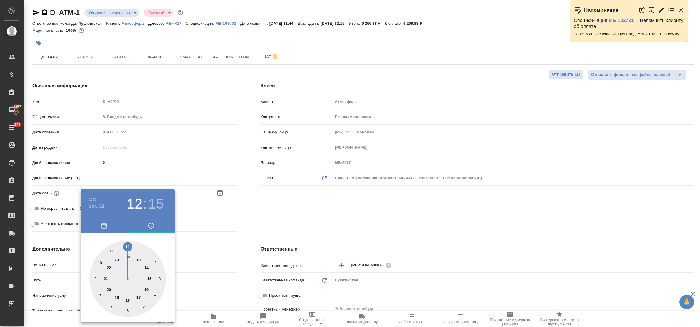
click at [139, 297] on div at bounding box center [127, 279] width 76 height 76
type input "13.08.2025 17:15"
type textarea "x"
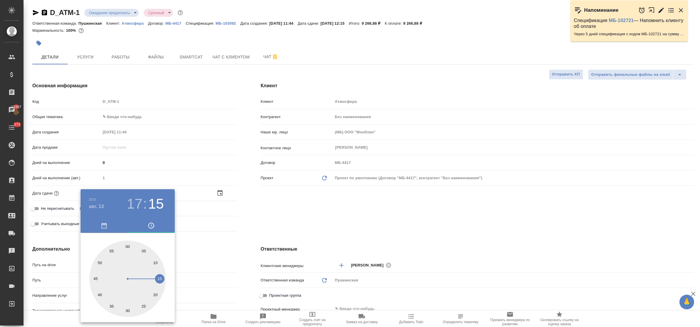
click at [125, 310] on div at bounding box center [127, 279] width 76 height 76
type input "13.08.2025 17:31"
type textarea "x"
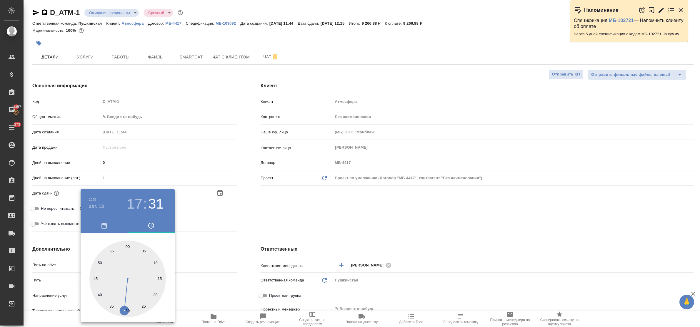
click at [128, 311] on div at bounding box center [127, 279] width 76 height 76
type input "[DATE] 17:30"
type textarea "x"
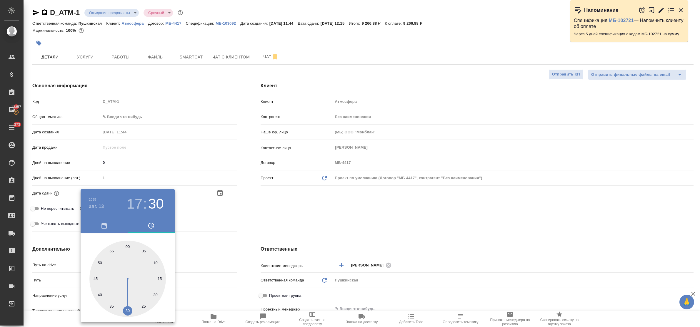
click at [217, 251] on div at bounding box center [350, 163] width 700 height 327
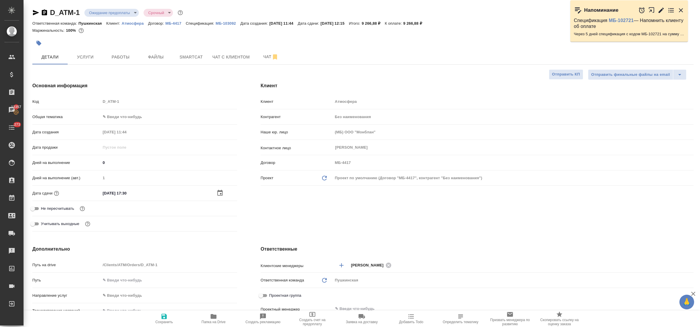
click at [142, 117] on body "🙏 .cls-1 fill:#fff; AWATERA Bulakhova Elena Клиенты Спецификации Заказы 13357 Ч…" at bounding box center [350, 163] width 700 height 327
click at [146, 173] on li "Юридическая/Финансовая" at bounding box center [169, 173] width 136 height 9
type input "yr-fn"
type textarea "x"
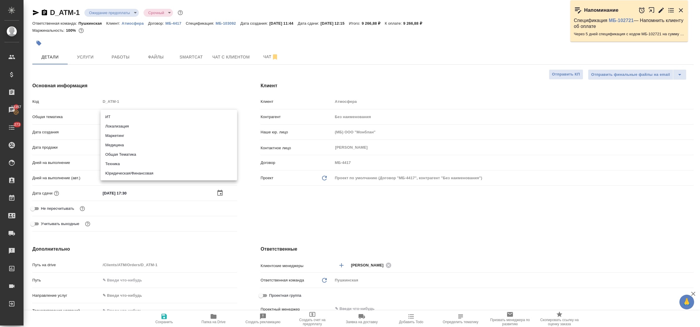
type textarea "x"
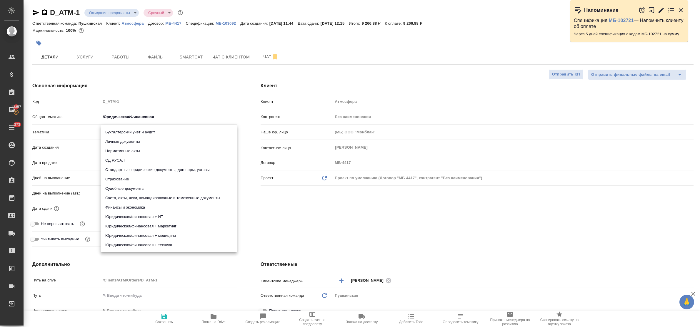
click at [127, 131] on body "🙏 .cls-1 fill:#fff; AWATERA Bulakhova Elena Клиенты Спецификации Заказы 13357 Ч…" at bounding box center [350, 163] width 700 height 327
click at [136, 168] on li "Стандартные юридические документы, договоры, уставы" at bounding box center [169, 169] width 136 height 9
type textarea "x"
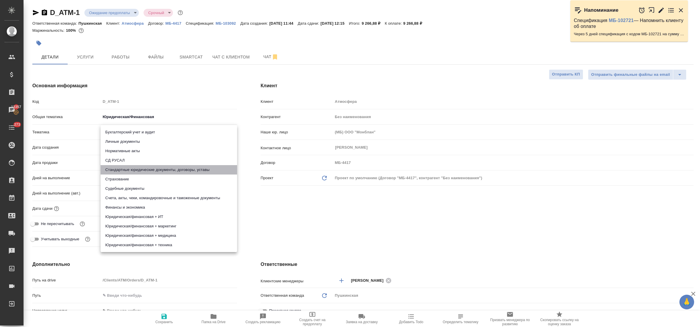
type input "5f647205b73bc97568ca66bf"
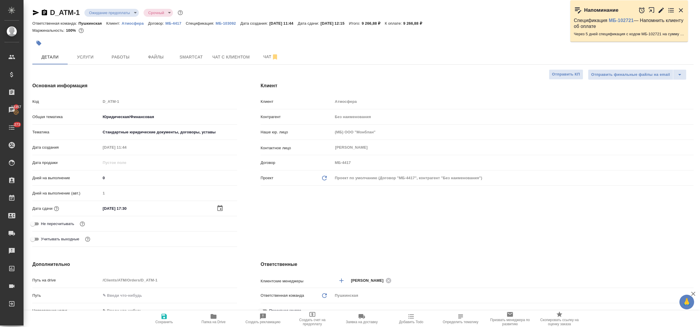
click at [281, 215] on div "Клиент Клиент Атмосфера Контрагент Без наименования Наше юр. лицо (МБ) ООО "Мон…" at bounding box center [477, 166] width 456 height 191
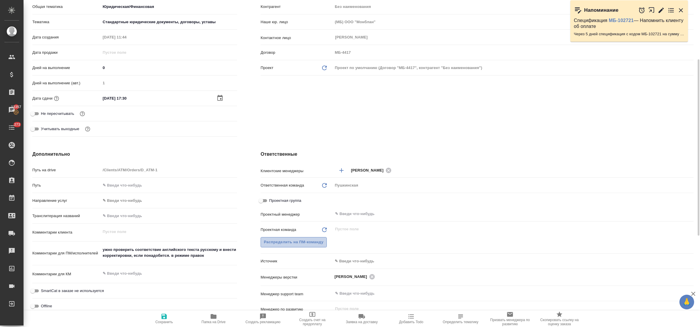
click at [283, 240] on span "Распределить на ПМ-команду" at bounding box center [294, 242] width 60 height 7
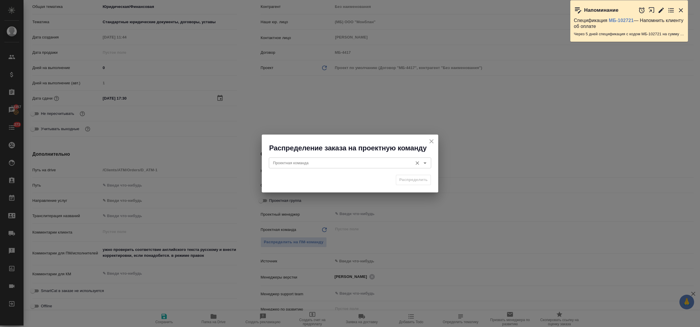
click at [285, 163] on input "Проектная команда" at bounding box center [339, 162] width 139 height 7
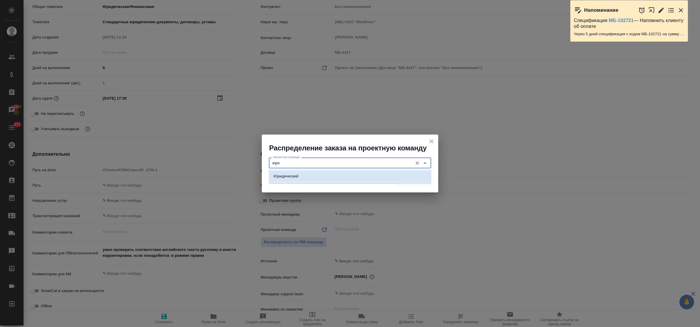
click at [292, 177] on p "Юридический" at bounding box center [285, 176] width 25 height 6
type input "Юридический"
click at [417, 180] on span "Распределить" at bounding box center [413, 180] width 29 height 7
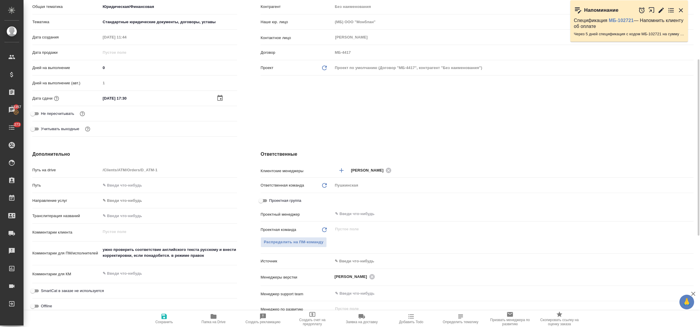
type textarea "x"
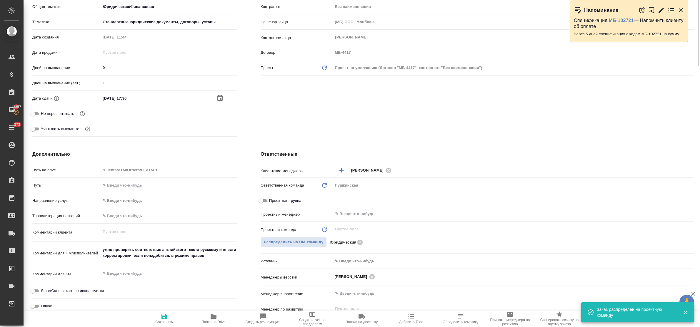
scroll to position [0, 0]
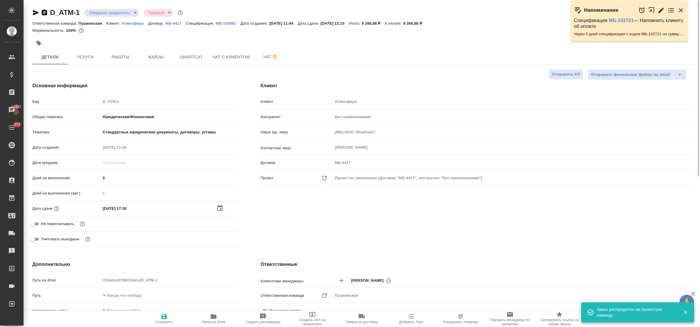
click at [162, 316] on icon "button" at bounding box center [163, 316] width 5 height 5
type textarea "x"
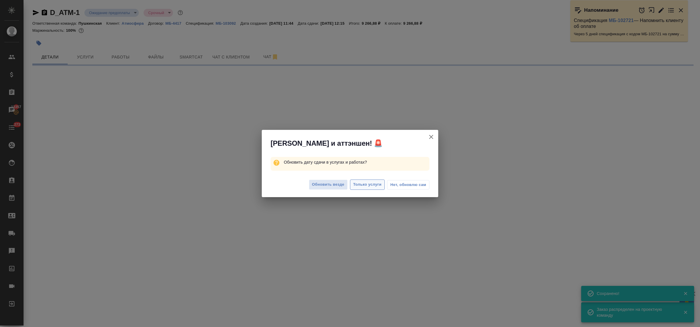
select select "RU"
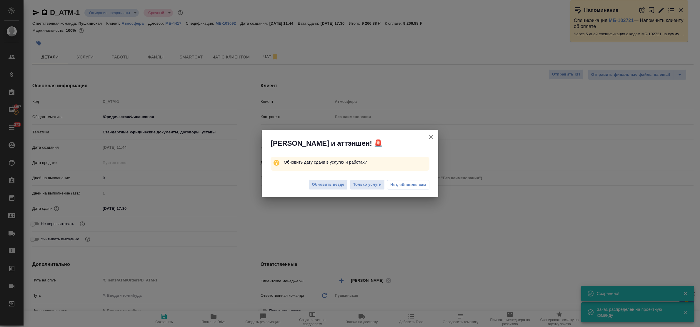
type textarea "x"
click at [328, 185] on span "Обновить везде" at bounding box center [328, 184] width 32 height 7
type textarea "x"
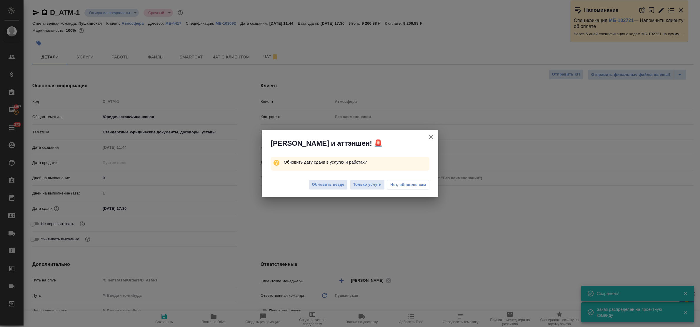
type textarea "x"
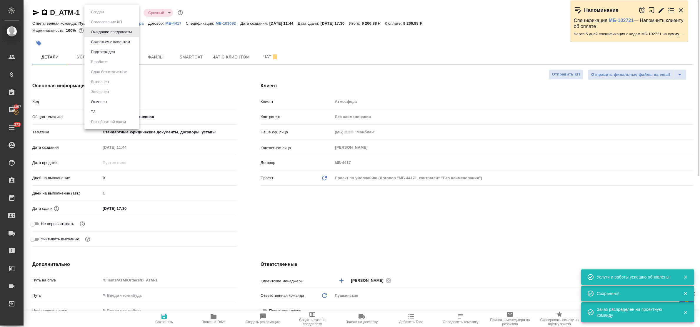
click at [123, 12] on body "🙏 .cls-1 fill:#fff; AWATERA Bulakhova Elena Клиенты Спецификации Заказы 13357 Ч…" at bounding box center [350, 163] width 700 height 327
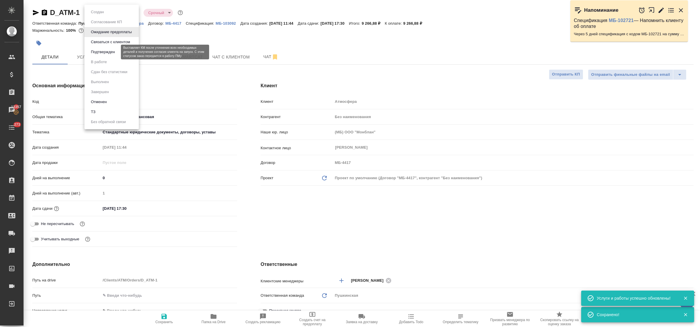
click at [112, 53] on button "Подтвержден" at bounding box center [103, 52] width 28 height 6
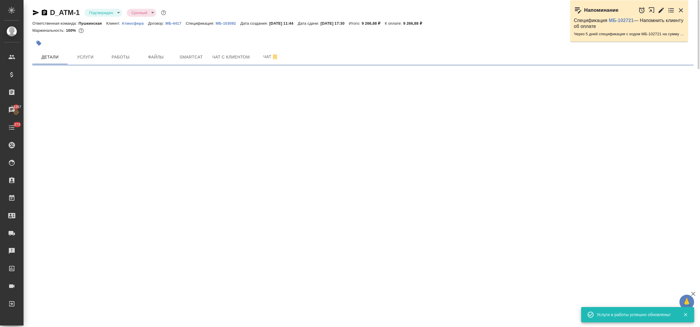
select select "RU"
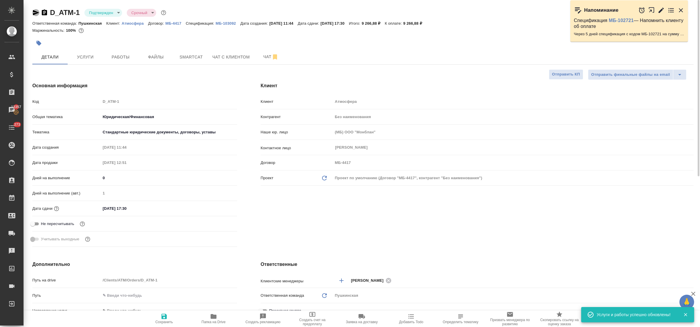
type textarea "x"
click at [33, 11] on icon "button" at bounding box center [36, 12] width 6 height 5
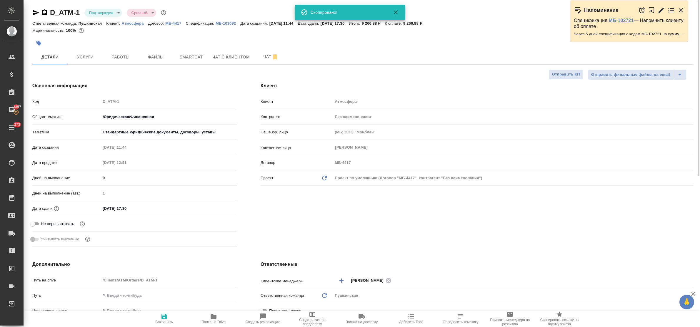
type textarea "x"
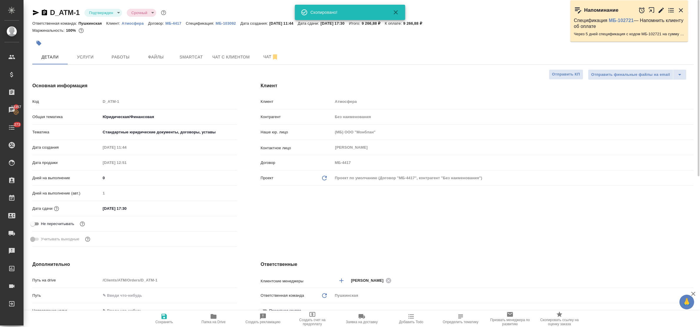
type textarea "x"
click at [151, 92] on div "Основная информация Код D_ATM-1 Общая тематика Юридическая/Финансовая yr-fn Тем…" at bounding box center [135, 166] width 228 height 191
type textarea "x"
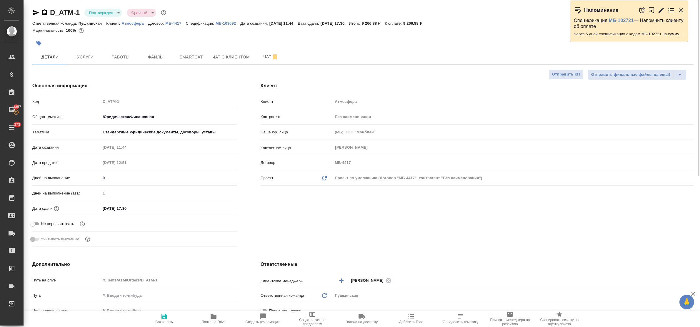
type textarea "x"
click at [227, 24] on p "МБ-103092" at bounding box center [228, 23] width 25 height 4
type textarea "x"
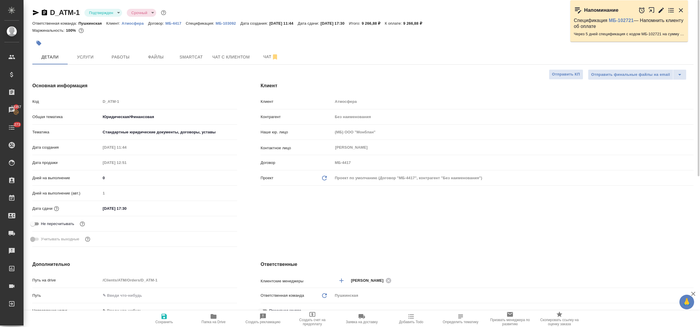
type textarea "x"
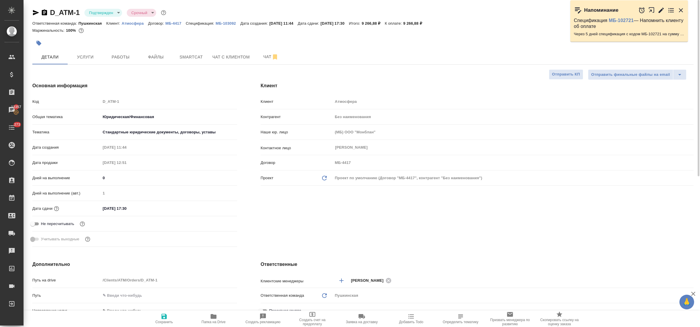
click at [131, 23] on p "Атмосфера" at bounding box center [135, 23] width 26 height 4
type textarea "x"
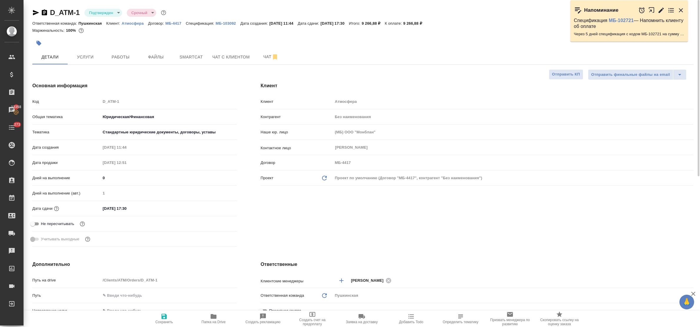
type textarea "x"
click at [221, 23] on p "МБ-103092" at bounding box center [228, 23] width 25 height 4
type textarea "x"
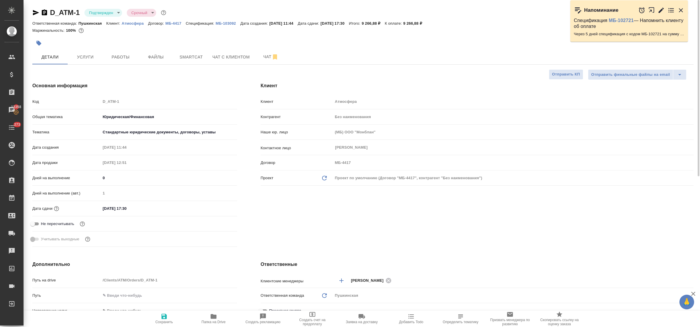
type textarea "x"
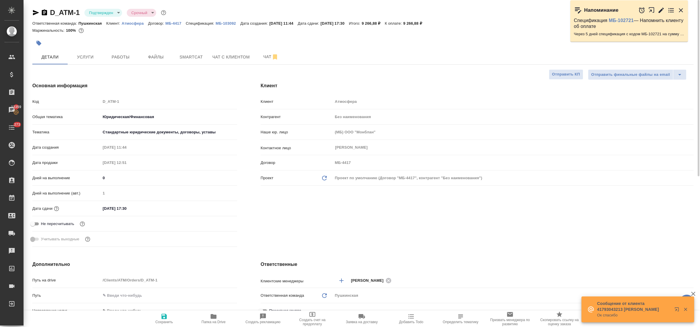
type textarea "x"
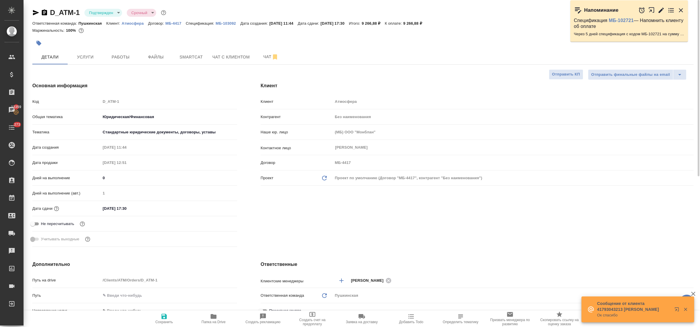
type textarea "x"
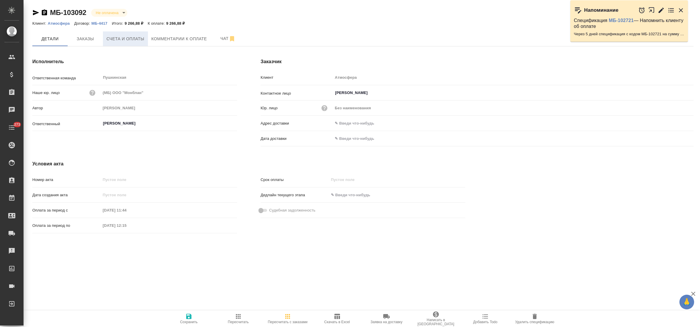
click at [117, 40] on span "Счета и оплаты" at bounding box center [125, 38] width 38 height 7
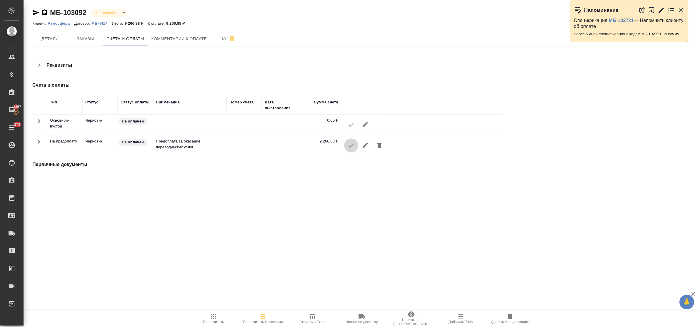
click at [352, 147] on icon "button" at bounding box center [351, 145] width 7 height 7
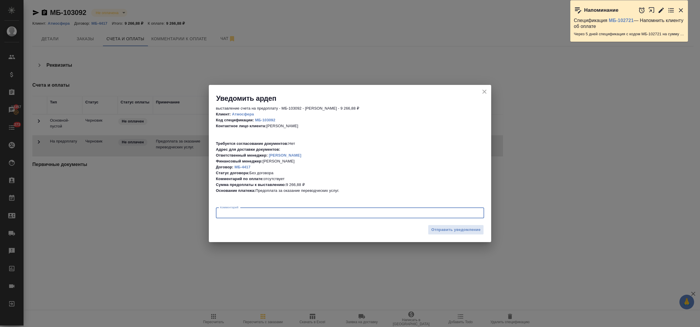
click at [322, 215] on textarea at bounding box center [350, 213] width 260 height 4
type textarea "просьба выслать сканчик"
click at [442, 229] on span "Отправить уведомление" at bounding box center [455, 230] width 49 height 7
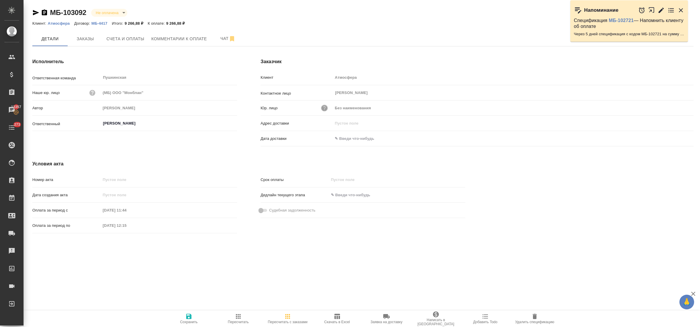
click at [326, 108] on icon "button" at bounding box center [324, 108] width 6 height 6
click at [220, 161] on div at bounding box center [350, 163] width 700 height 327
click at [205, 170] on div "Номер акта Дата создания акта Оплата за период с [DATE] 11:44 Оплата за период …" at bounding box center [135, 205] width 228 height 85
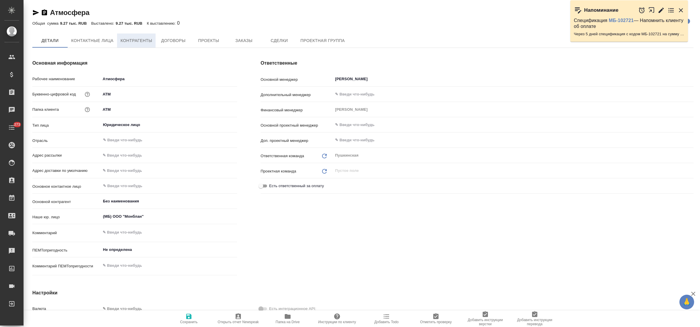
click at [131, 39] on span "Контрагенты" at bounding box center [137, 40] width 32 height 7
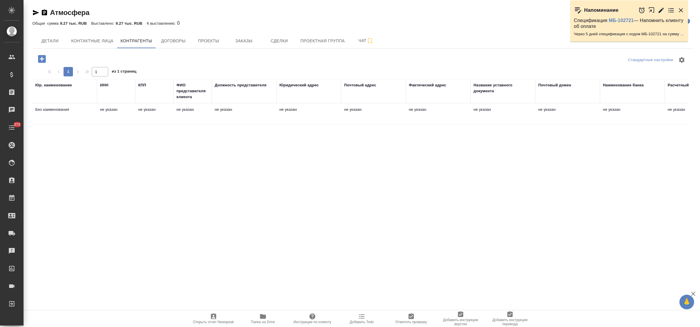
scroll to position [0, 196]
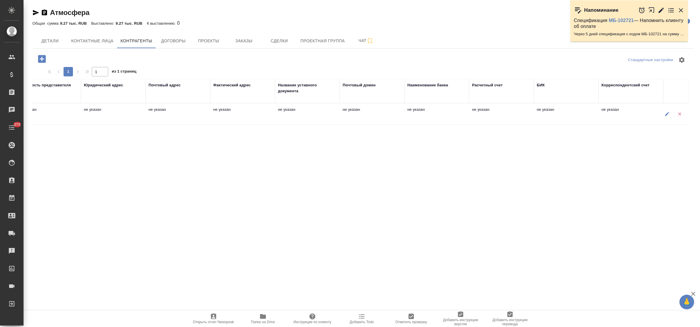
click at [666, 114] on icon "button" at bounding box center [667, 114] width 4 height 4
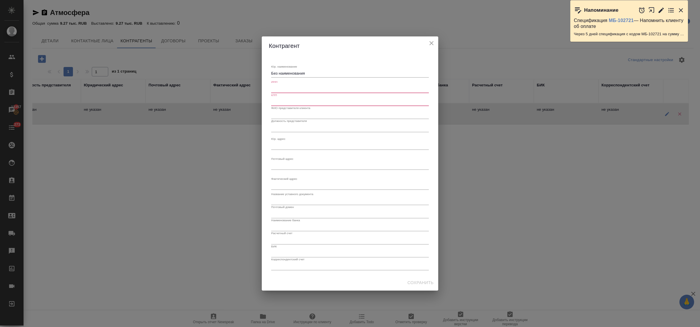
drag, startPoint x: 318, startPoint y: 69, endPoint x: 302, endPoint y: 69, distance: 16.8
click at [302, 69] on div "Юр. наименование Без наименования x" at bounding box center [350, 71] width 158 height 13
drag, startPoint x: 305, startPoint y: 73, endPoint x: 272, endPoint y: 82, distance: 33.6
click at [267, 73] on div "Юр. наименование Без наименования x ИНН КПП ФИО представителя клиента Должность…" at bounding box center [350, 165] width 176 height 220
paste textarea "ОО "Атмосфера""
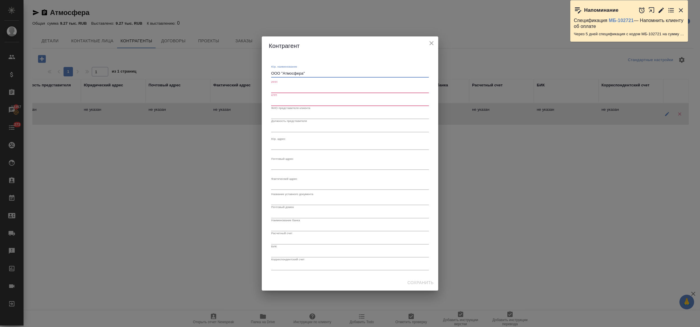
type textarea "ООО "Атмосфера""
click at [281, 89] on input "text" at bounding box center [350, 89] width 158 height 8
click at [289, 89] on input "text" at bounding box center [350, 89] width 158 height 8
paste input "3702167655"
type input "3702167655"
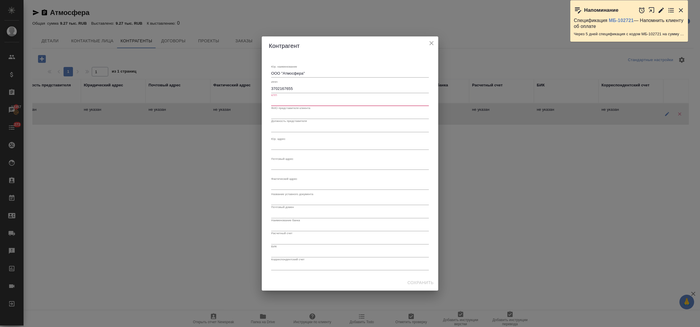
click at [291, 99] on input "text" at bounding box center [350, 102] width 158 height 8
click at [278, 103] on input "text" at bounding box center [350, 102] width 158 height 8
paste input "370201001"
type input "370201001"
drag, startPoint x: 291, startPoint y: 144, endPoint x: 507, endPoint y: 154, distance: 215.4
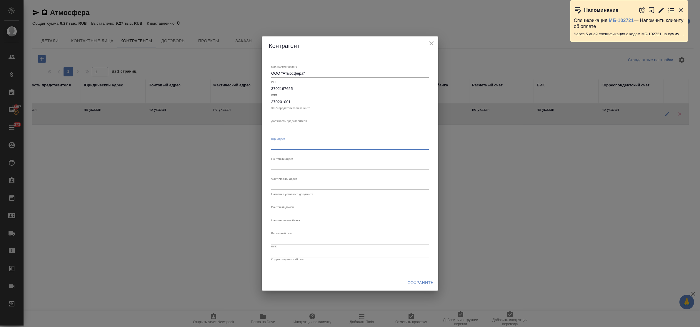
click at [291, 145] on textarea "Юр. наименование" at bounding box center [350, 145] width 158 height 4
click at [296, 76] on textarea "Юр. наименование" at bounding box center [350, 73] width 158 height 4
paste textarea "153007, ИВАНОВСКАЯ ОБЛАСТЬ,Г.О. ИВАНОВО, Г ИВАНОВО, УЛ МЕСТЕЧКО МИНЕЕВО, КРАНЭК…"
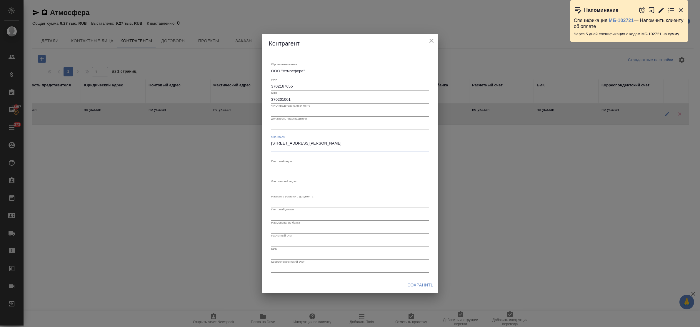
type textarea "153007, ИВАНОВСКАЯ ОБЛАСТЬ,Г.О. ИВАНОВО, Г ИВАНОВО, УЛ МЕСТЕЧКО МИНЕЕВО, КРАНЭК…"
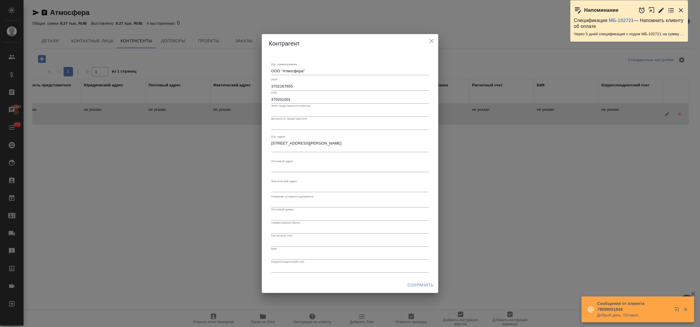
click at [303, 243] on input "text" at bounding box center [350, 242] width 158 height 8
click at [296, 226] on input "text" at bounding box center [350, 230] width 158 height 8
paste input "ЯРОСЛАВСКИЙ Ф-Л ПАО "ПРОМСВЯЗЬБАНК""
type input "ЯРОСЛАВСКИЙ Ф-Л ПАО "ПРОМСВЯЗЬБАНК""
click at [287, 243] on input "text" at bounding box center [350, 242] width 158 height 8
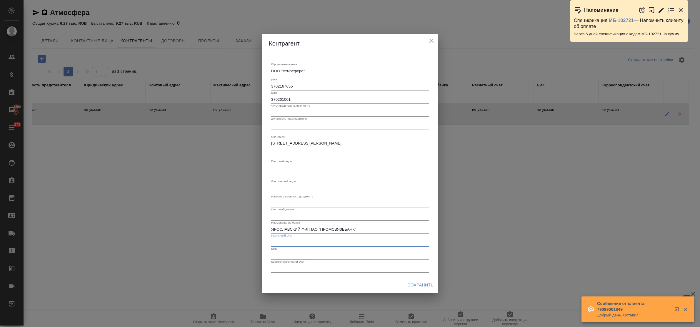
paste input "40702 810 302000127736"
type input "40702 810 302000127736"
click at [290, 268] on input "text" at bounding box center [350, 269] width 158 height 8
paste input "30101810300000000760"
type input "30101810300000000760"
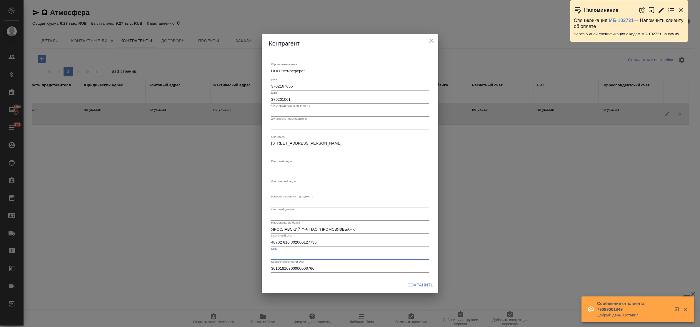
click at [289, 253] on input "text" at bounding box center [350, 256] width 158 height 8
click at [318, 255] on input "text" at bounding box center [350, 256] width 158 height 8
paste input "047888760"
type input "047888760"
click at [411, 283] on span "Сохранить" at bounding box center [420, 285] width 26 height 7
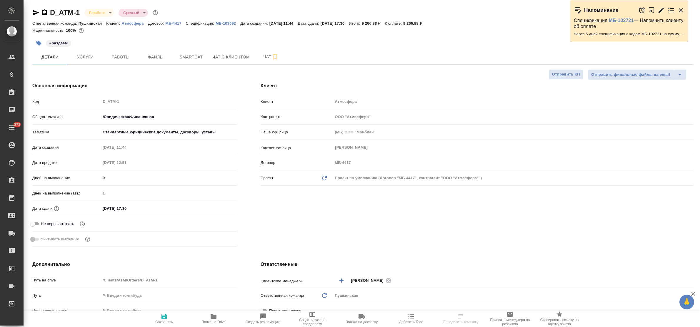
select select "RU"
click at [114, 57] on span "Работы" at bounding box center [120, 57] width 28 height 7
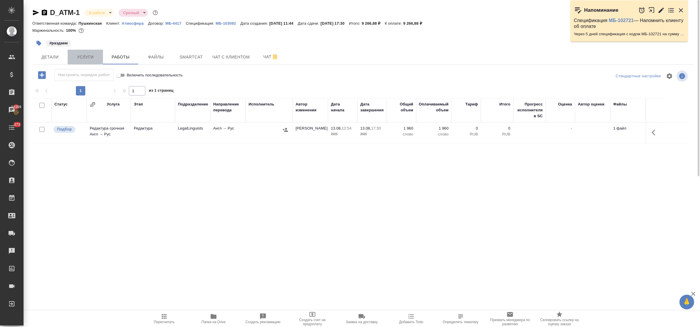
click at [96, 56] on span "Услуги" at bounding box center [85, 57] width 28 height 7
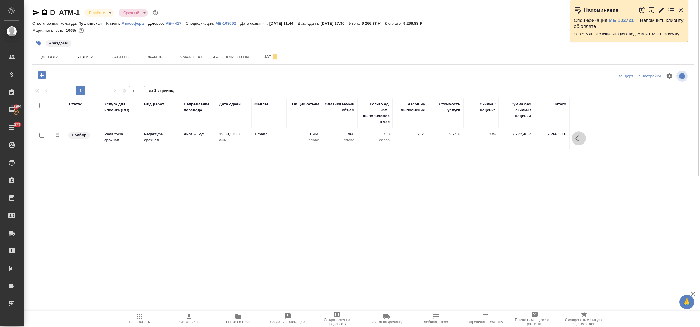
click at [574, 139] on button "button" at bounding box center [579, 138] width 14 height 14
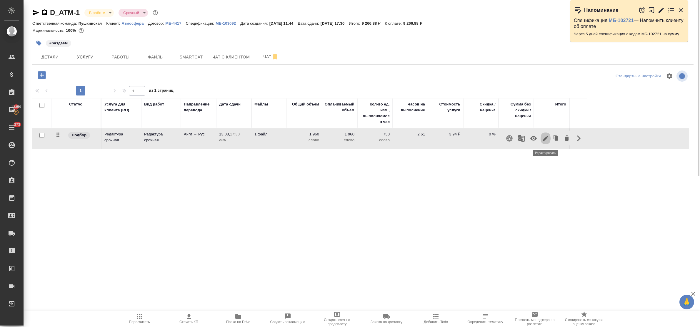
click at [546, 138] on icon "button" at bounding box center [545, 138] width 5 height 5
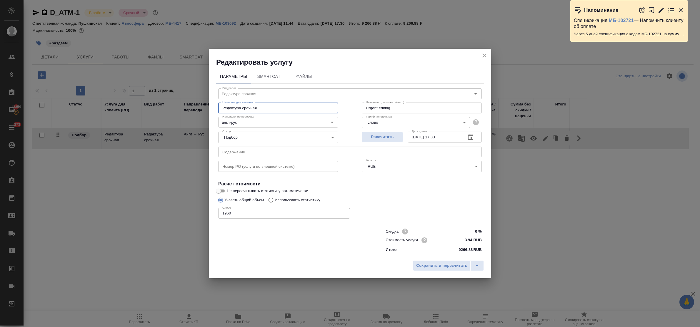
click at [241, 108] on input "Редактура срочная" at bounding box center [278, 108] width 120 height 11
type input "Редактура сверхсрочная"
click at [441, 265] on span "Сохранить и пересчитать" at bounding box center [441, 266] width 51 height 7
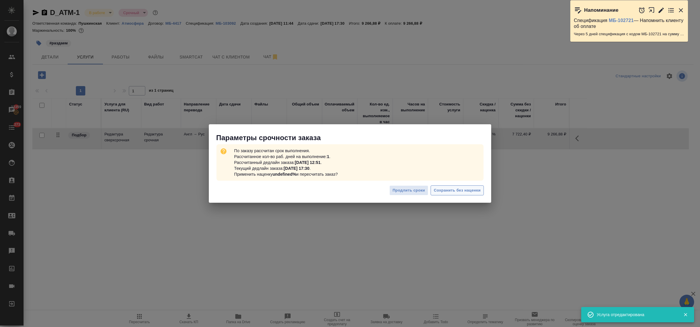
click at [438, 192] on span "Сохранить без наценки" at bounding box center [457, 190] width 47 height 7
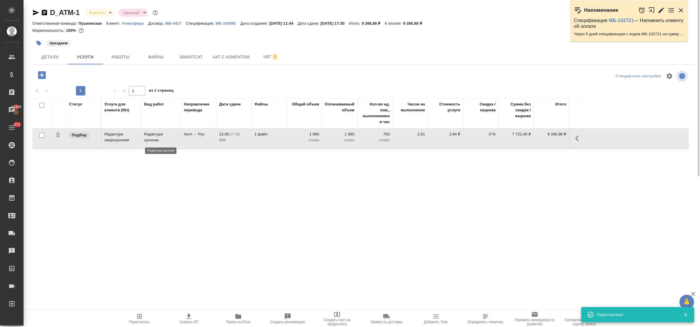
click at [151, 139] on p "Редактура срочная" at bounding box center [161, 137] width 34 height 12
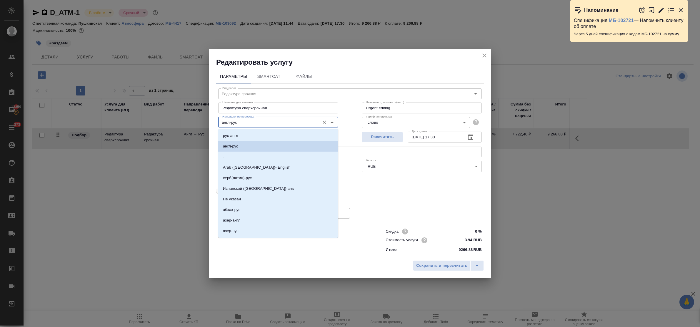
drag, startPoint x: 241, startPoint y: 122, endPoint x: 204, endPoint y: 119, distance: 37.2
click at [204, 119] on div "Редактировать услугу Параметры SmartCat Файлы Вид работ Редактура срочная Вид р…" at bounding box center [350, 163] width 700 height 327
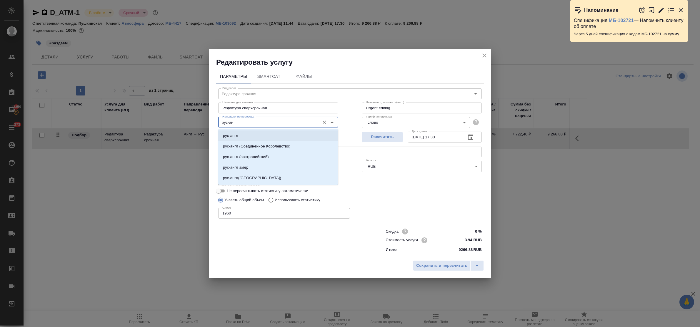
click at [230, 137] on p "рус-англ" at bounding box center [230, 136] width 15 height 6
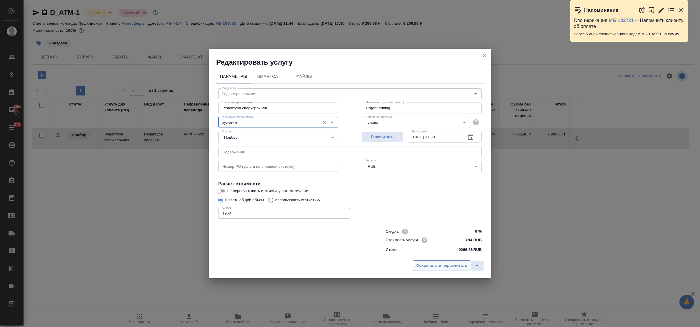
type input "рус-англ"
click at [453, 263] on span "Сохранить и пересчитать" at bounding box center [441, 266] width 51 height 7
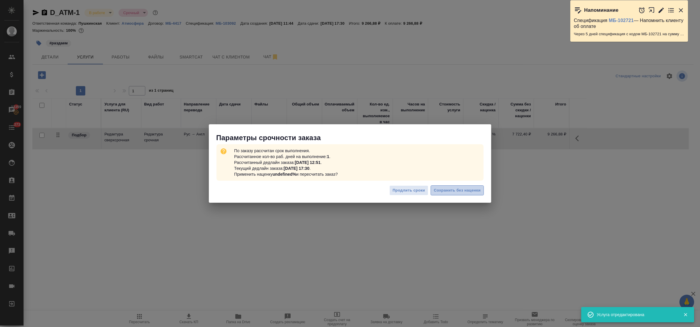
click at [465, 192] on span "Сохранить без наценки" at bounding box center [457, 190] width 47 height 7
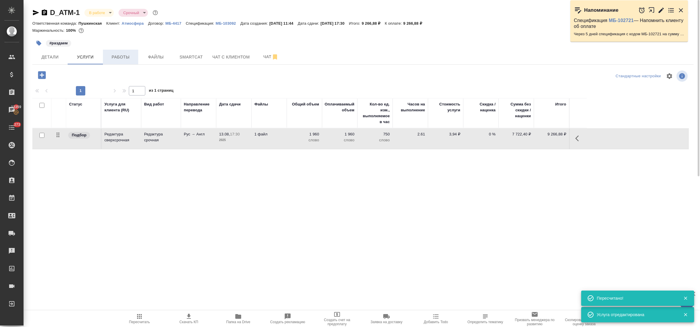
click at [112, 58] on span "Работы" at bounding box center [120, 57] width 28 height 7
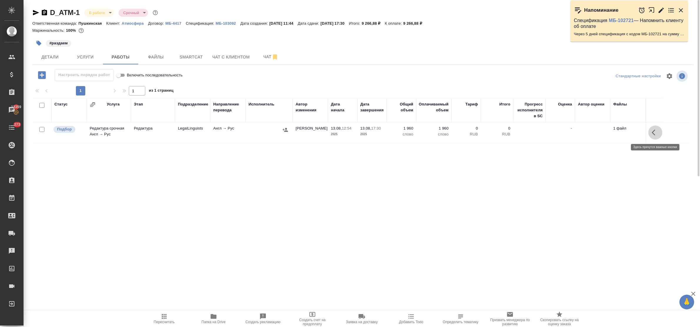
click at [654, 130] on icon "button" at bounding box center [655, 132] width 7 height 7
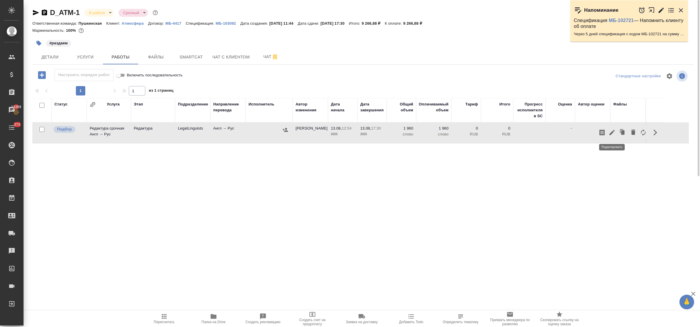
click at [613, 133] on icon "button" at bounding box center [611, 132] width 7 height 7
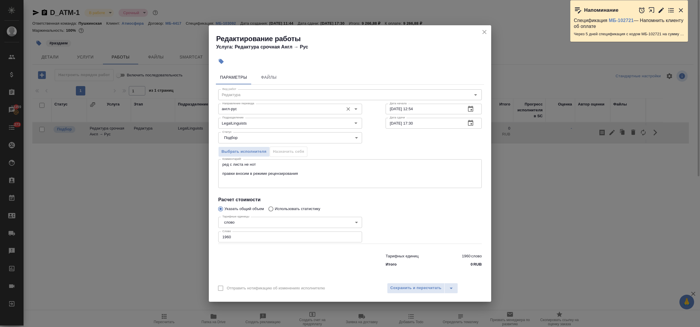
click at [245, 112] on input "англ-рус" at bounding box center [280, 109] width 121 height 7
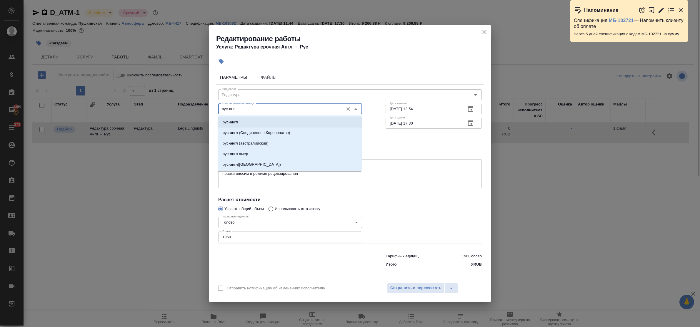
click at [250, 122] on li "рус-англ" at bounding box center [290, 122] width 144 height 11
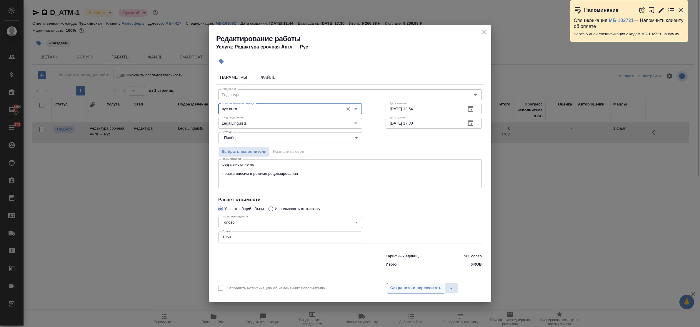
type input "рус-англ"
click at [430, 287] on span "Сохранить и пересчитать" at bounding box center [415, 288] width 51 height 7
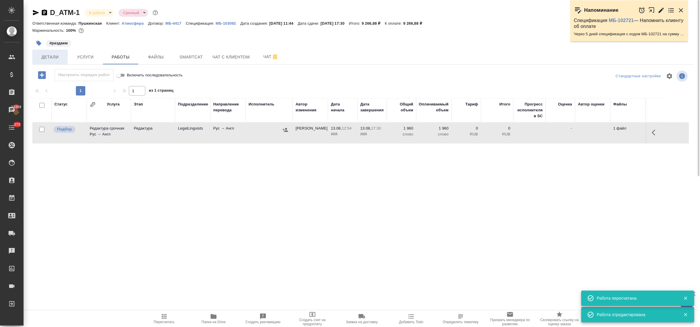
click at [45, 54] on span "Детали" at bounding box center [50, 57] width 28 height 7
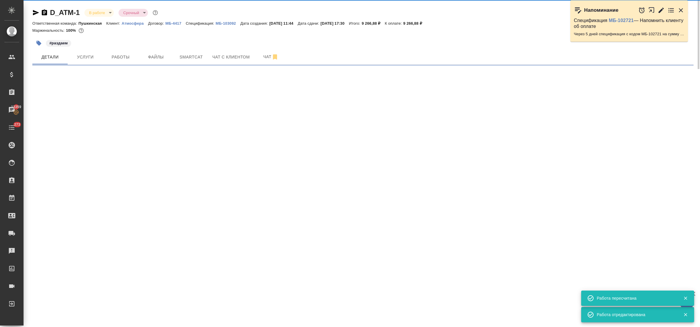
select select "RU"
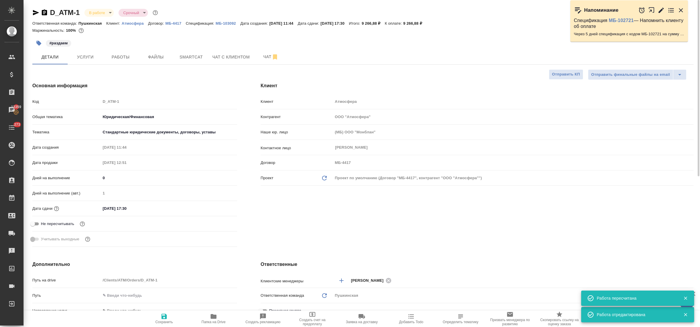
type textarea "x"
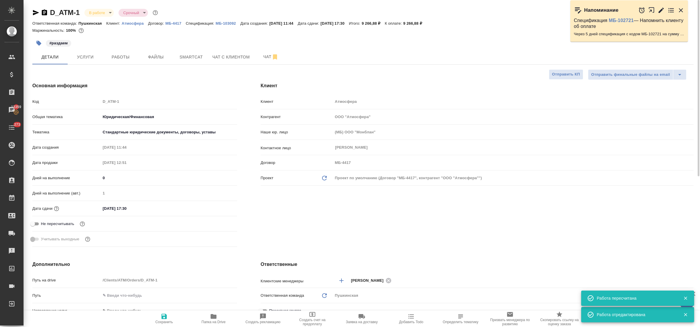
type textarea "x"
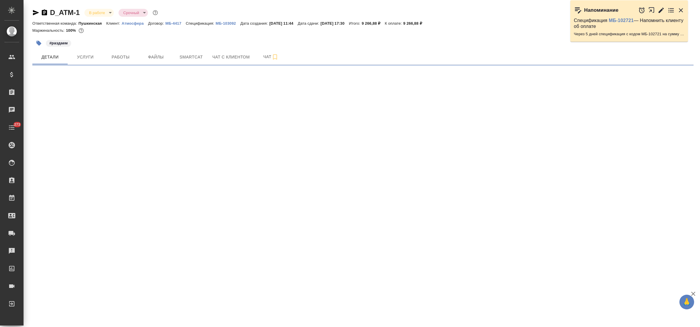
select select "RU"
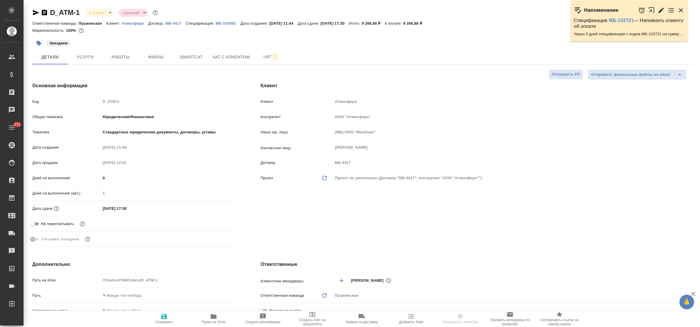
type textarea "x"
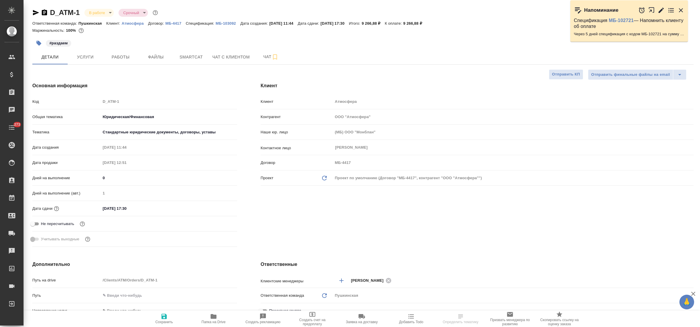
type textarea "x"
click at [83, 59] on span "Услуги" at bounding box center [85, 57] width 28 height 7
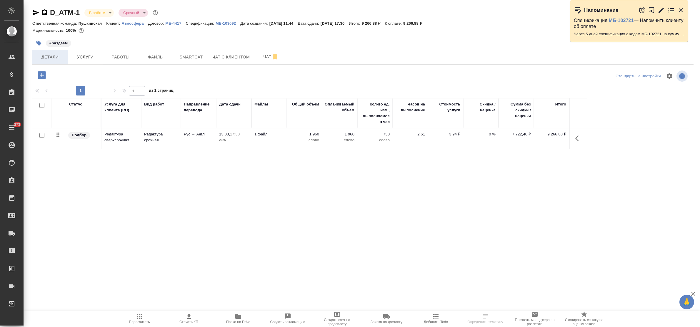
click at [42, 56] on span "Детали" at bounding box center [50, 57] width 28 height 7
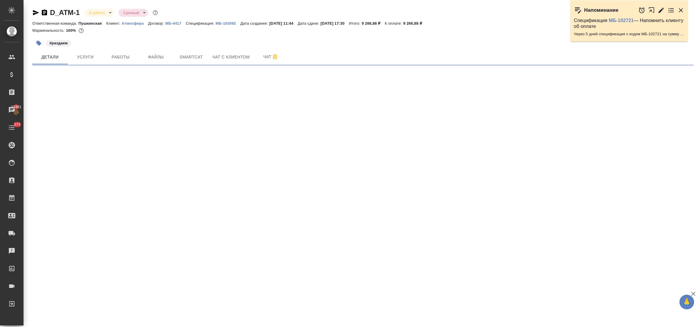
select select "RU"
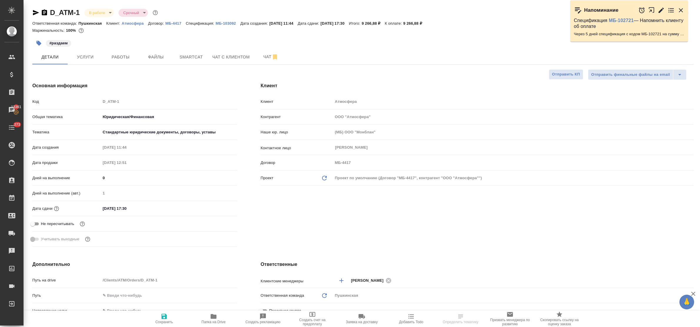
type textarea "x"
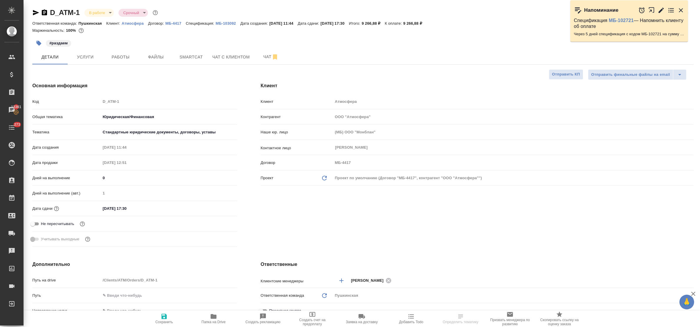
type textarea "x"
select select "RU"
type textarea "x"
